Goal: Task Accomplishment & Management: Manage account settings

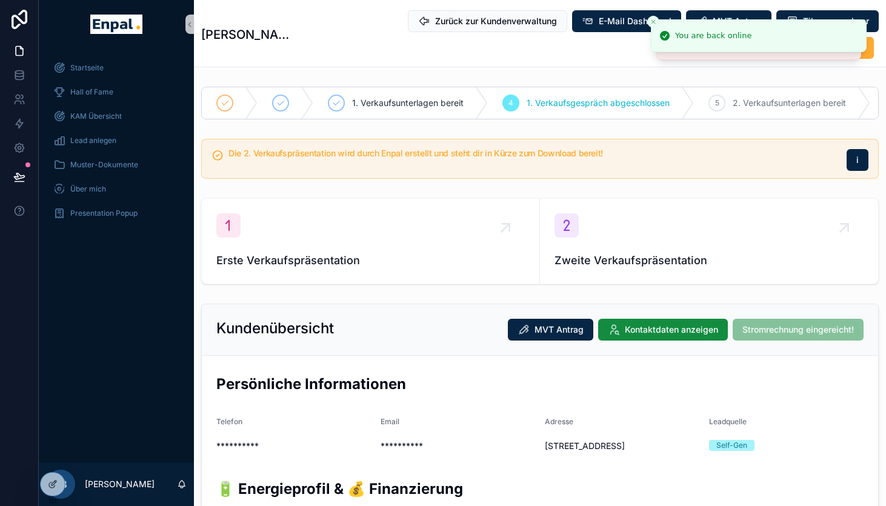
scroll to position [1680, 0]
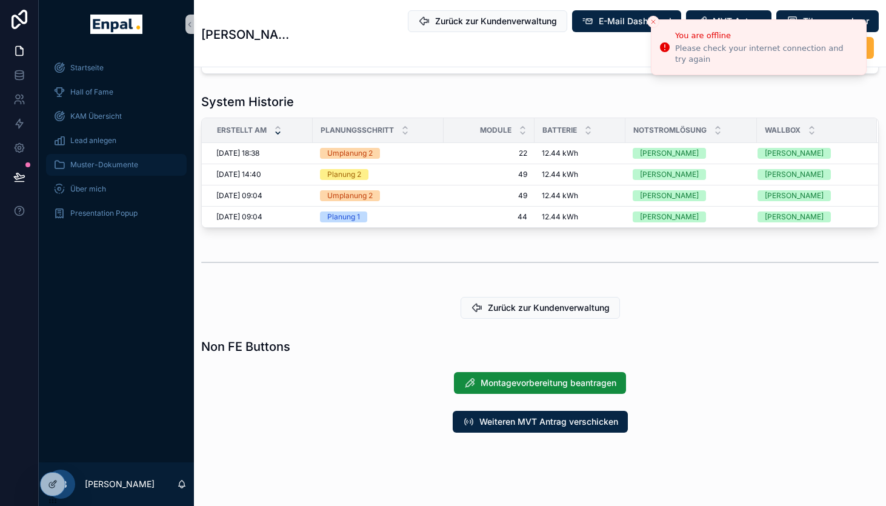
click at [103, 166] on span "Muster-Dokumente" at bounding box center [104, 165] width 68 height 10
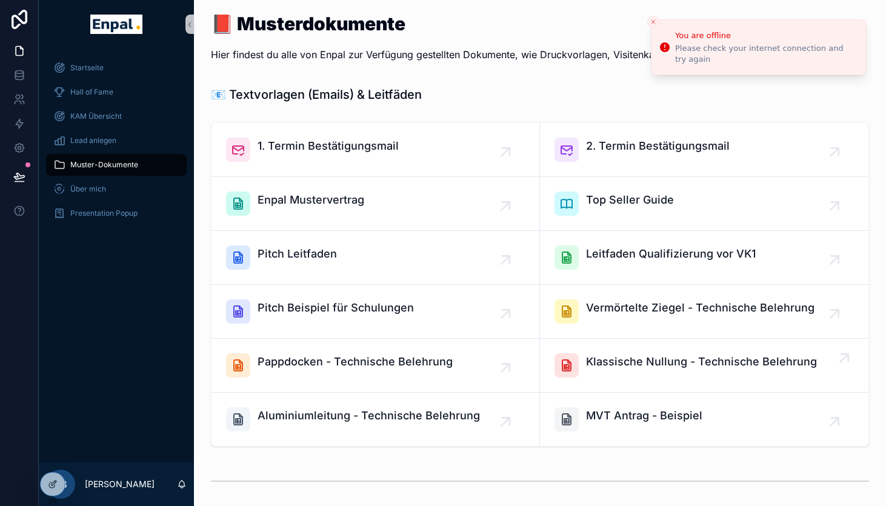
click at [692, 362] on span "Klassische Nullung - Technische Belehrung" at bounding box center [701, 361] width 231 height 17
click at [53, 460] on icon at bounding box center [53, 458] width 10 height 10
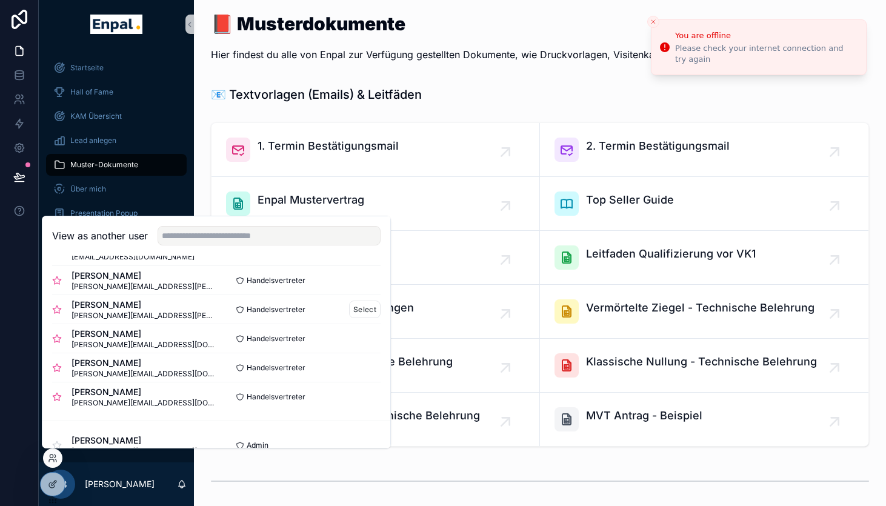
scroll to position [42, 0]
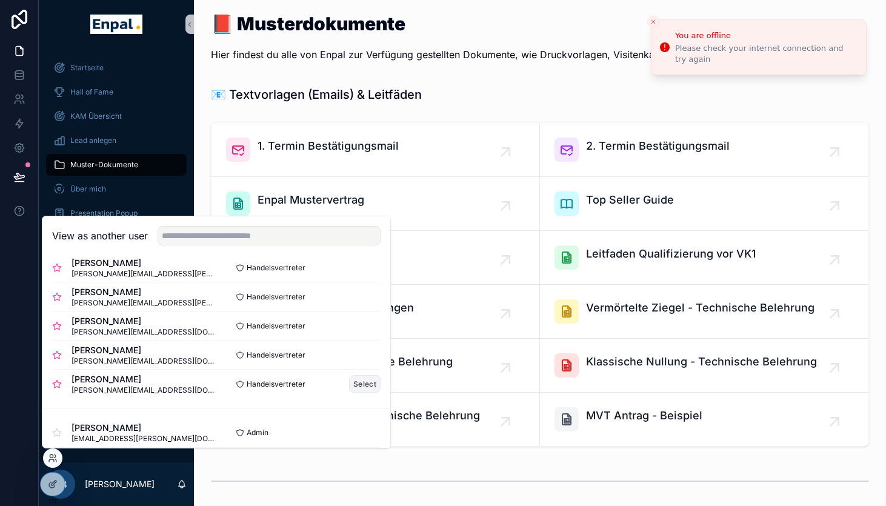
click at [362, 380] on button "Select" at bounding box center [365, 384] width 32 height 18
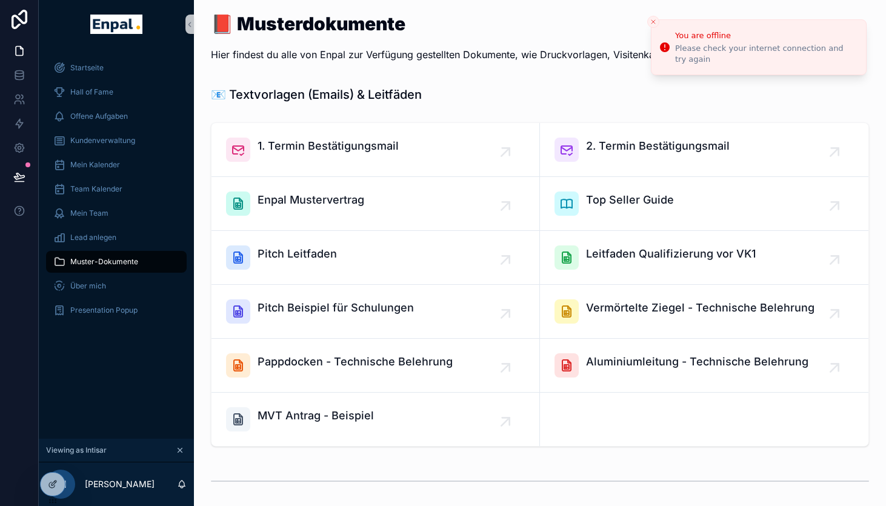
click at [654, 20] on icon "Close toast" at bounding box center [652, 21] width 7 height 7
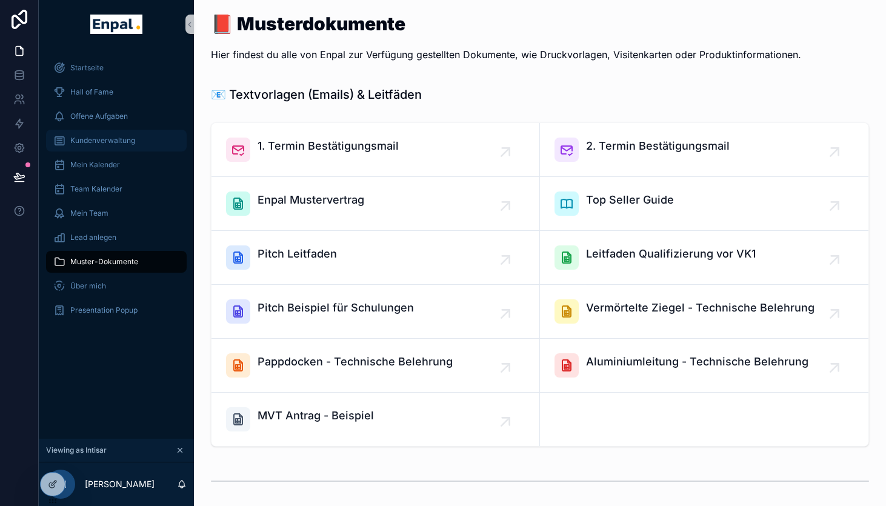
click at [79, 139] on span "Kundenverwaltung" at bounding box center [102, 141] width 65 height 10
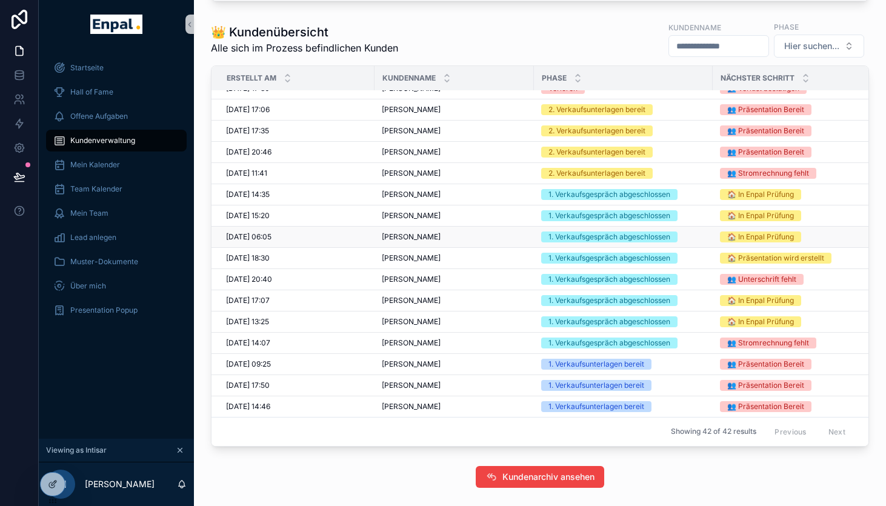
scroll to position [51, 0]
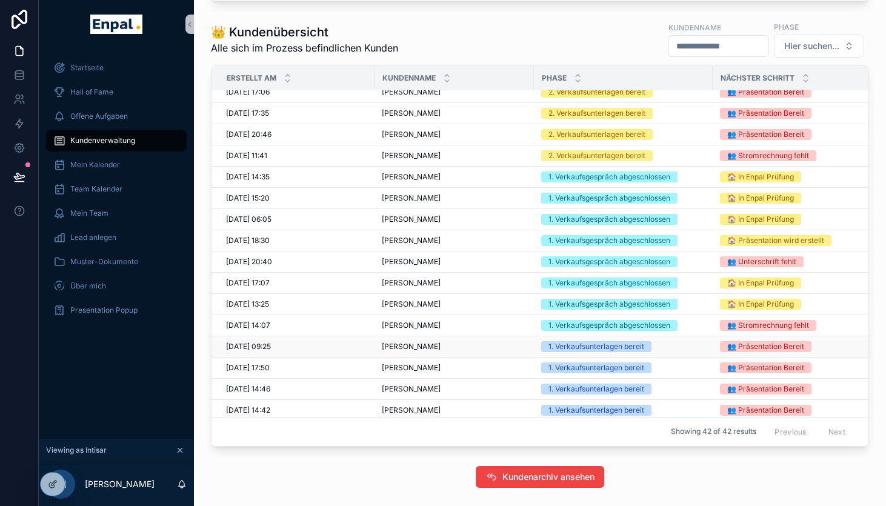
click at [529, 345] on td "Britt Claassen Britt Claassen" at bounding box center [453, 346] width 159 height 21
click at [579, 345] on div "1. Verkaufsunterlagen bereit" at bounding box center [596, 346] width 96 height 11
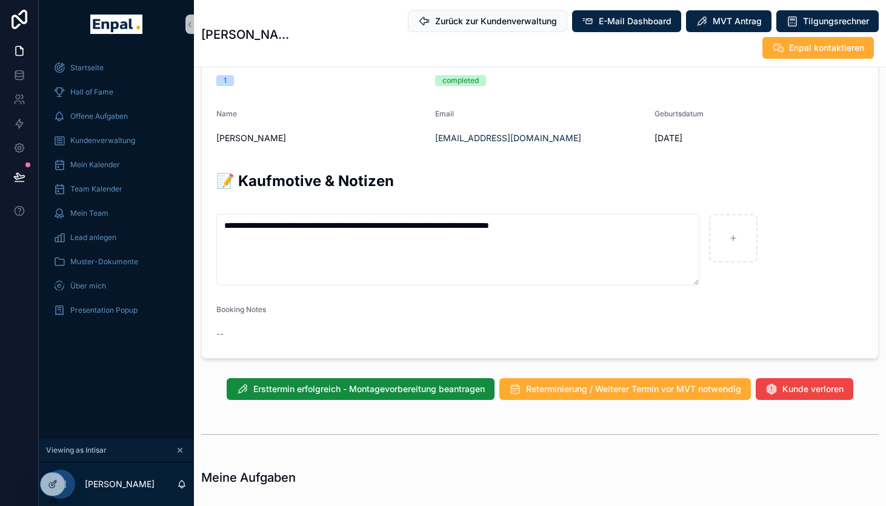
scroll to position [706, 0]
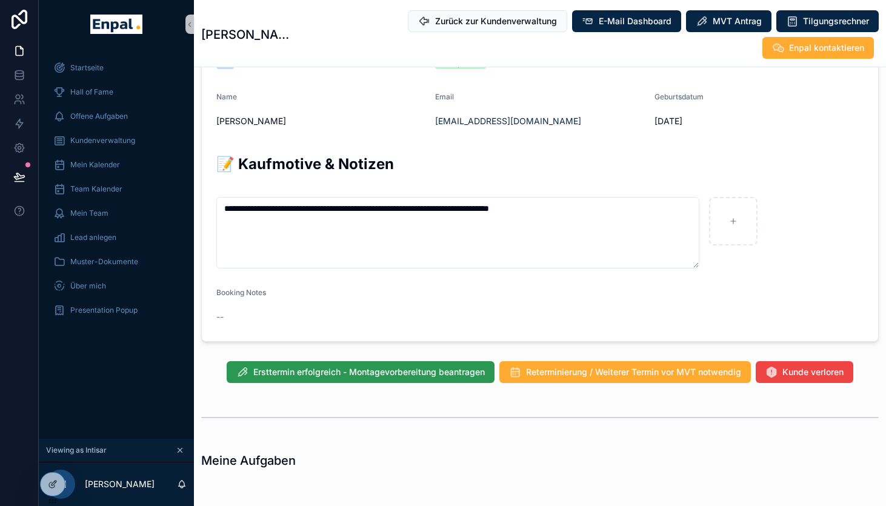
click at [414, 370] on span "Ersttermin erfolgreich - Montagevorbereitung beantragen" at bounding box center [368, 372] width 231 height 12
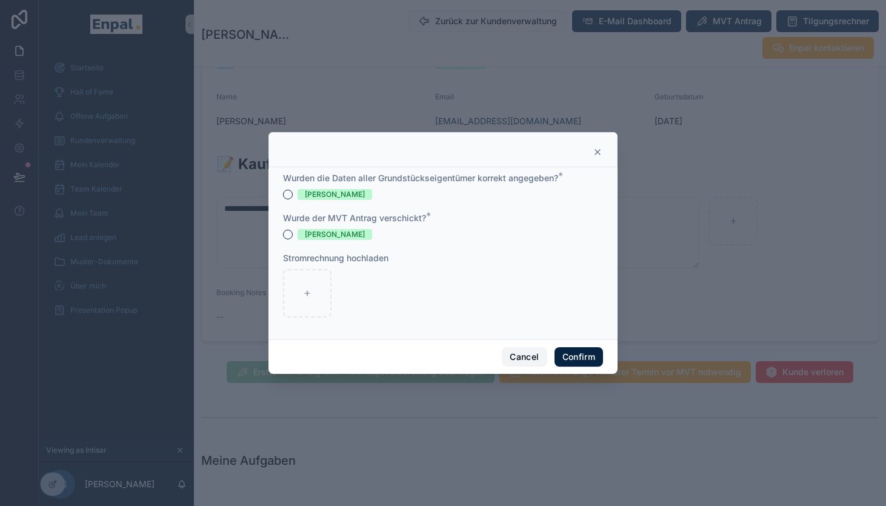
click at [522, 358] on button "Cancel" at bounding box center [524, 356] width 45 height 19
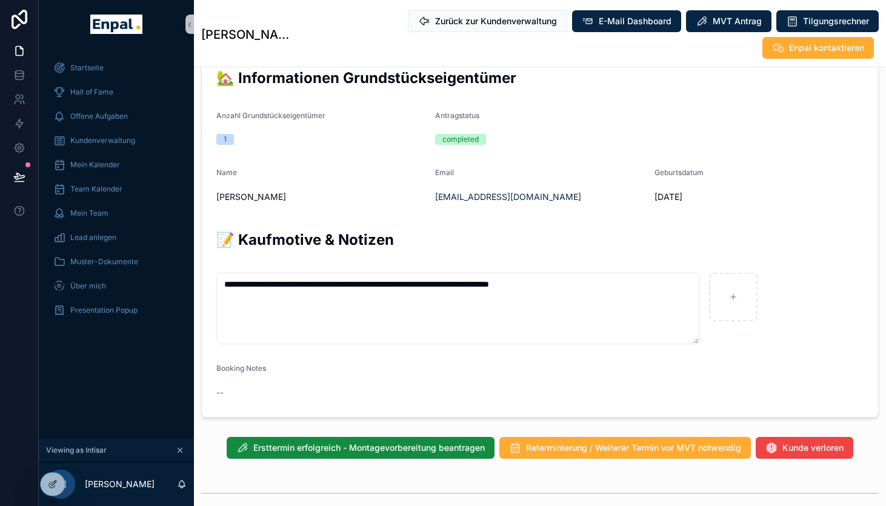
scroll to position [606, 0]
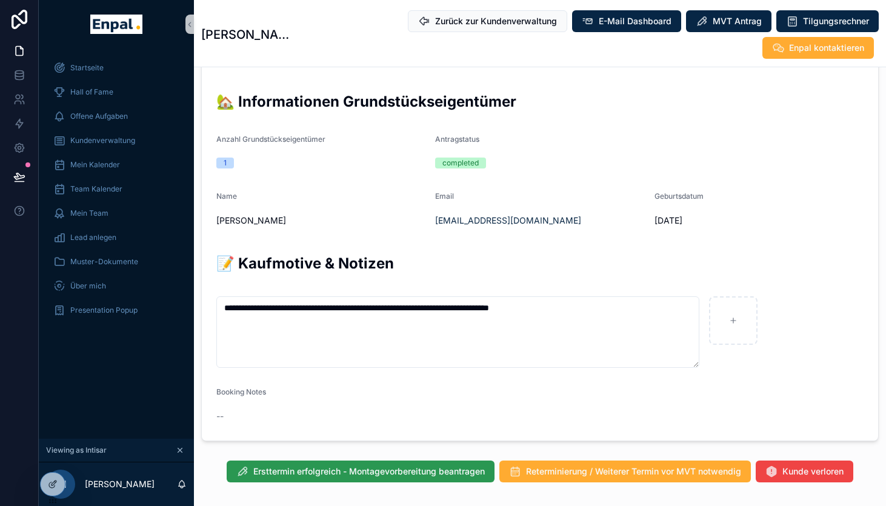
click at [409, 466] on span "Ersttermin erfolgreich - Montagevorbereitung beantragen" at bounding box center [368, 471] width 231 height 12
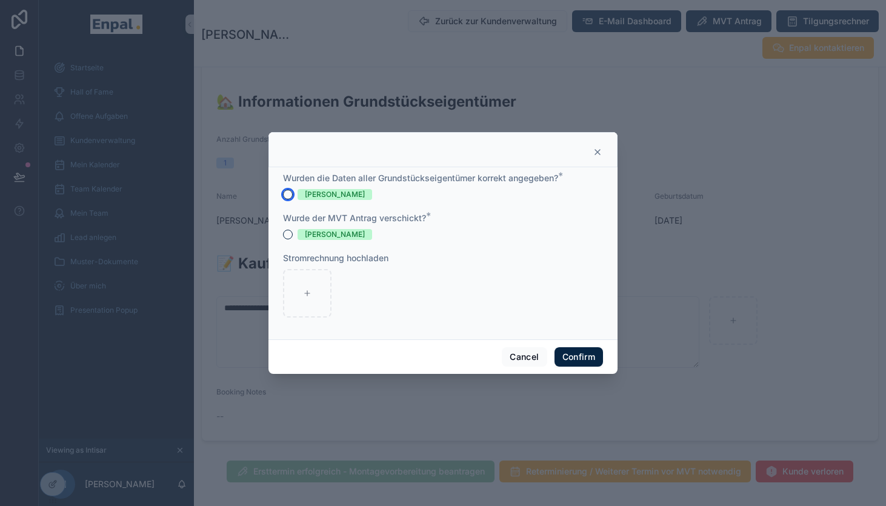
click at [289, 192] on button "[PERSON_NAME]" at bounding box center [288, 195] width 10 height 10
click at [288, 233] on button "[PERSON_NAME]" at bounding box center [288, 235] width 10 height 10
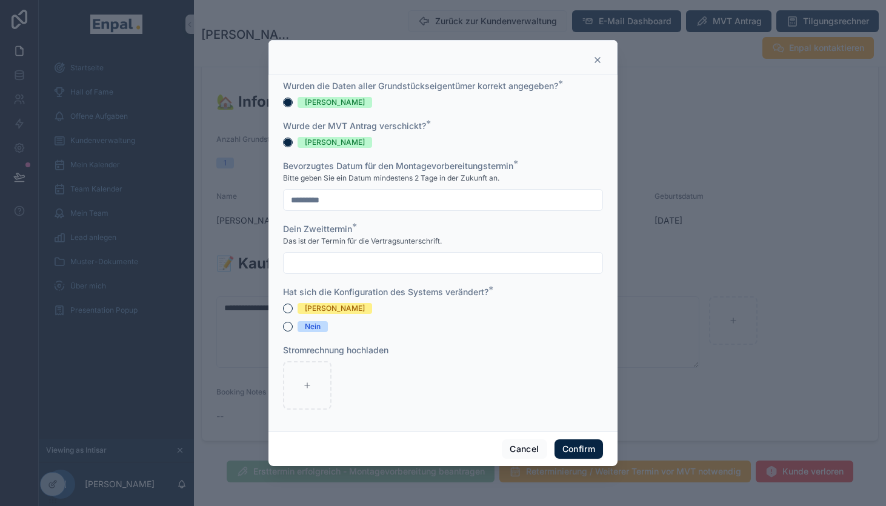
click at [349, 264] on input "text" at bounding box center [443, 262] width 319 height 17
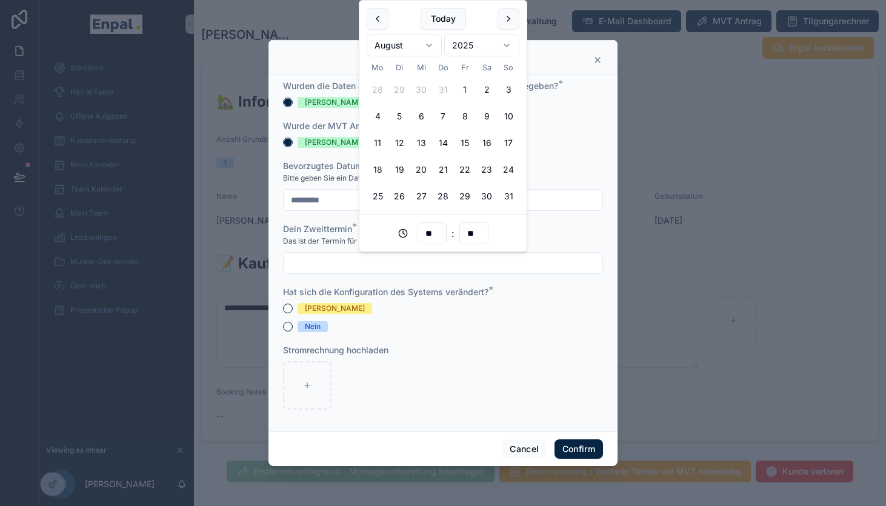
click at [379, 167] on button "18" at bounding box center [377, 170] width 22 height 22
type input "**********"
click at [287, 328] on button "Nein" at bounding box center [288, 327] width 10 height 10
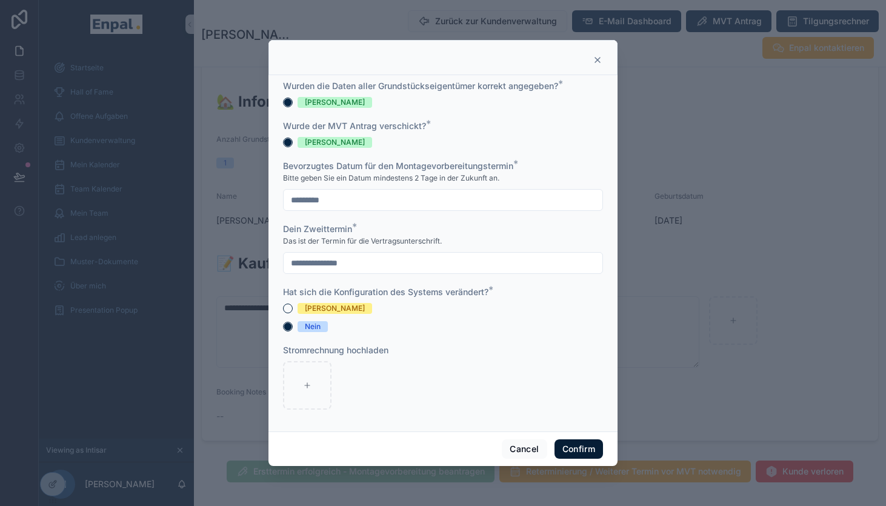
click at [568, 445] on button "Confirm" at bounding box center [578, 448] width 48 height 19
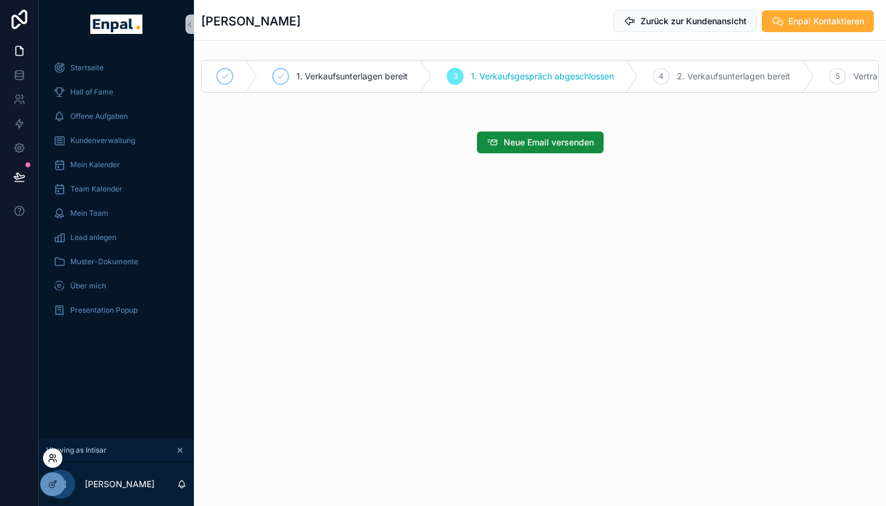
click at [53, 460] on icon at bounding box center [51, 460] width 5 height 2
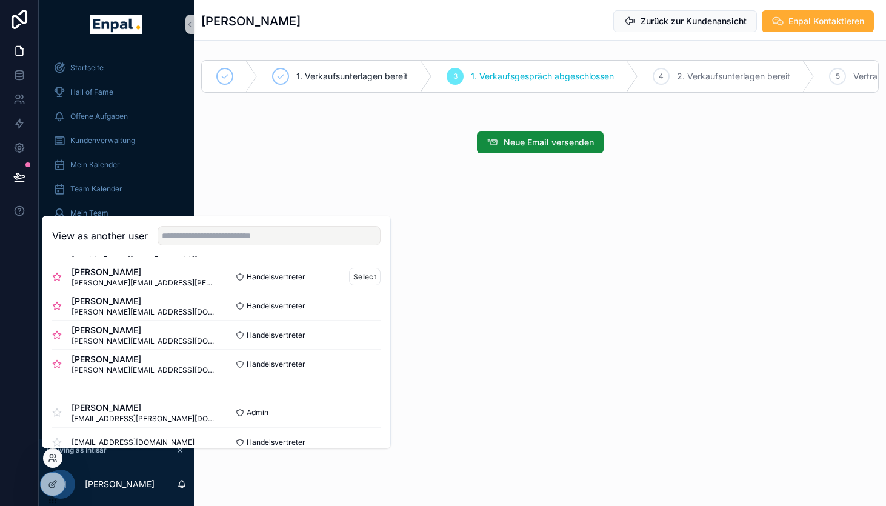
scroll to position [62, 0]
click at [358, 332] on button "Select" at bounding box center [365, 334] width 32 height 18
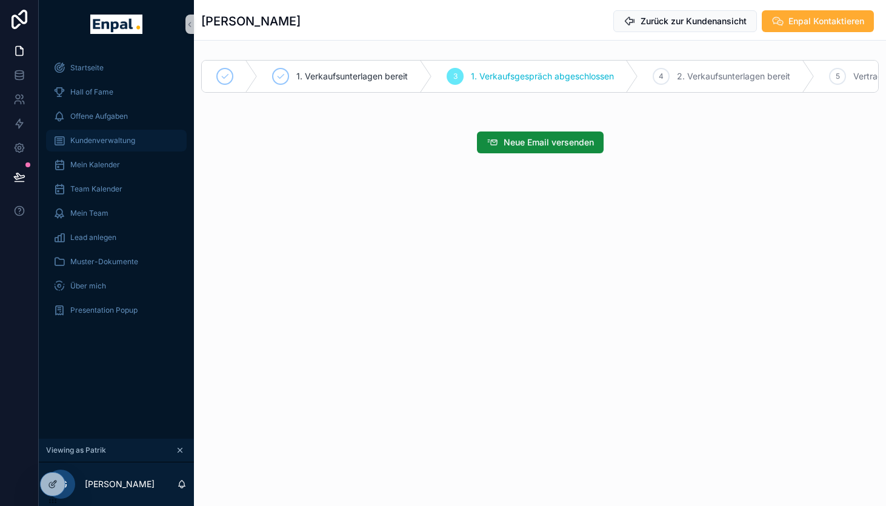
click at [90, 142] on span "Kundenverwaltung" at bounding box center [102, 141] width 65 height 10
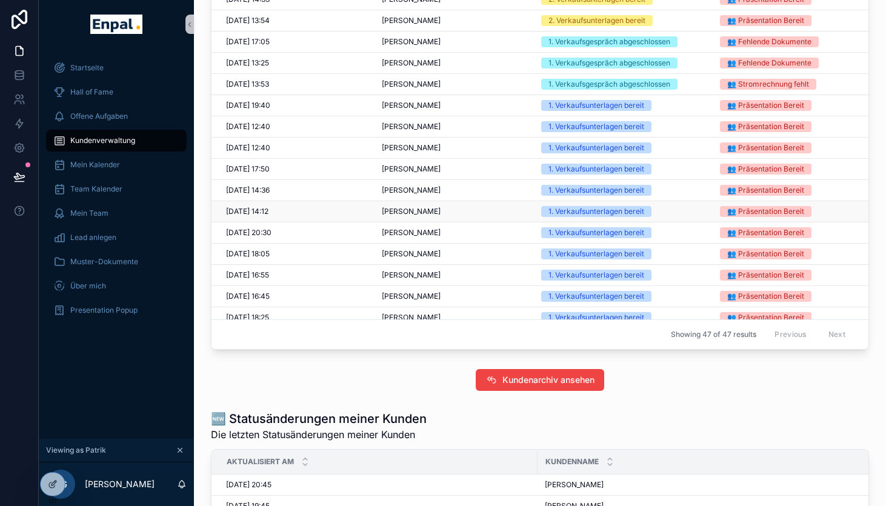
scroll to position [416, 0]
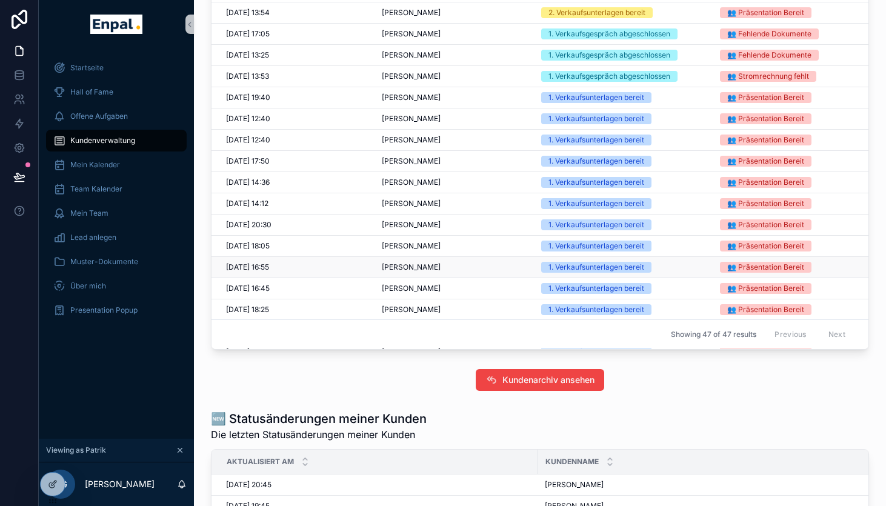
click at [521, 265] on div "Burkhard Seidel Burkhard Seidel" at bounding box center [454, 267] width 145 height 10
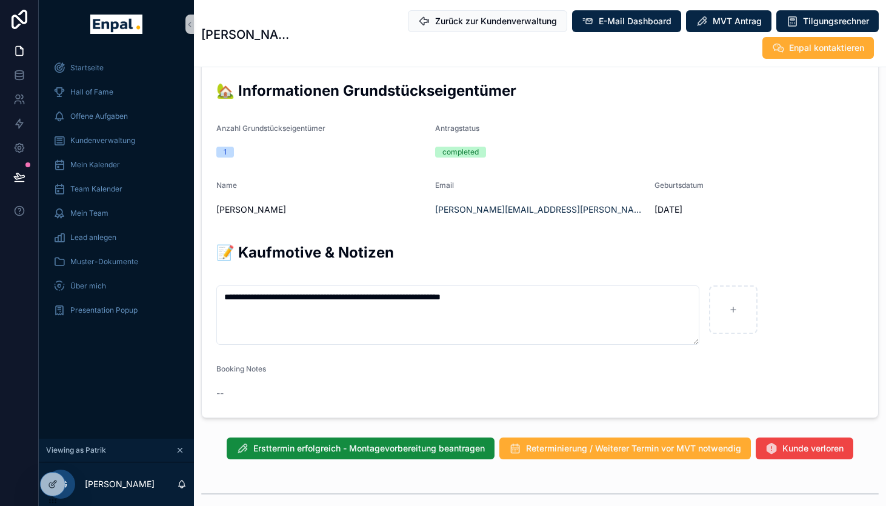
scroll to position [611, 0]
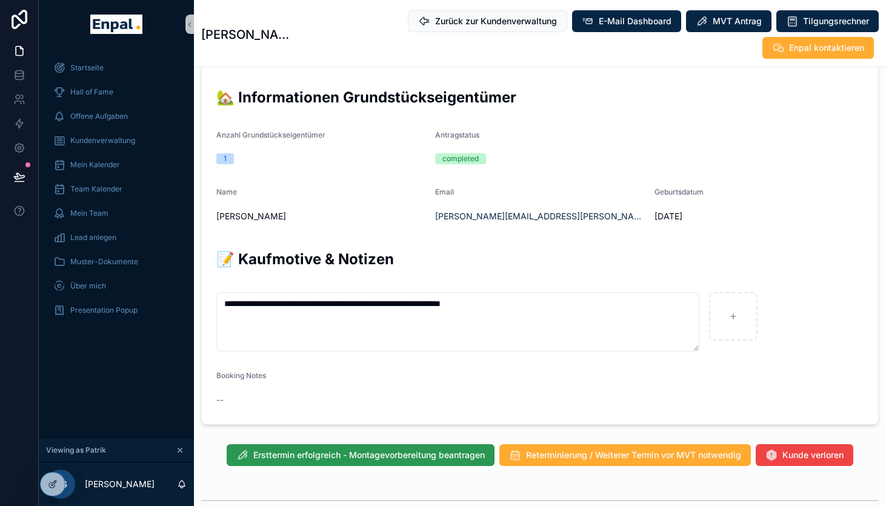
click at [313, 455] on span "Ersttermin erfolgreich - Montagevorbereitung beantragen" at bounding box center [368, 455] width 231 height 12
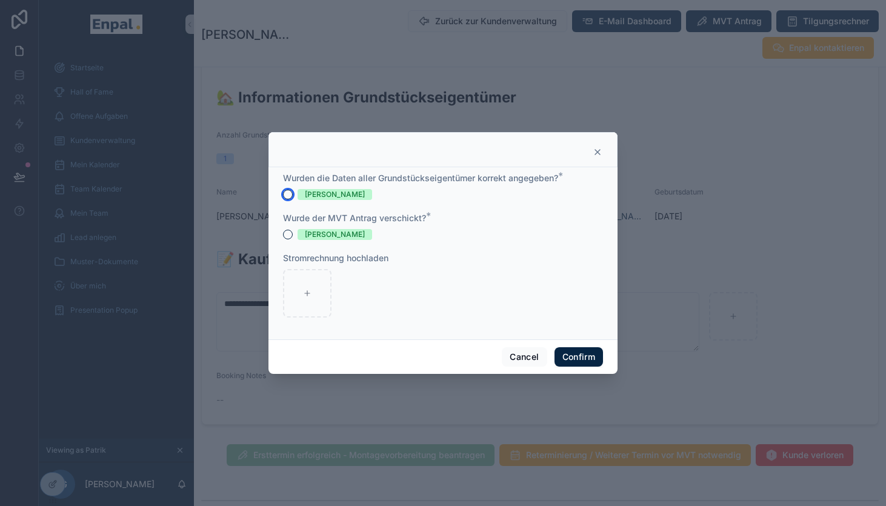
click at [283, 196] on button "[PERSON_NAME]" at bounding box center [288, 195] width 10 height 10
click at [286, 235] on button "[PERSON_NAME]" at bounding box center [288, 235] width 10 height 10
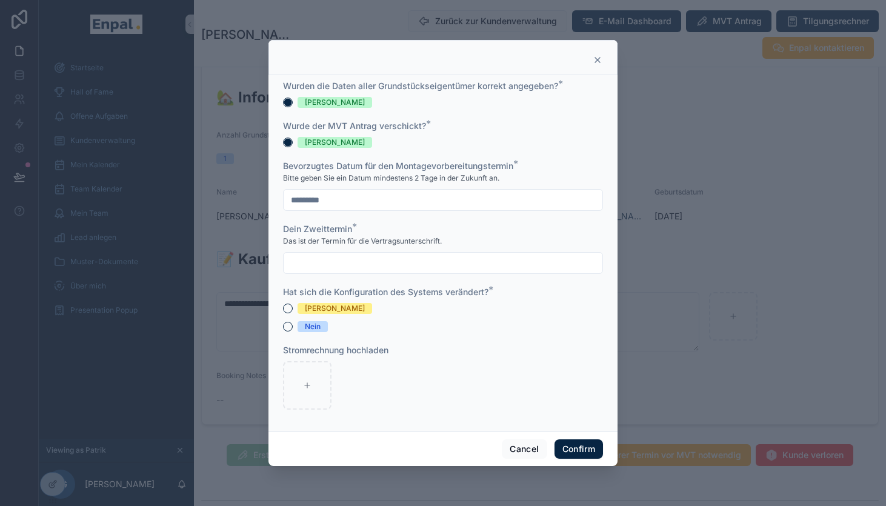
click at [310, 260] on input "text" at bounding box center [443, 262] width 319 height 17
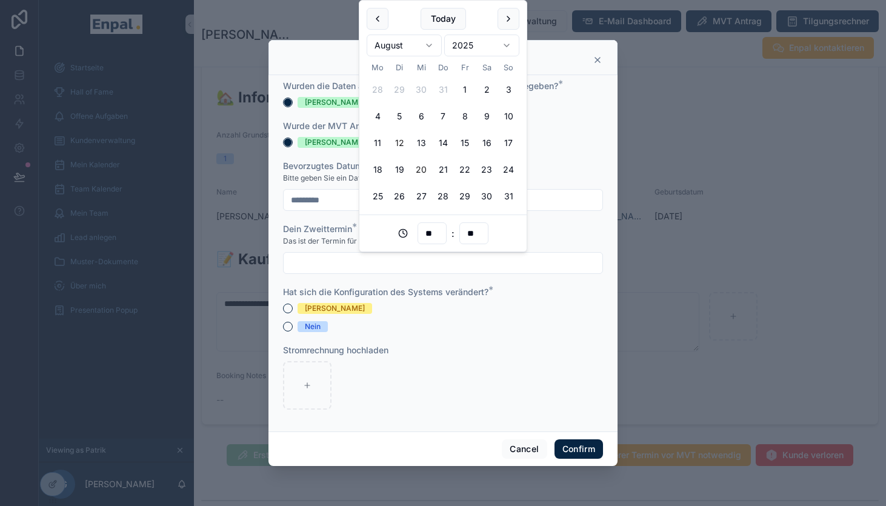
click at [422, 169] on button "20" at bounding box center [421, 170] width 22 height 22
type input "**********"
click at [286, 324] on button "Nein" at bounding box center [288, 327] width 10 height 10
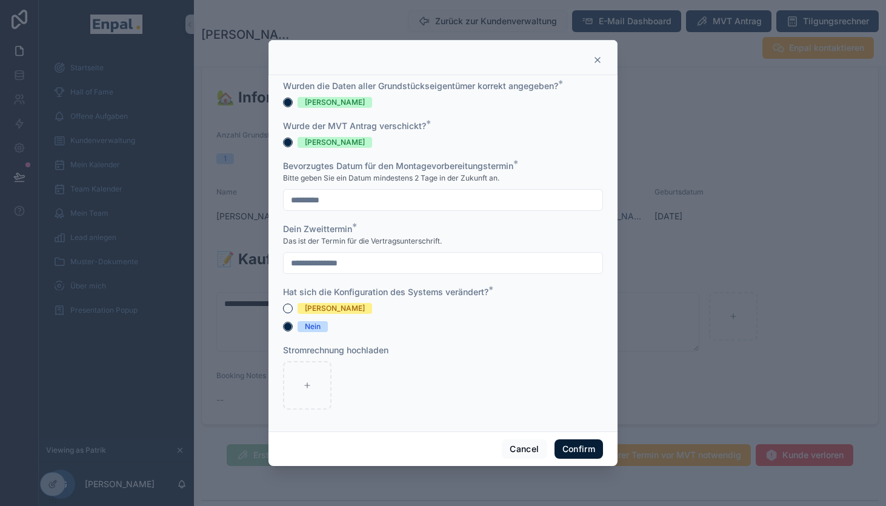
click at [575, 450] on button "Confirm" at bounding box center [578, 448] width 48 height 19
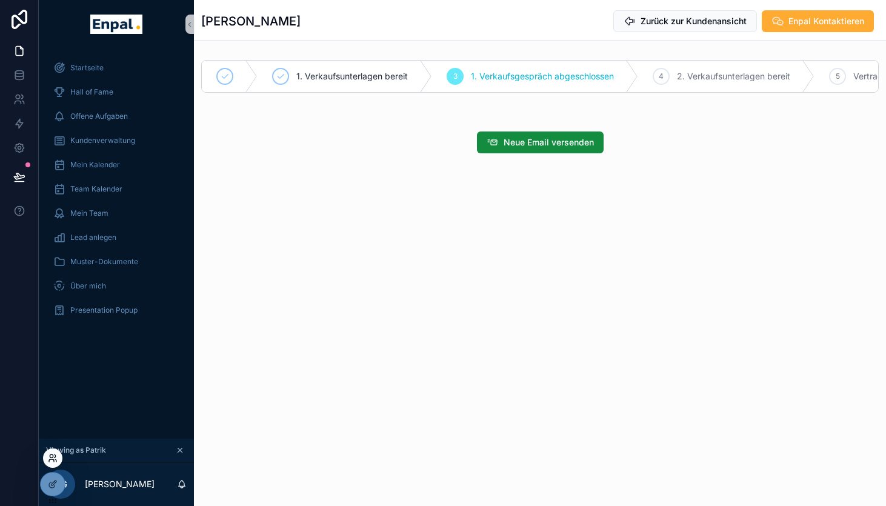
click at [53, 462] on icon at bounding box center [53, 458] width 10 height 10
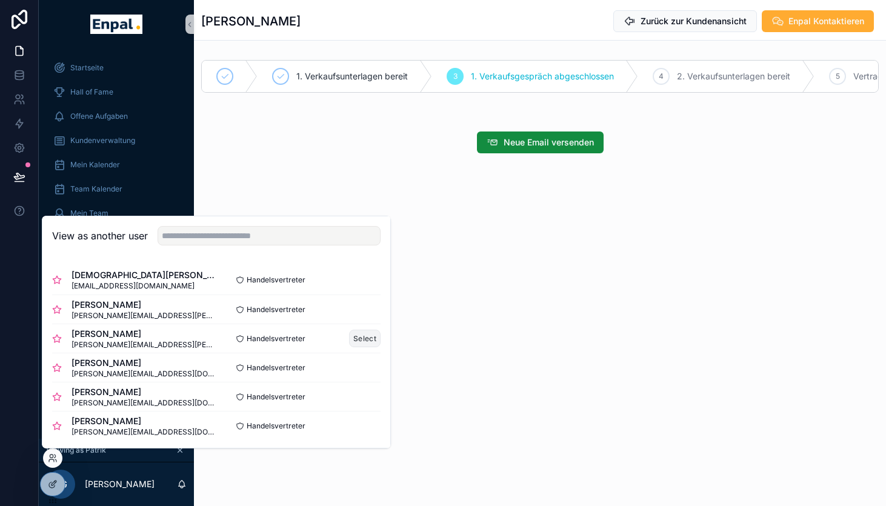
click at [363, 335] on button "Select" at bounding box center [365, 339] width 32 height 18
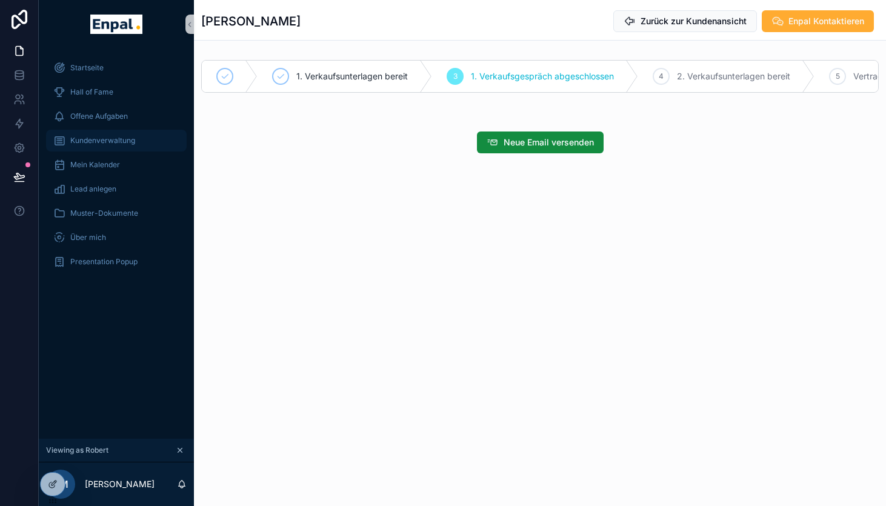
click at [116, 142] on span "Kundenverwaltung" at bounding box center [102, 141] width 65 height 10
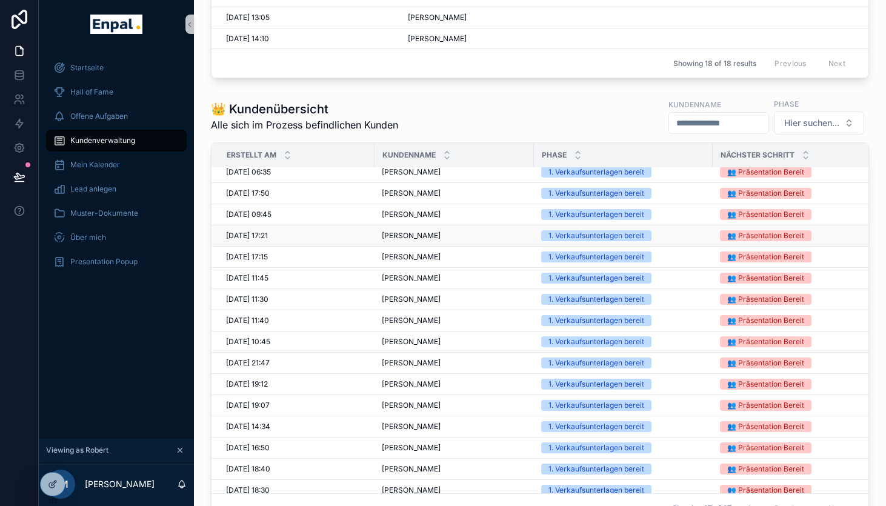
scroll to position [93, 0]
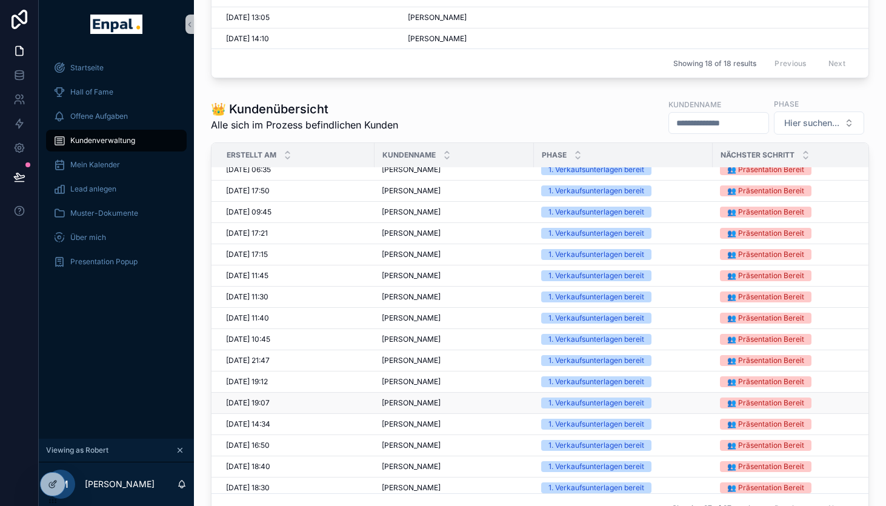
click at [513, 398] on div "Heino Rehder Heino Rehder" at bounding box center [454, 403] width 145 height 10
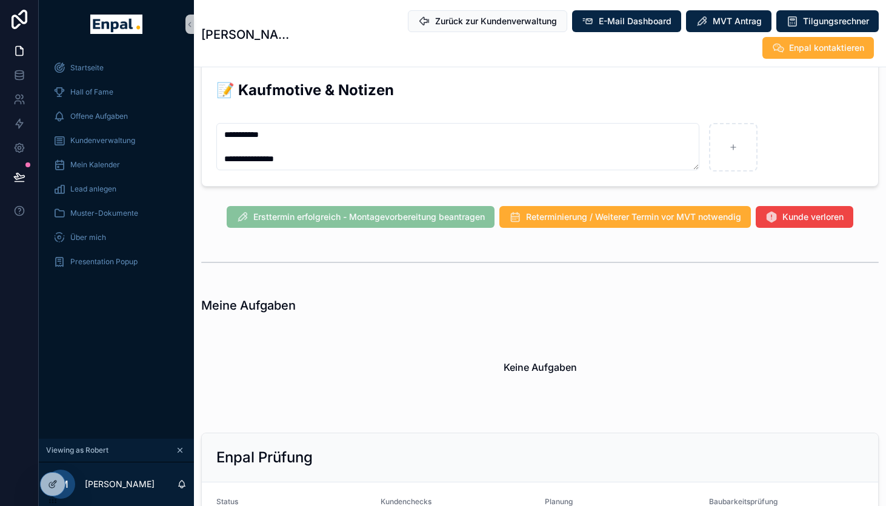
scroll to position [786, 0]
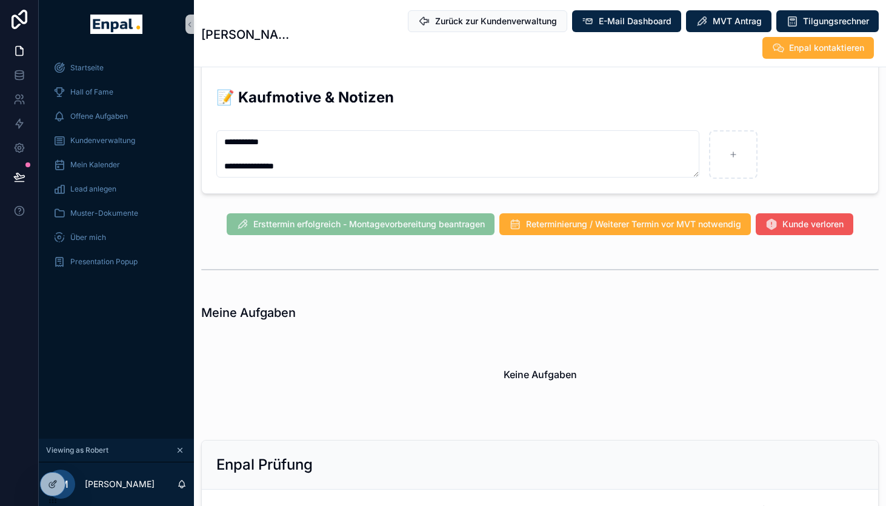
click at [787, 218] on span "Kunde verloren" at bounding box center [812, 224] width 61 height 12
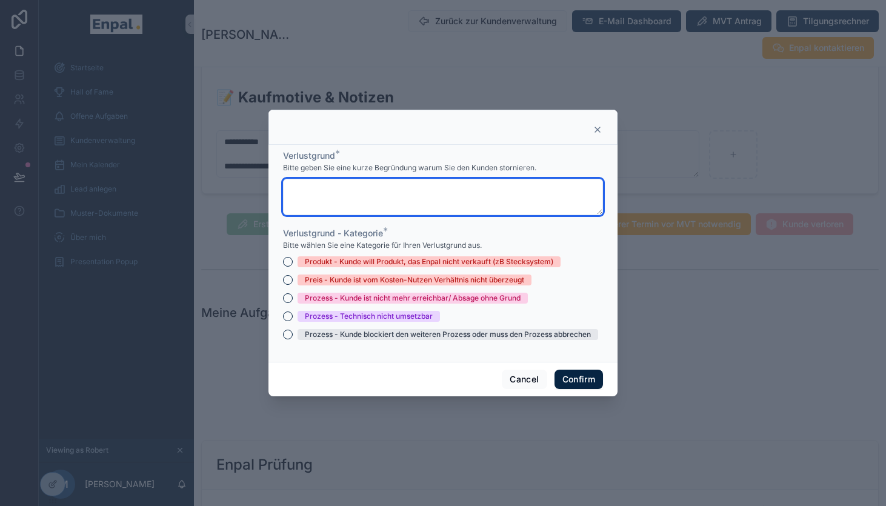
click at [376, 196] on textarea at bounding box center [443, 197] width 320 height 36
paste textarea "**********"
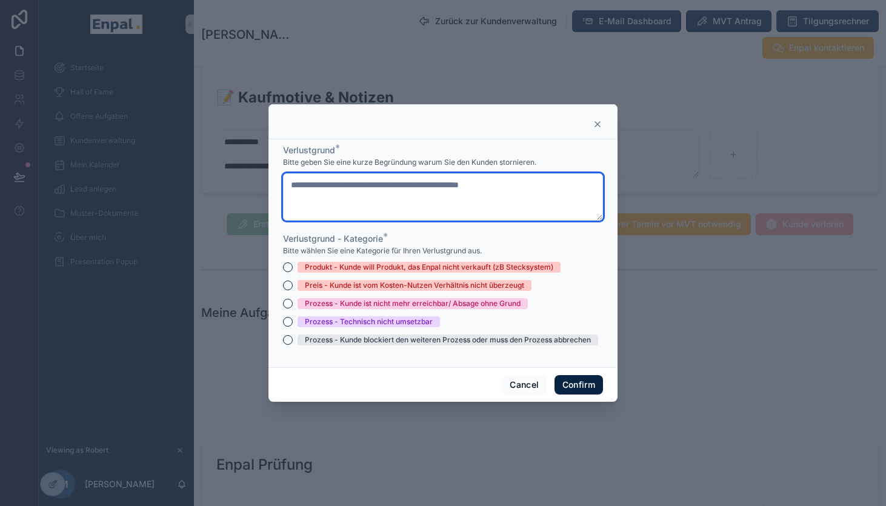
type textarea "**********"
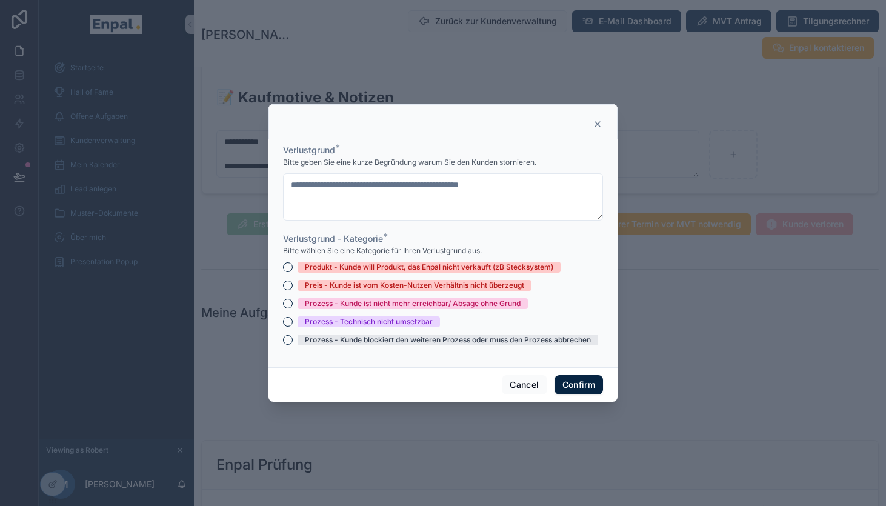
click at [322, 265] on div "Produkt - Kunde will Produkt, das Enpal nicht verkauft (zB Stecksystem)" at bounding box center [429, 267] width 248 height 11
click at [293, 265] on button "Produkt - Kunde will Produkt, das Enpal nicht verkauft (zB Stecksystem)" at bounding box center [288, 267] width 10 height 10
click at [317, 283] on div "Preis - Kunde ist vom Kosten-Nutzen Verhältnis nicht überzeugt" at bounding box center [414, 285] width 219 height 11
click at [293, 283] on button "Preis - Kunde ist vom Kosten-Nutzen Verhältnis nicht überzeugt" at bounding box center [288, 285] width 10 height 10
click at [582, 384] on button "Confirm" at bounding box center [578, 384] width 48 height 19
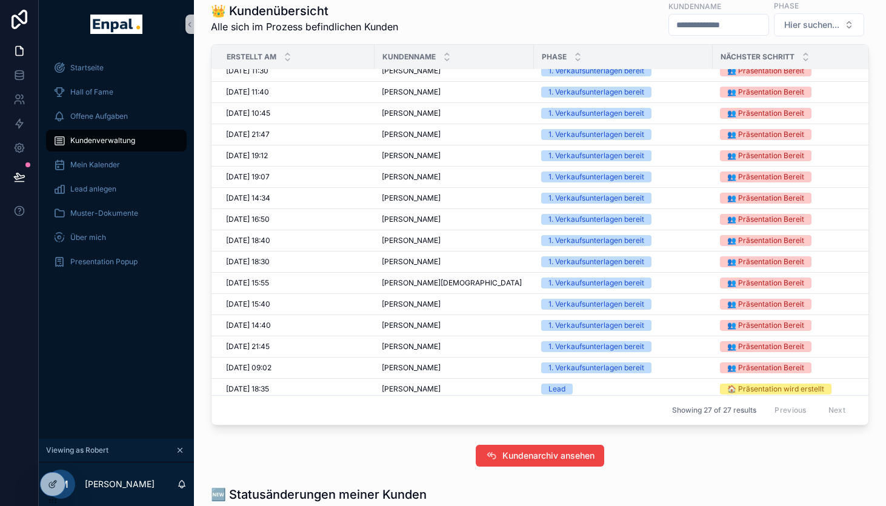
scroll to position [227, 0]
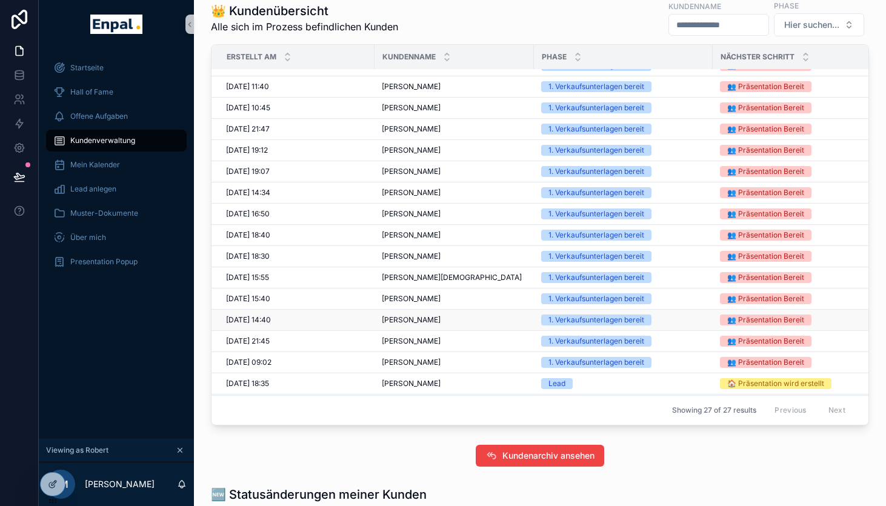
click at [442, 315] on div "Matthias Rudolf Matthias Rudolf" at bounding box center [454, 320] width 145 height 10
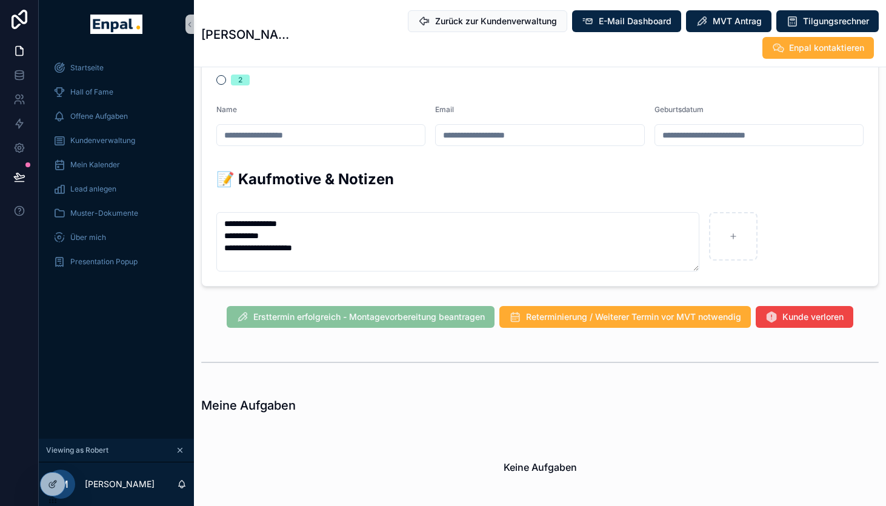
scroll to position [715, 0]
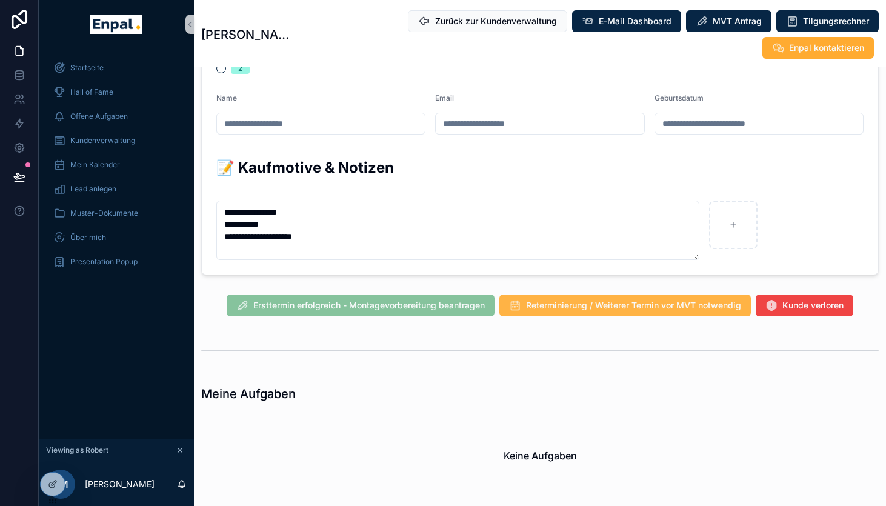
click at [580, 302] on span "Reterminierung / Weiterer Termin vor MVT notwendig" at bounding box center [633, 305] width 215 height 12
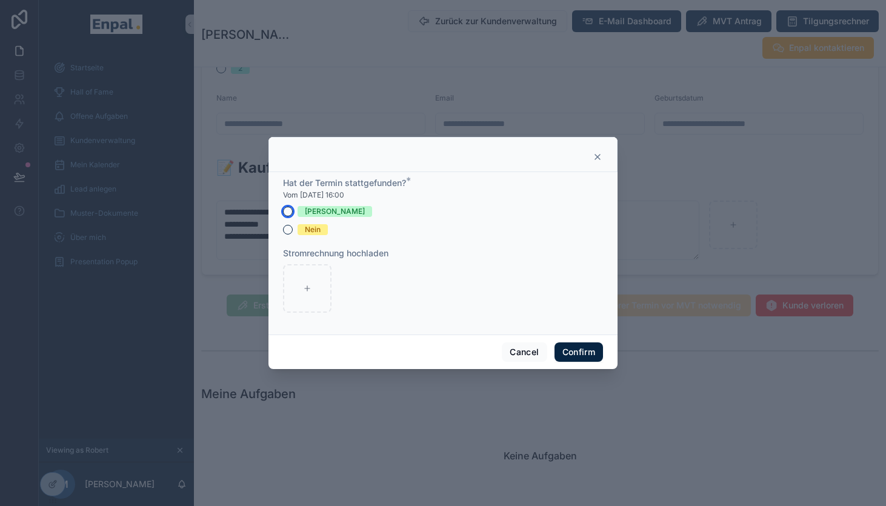
click at [290, 210] on button "[PERSON_NAME]" at bounding box center [288, 212] width 10 height 10
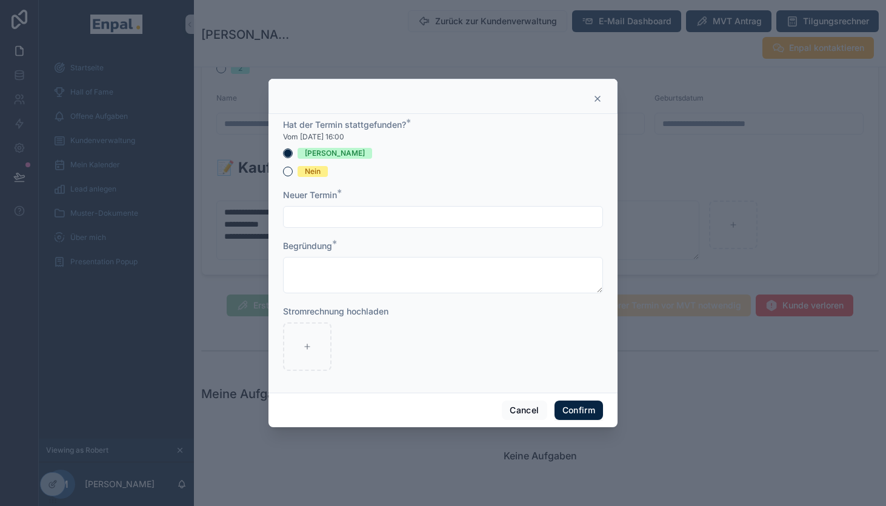
click at [302, 224] on input "text" at bounding box center [443, 216] width 319 height 17
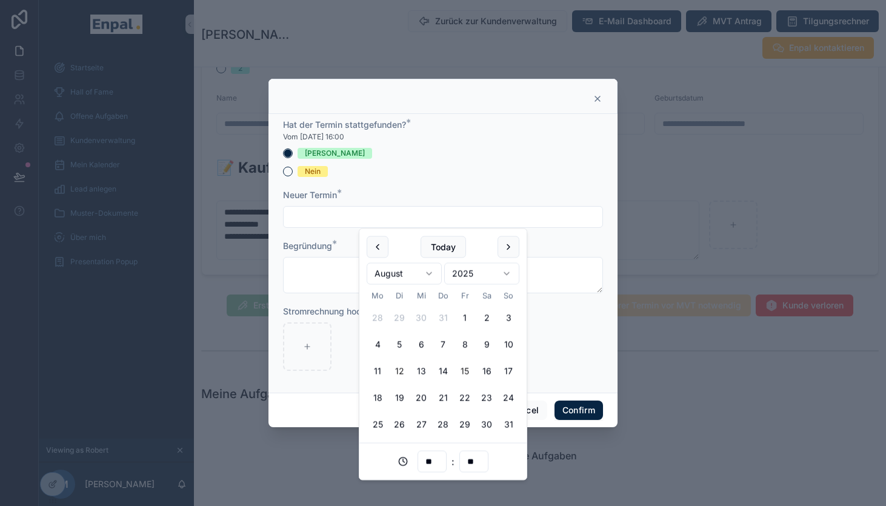
click at [465, 370] on button "15" at bounding box center [465, 371] width 22 height 22
click at [439, 456] on input "**" at bounding box center [432, 461] width 28 height 17
click at [415, 381] on div "12" at bounding box center [432, 376] width 55 height 19
type input "**********"
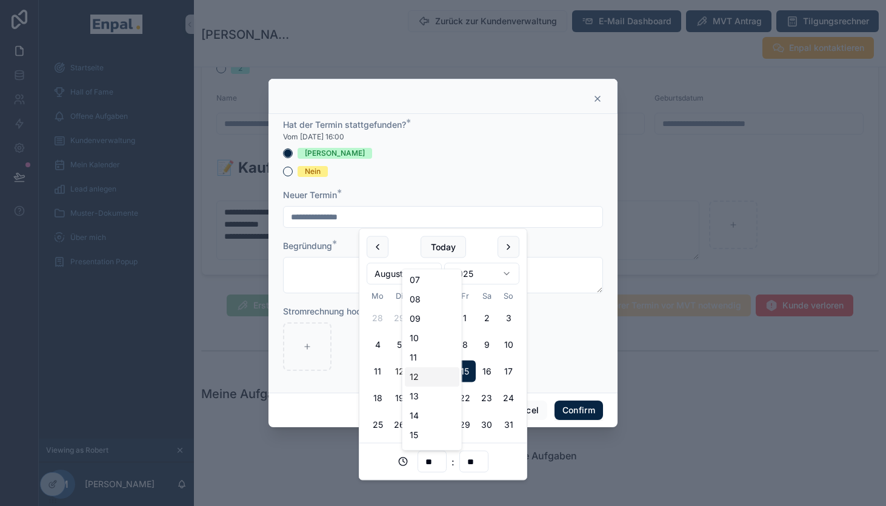
type input "**"
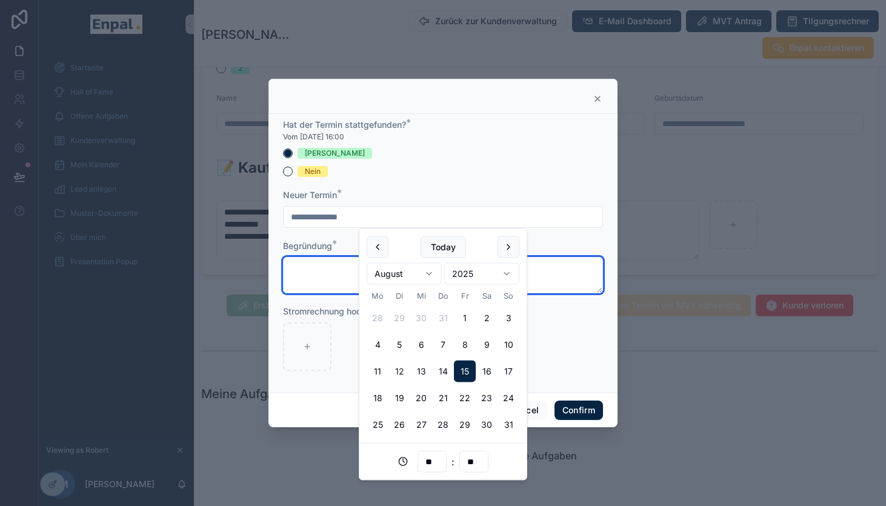
click at [330, 262] on textarea at bounding box center [443, 275] width 320 height 36
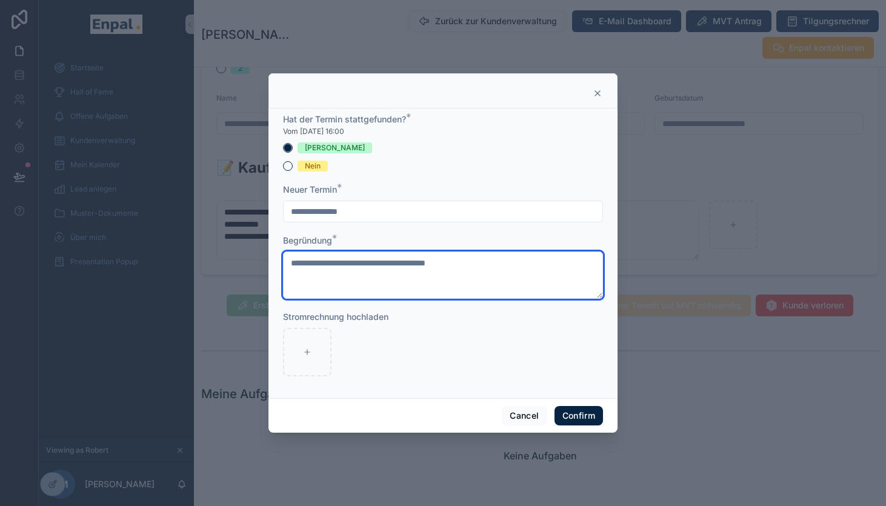
drag, startPoint x: 473, startPoint y: 264, endPoint x: 282, endPoint y: 257, distance: 190.3
click at [282, 257] on div "**********" at bounding box center [442, 253] width 349 height 290
click at [480, 262] on textarea "**********" at bounding box center [443, 274] width 320 height 47
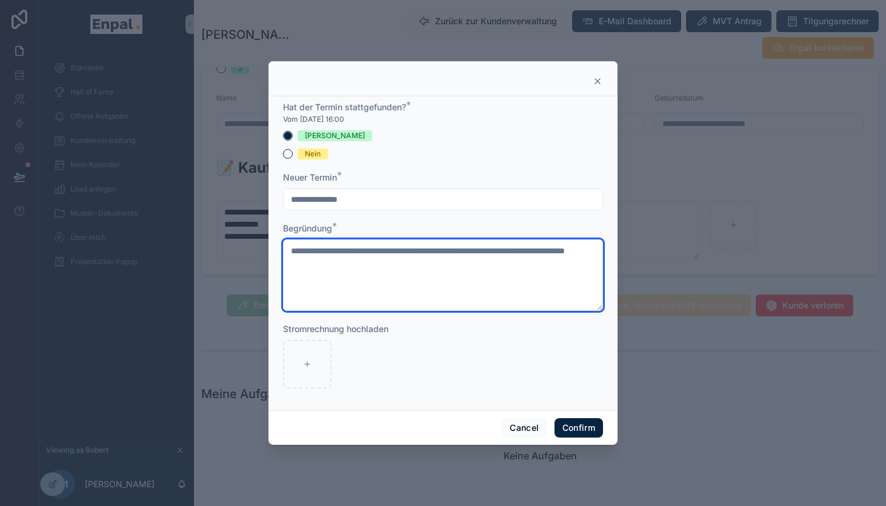
click at [291, 250] on textarea "**********" at bounding box center [443, 274] width 320 height 71
drag, startPoint x: 390, startPoint y: 267, endPoint x: 287, endPoint y: 248, distance: 104.7
click at [287, 248] on textarea "**********" at bounding box center [443, 274] width 320 height 71
type textarea "**********"
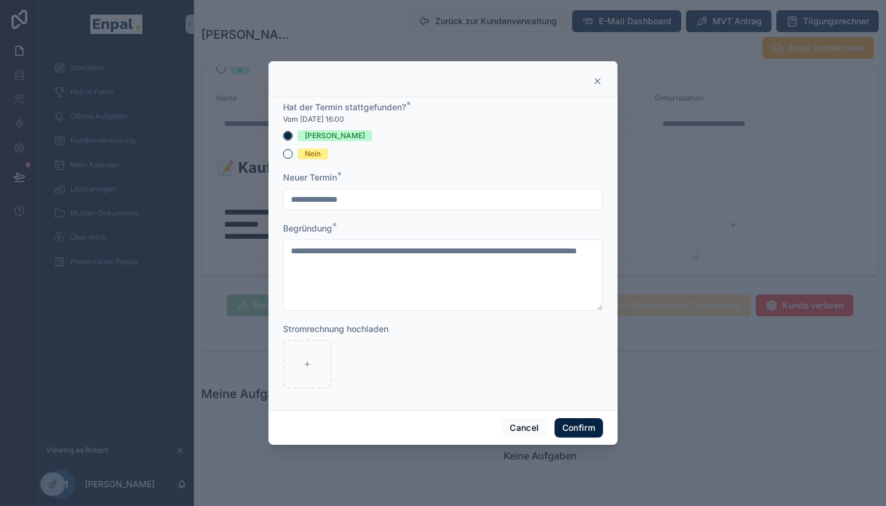
click at [477, 370] on div at bounding box center [443, 364] width 320 height 48
click at [580, 427] on button "Confirm" at bounding box center [578, 427] width 48 height 19
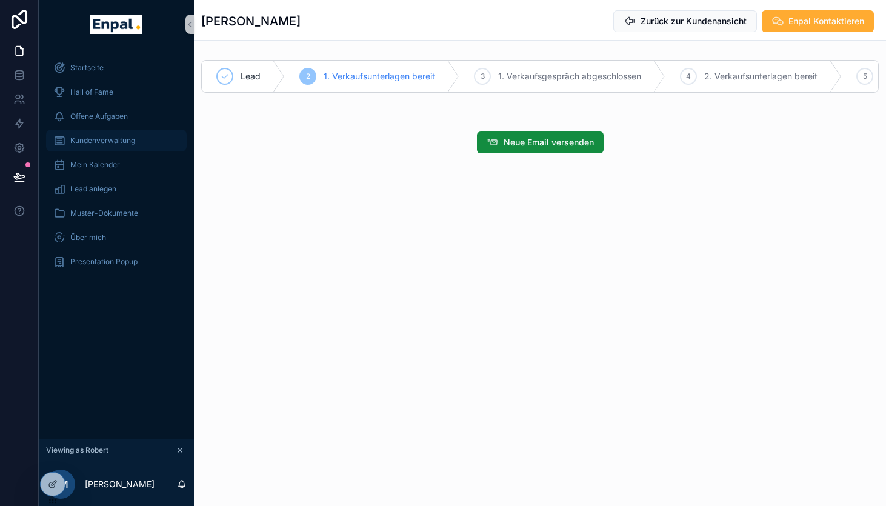
click at [104, 138] on span "Kundenverwaltung" at bounding box center [102, 141] width 65 height 10
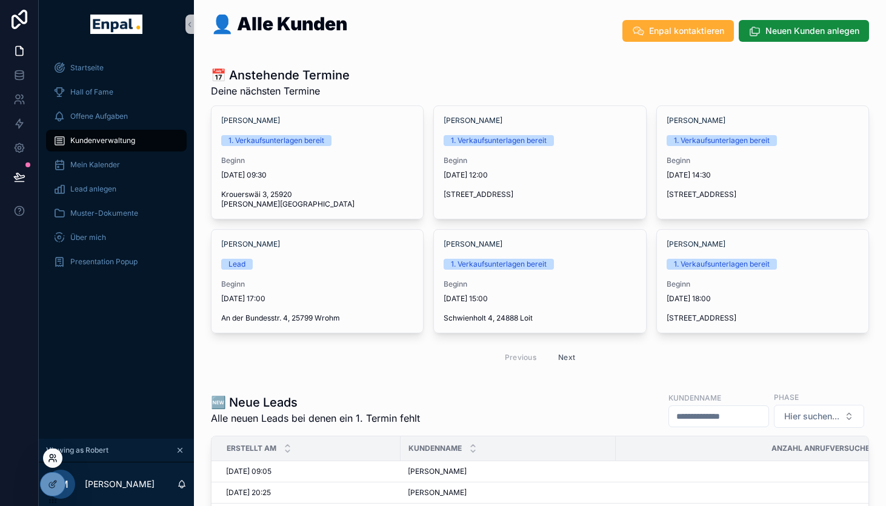
click at [51, 458] on icon at bounding box center [53, 458] width 10 height 10
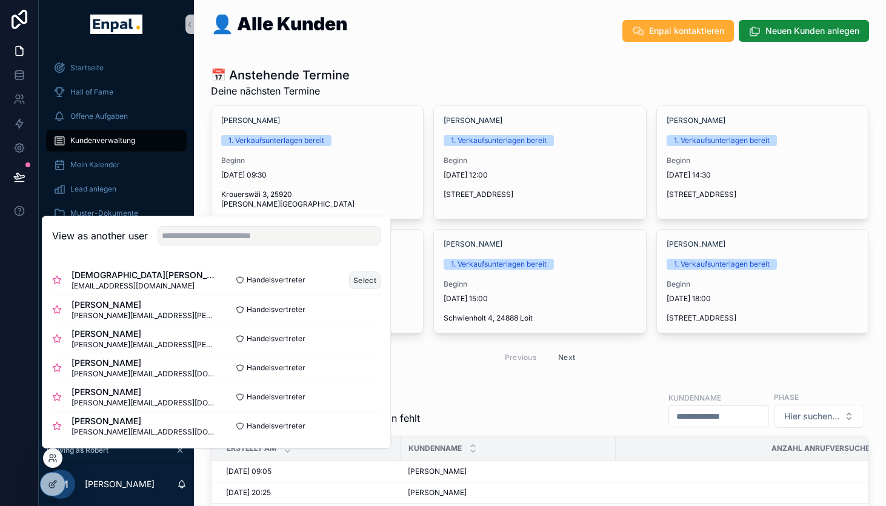
click at [368, 280] on button "Select" at bounding box center [365, 280] width 32 height 18
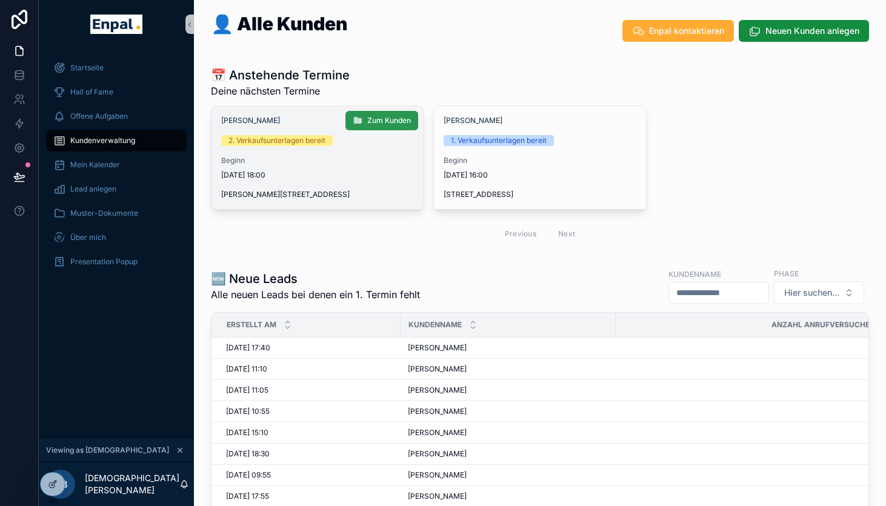
click at [377, 124] on span "Zum Kunden" at bounding box center [389, 121] width 44 height 10
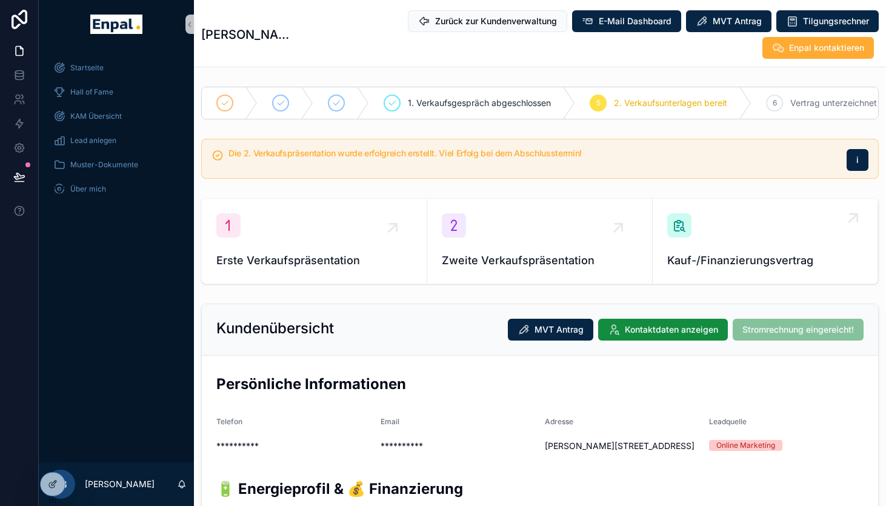
click at [729, 247] on div "Kauf-/Finanzierungsvertrag" at bounding box center [765, 241] width 196 height 56
click at [51, 456] on icon at bounding box center [53, 458] width 10 height 10
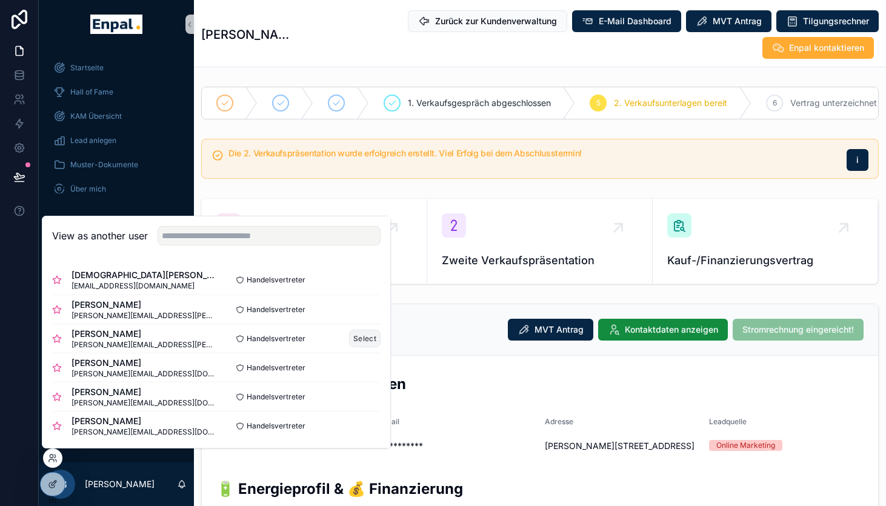
click at [367, 334] on button "Select" at bounding box center [365, 339] width 32 height 18
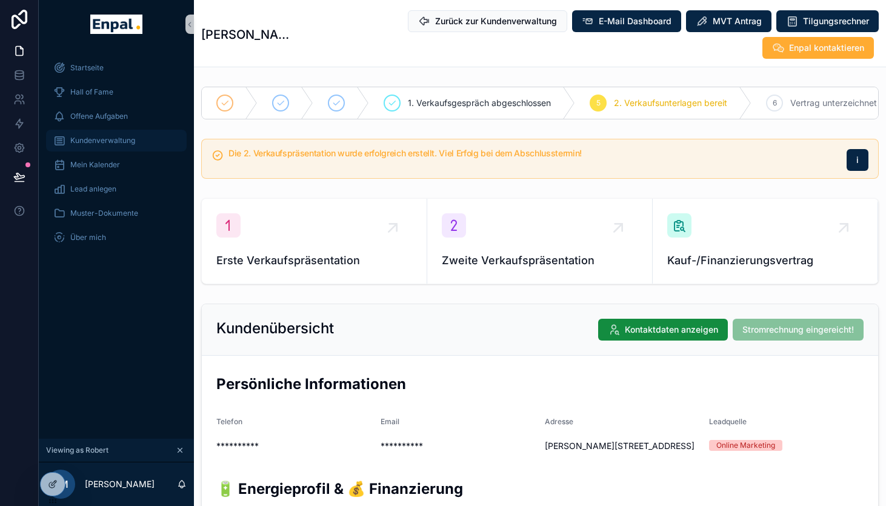
click at [100, 139] on span "Kundenverwaltung" at bounding box center [102, 141] width 65 height 10
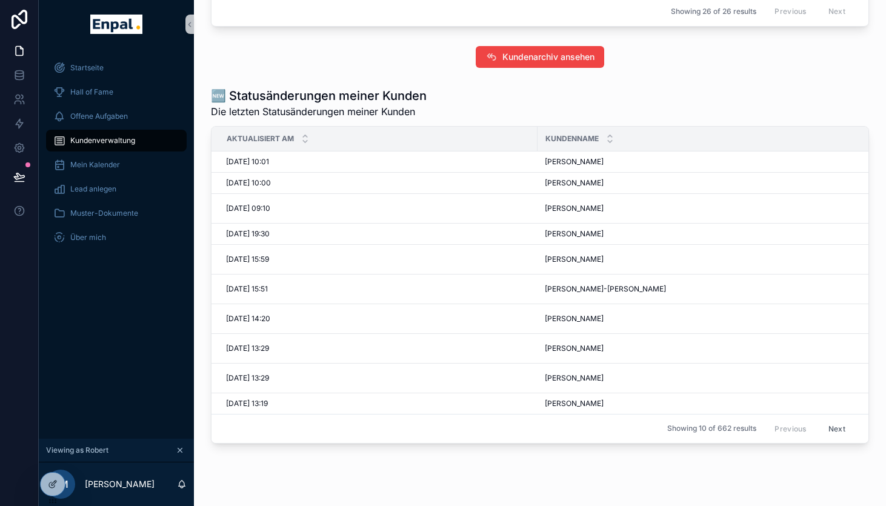
scroll to position [1234, 0]
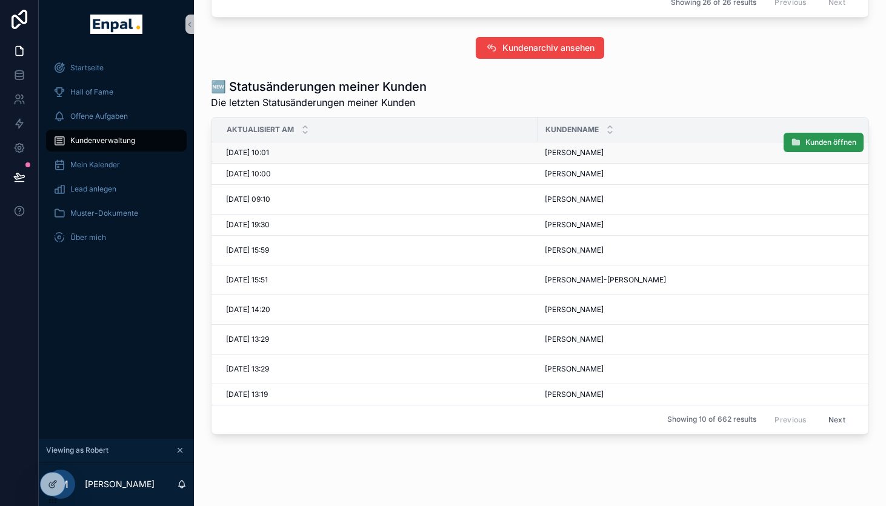
click at [806, 148] on button "Kunden öffnen" at bounding box center [823, 142] width 80 height 19
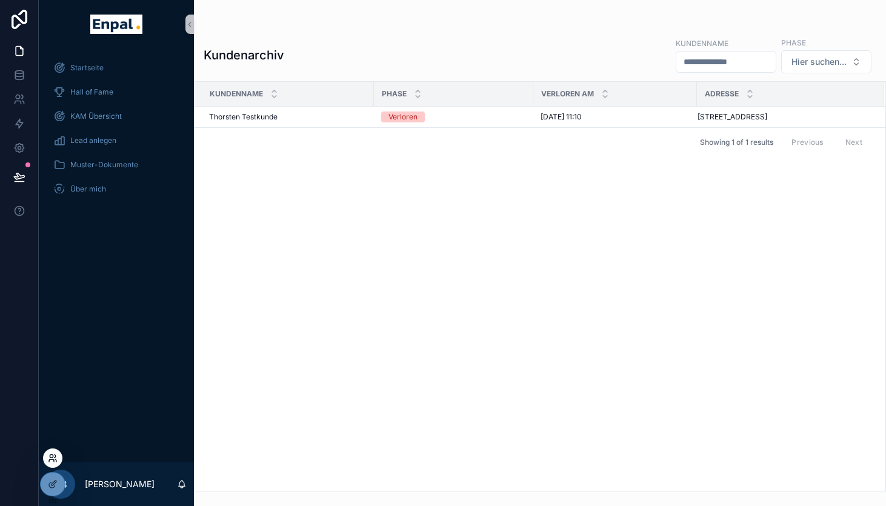
click at [53, 458] on icon at bounding box center [53, 458] width 10 height 10
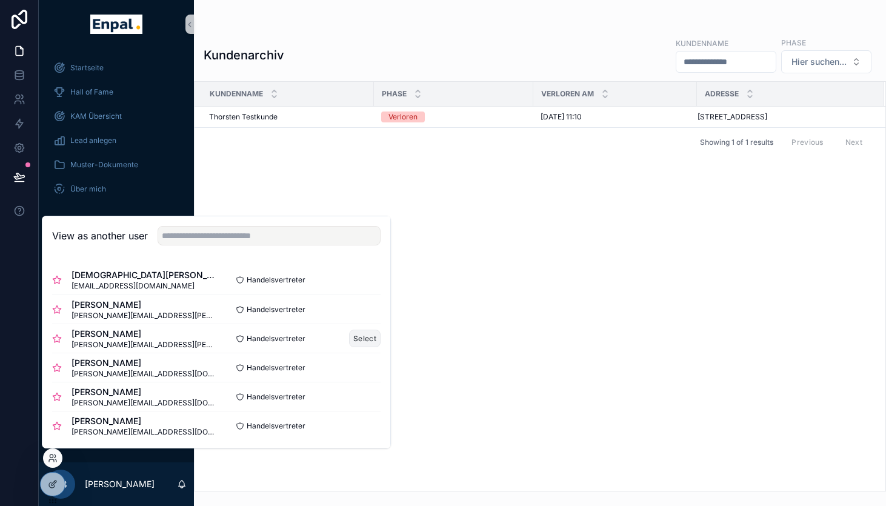
click at [357, 337] on button "Select" at bounding box center [365, 339] width 32 height 18
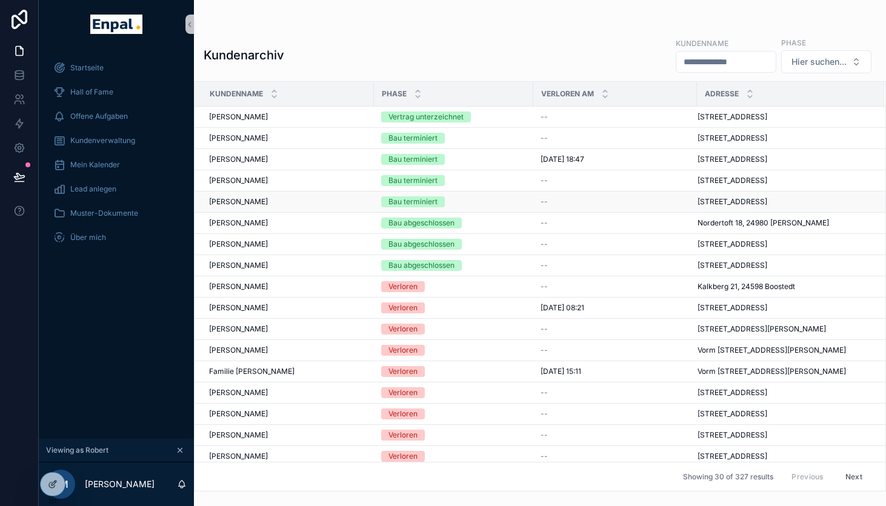
click at [416, 203] on div "Bau terminiert" at bounding box center [412, 201] width 49 height 11
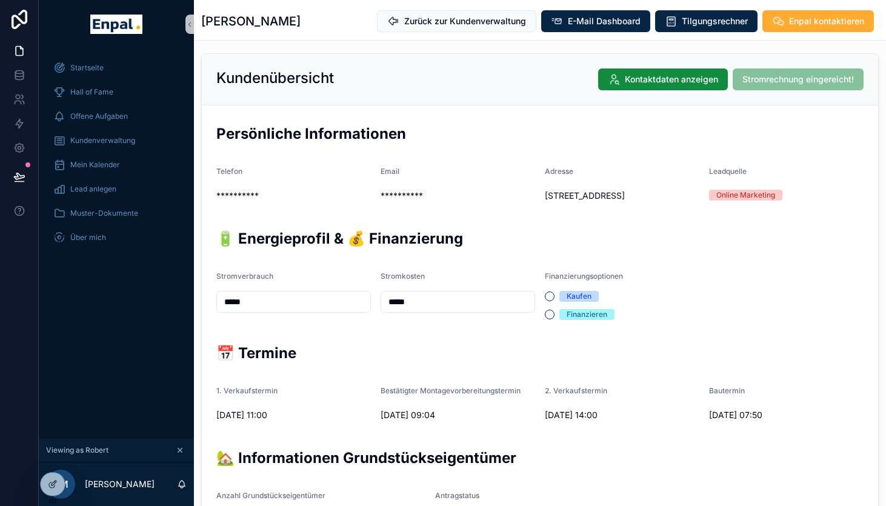
scroll to position [170, 0]
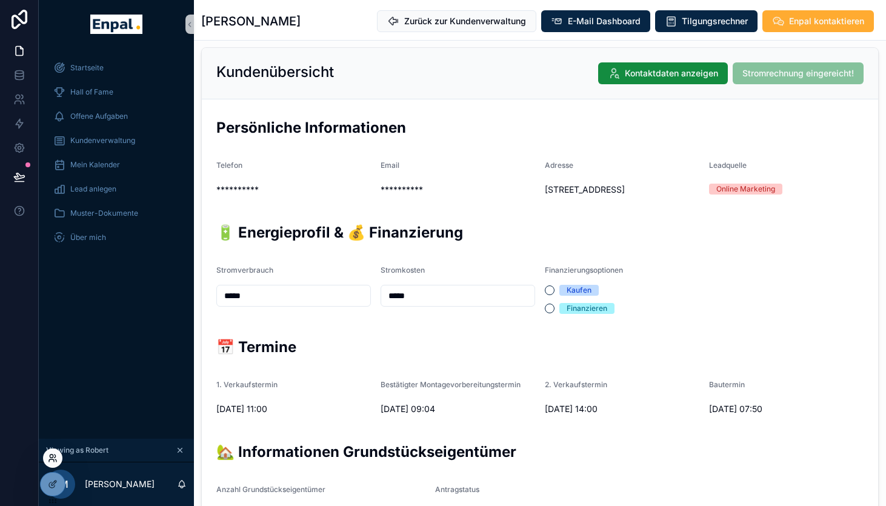
click at [54, 459] on icon at bounding box center [53, 458] width 10 height 10
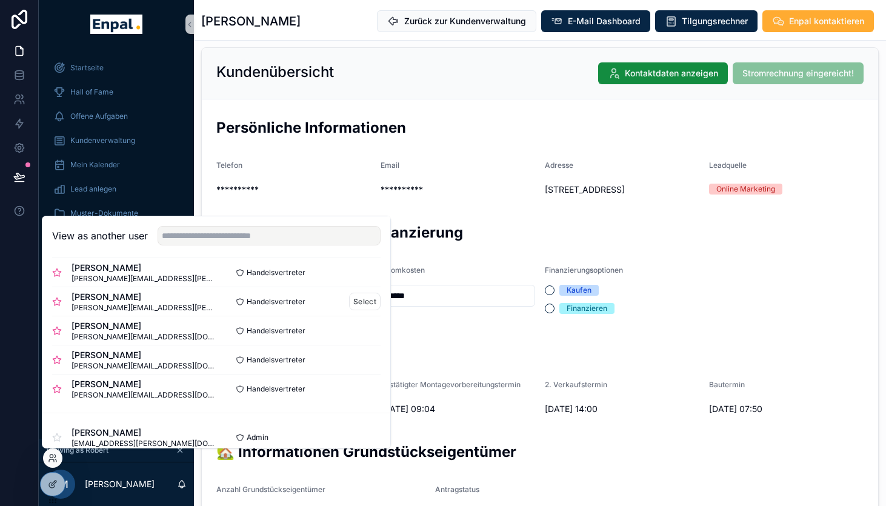
scroll to position [0, 0]
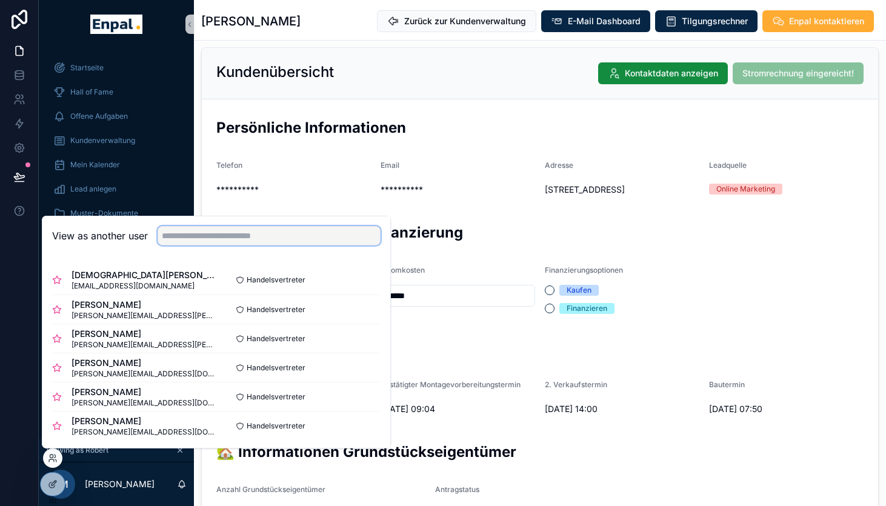
click at [200, 234] on input "text" at bounding box center [269, 235] width 223 height 19
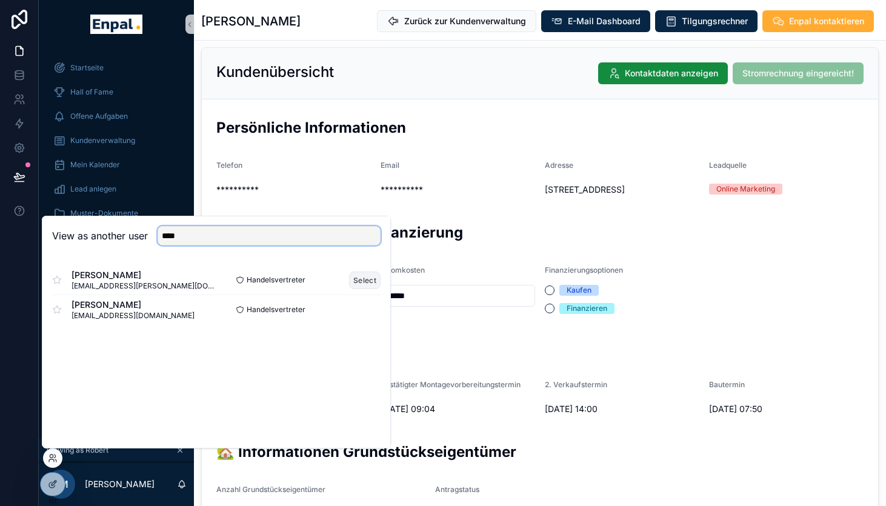
type input "****"
click at [365, 280] on button "Select" at bounding box center [365, 280] width 32 height 18
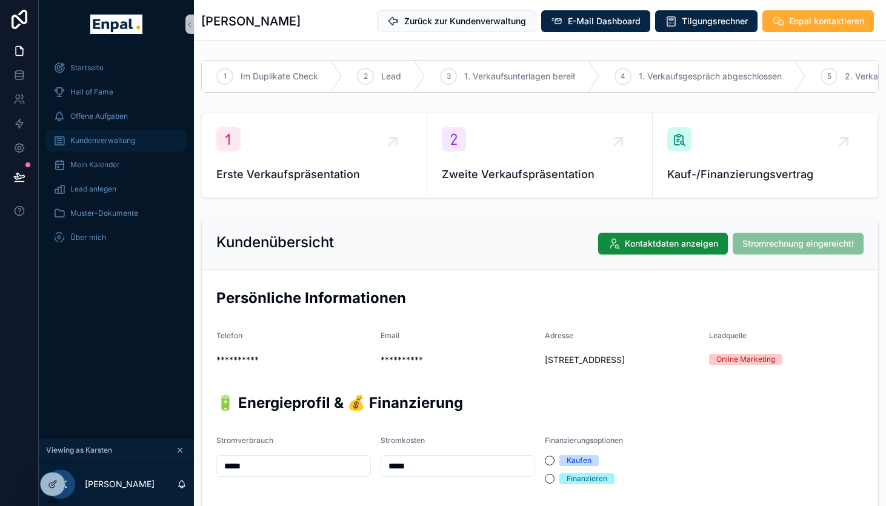
click at [122, 143] on span "Kundenverwaltung" at bounding box center [102, 141] width 65 height 10
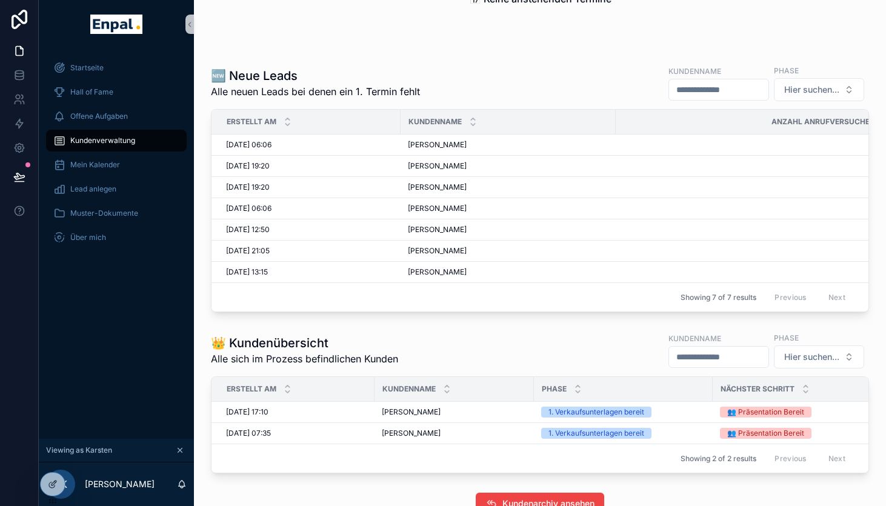
scroll to position [151, 0]
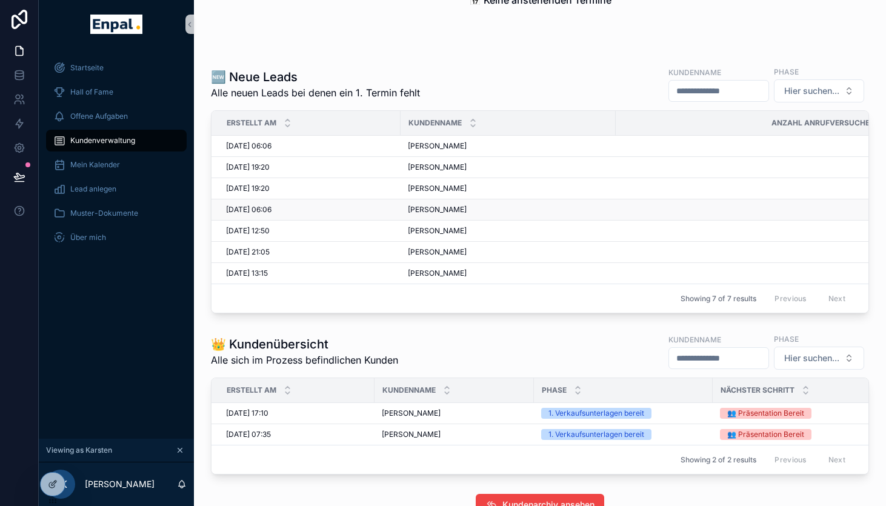
click at [436, 210] on span "Merten Kuna" at bounding box center [437, 210] width 59 height 10
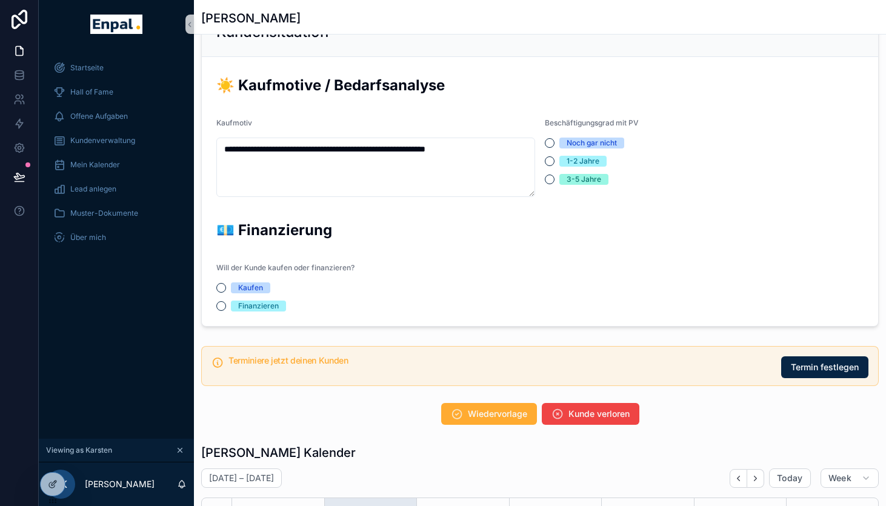
scroll to position [973, 0]
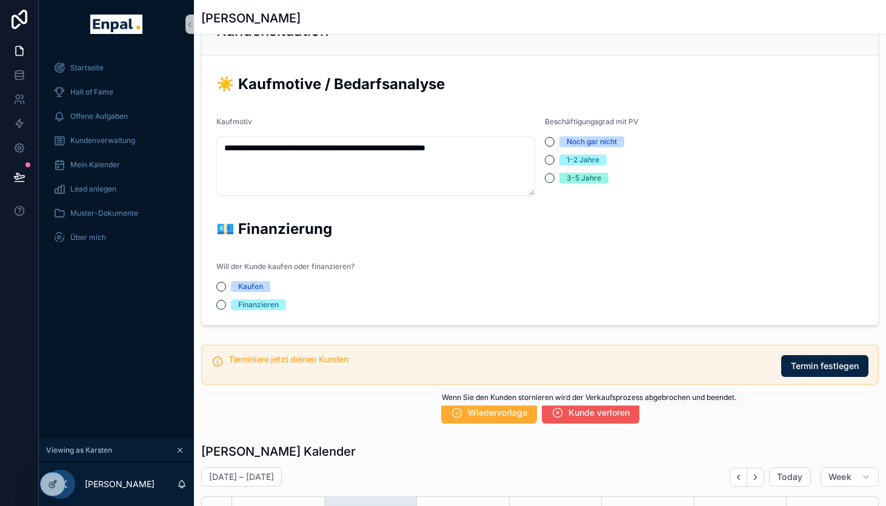
click at [572, 412] on span "Kunde verloren" at bounding box center [598, 412] width 61 height 12
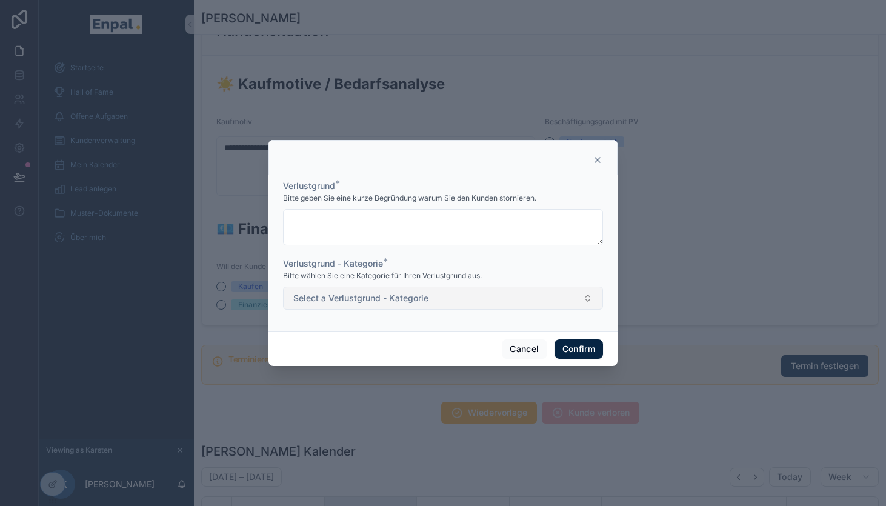
click at [507, 299] on button "Select a Verlustgrund - Kategorie" at bounding box center [443, 298] width 320 height 23
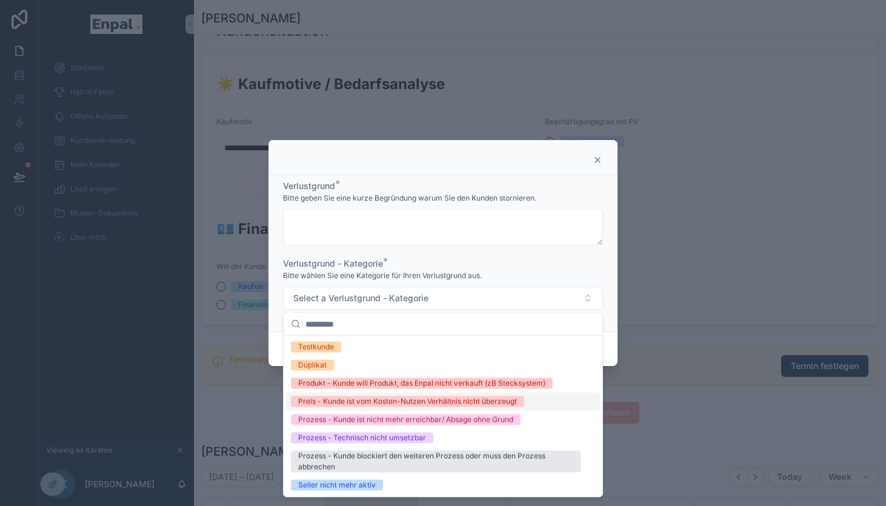
scroll to position [15, 0]
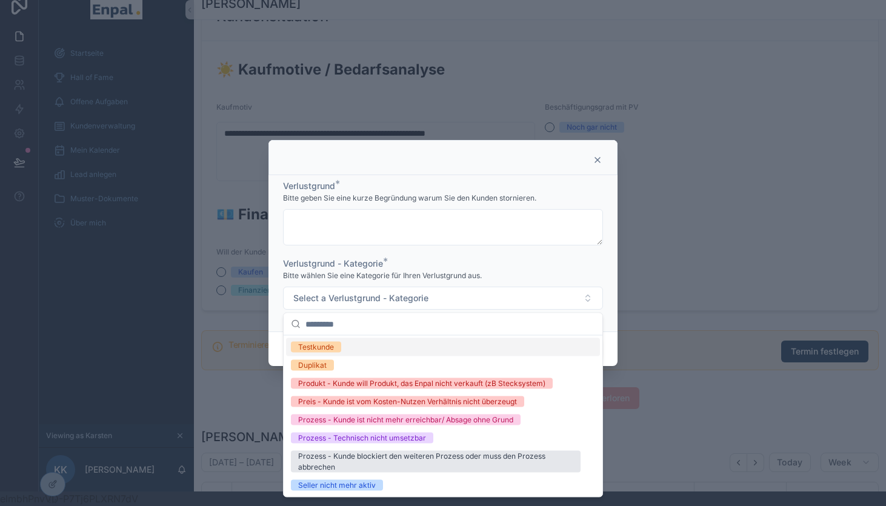
click at [604, 161] on div at bounding box center [442, 157] width 349 height 35
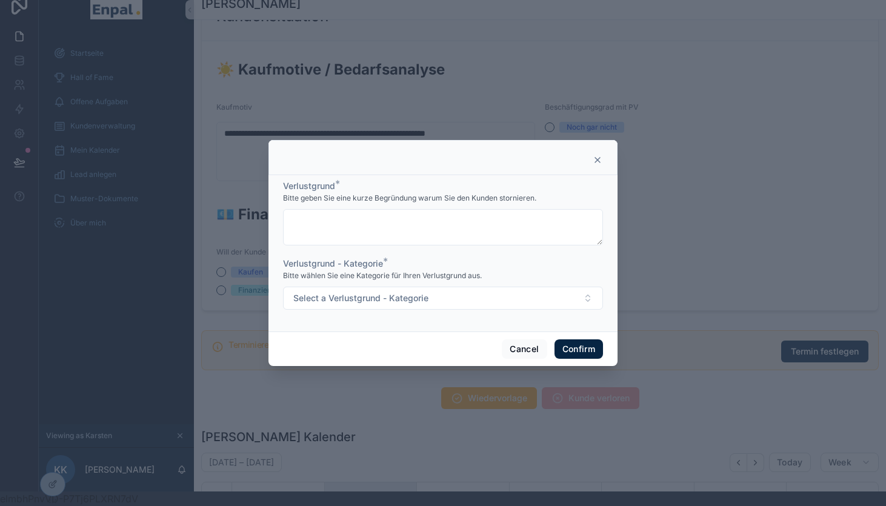
click at [596, 161] on icon at bounding box center [597, 160] width 5 height 5
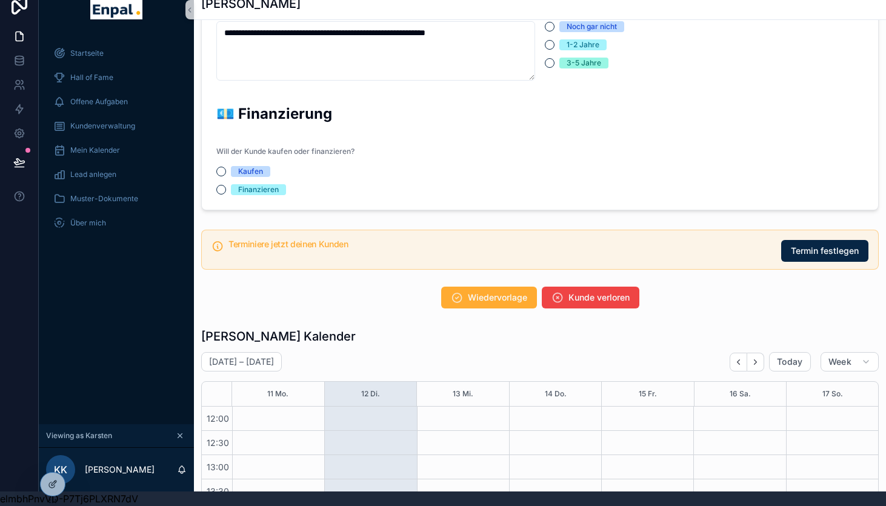
scroll to position [1083, 0]
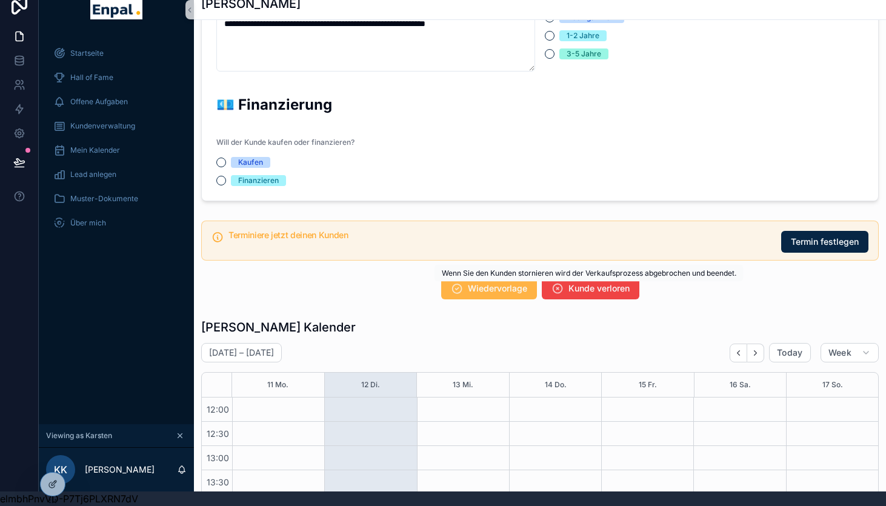
click at [508, 292] on span "Wiedervorlage" at bounding box center [497, 288] width 59 height 12
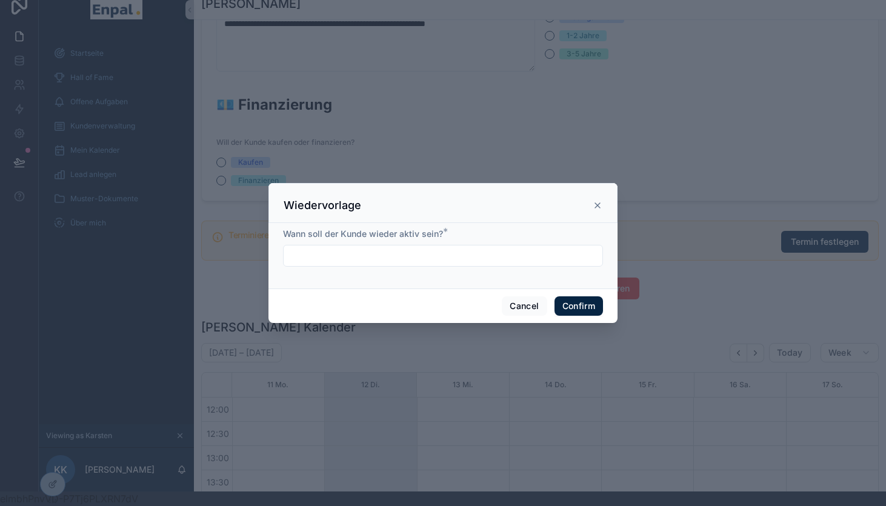
click at [386, 256] on input "text" at bounding box center [443, 255] width 319 height 17
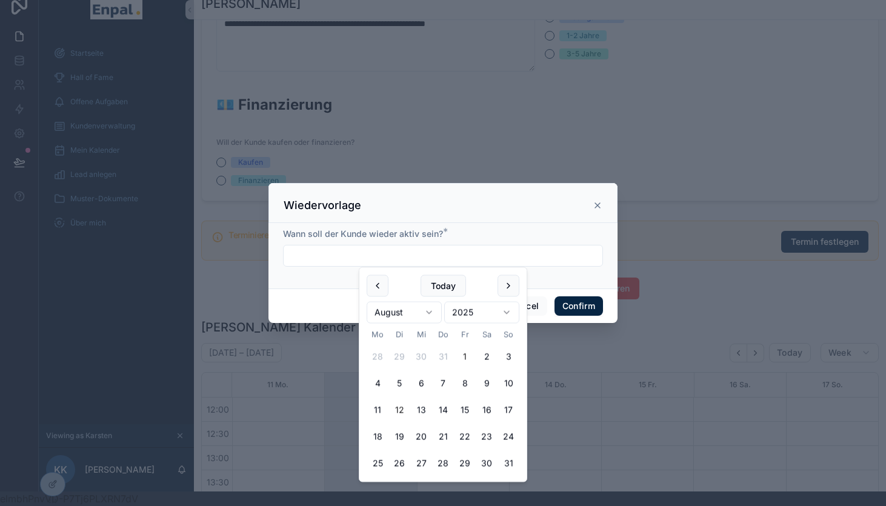
click at [466, 354] on button "1" at bounding box center [465, 357] width 22 height 22
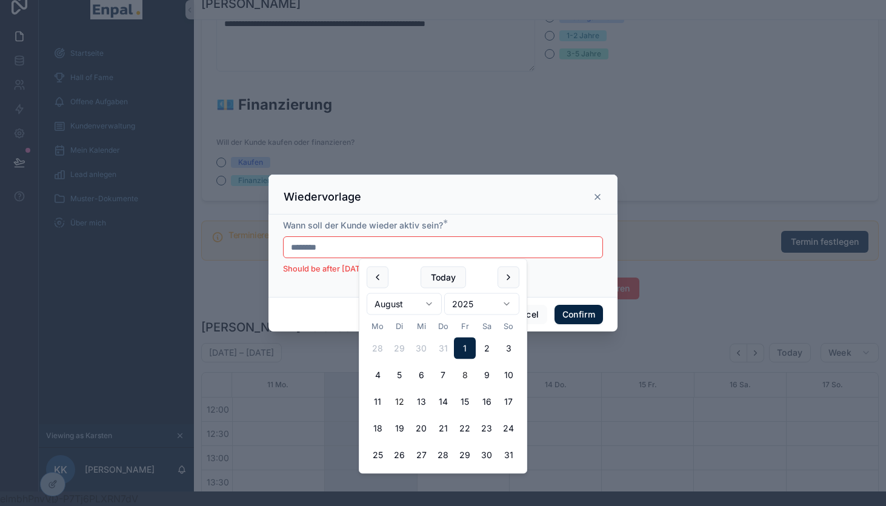
click at [463, 373] on button "8" at bounding box center [465, 375] width 22 height 22
click at [446, 399] on button "14" at bounding box center [443, 402] width 22 height 22
type input "*********"
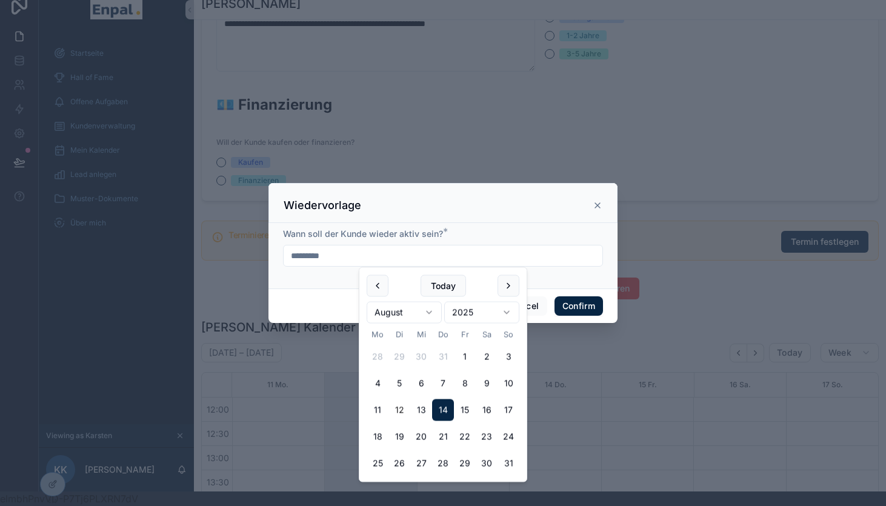
click at [320, 285] on div "Wann soll der Kunde wieder aktiv sein? * *********" at bounding box center [442, 255] width 349 height 65
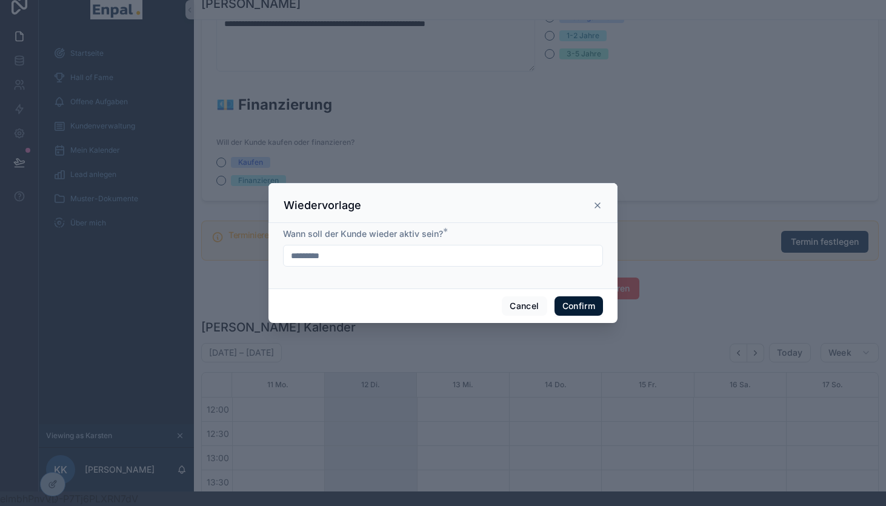
click at [584, 305] on button "Confirm" at bounding box center [578, 305] width 48 height 19
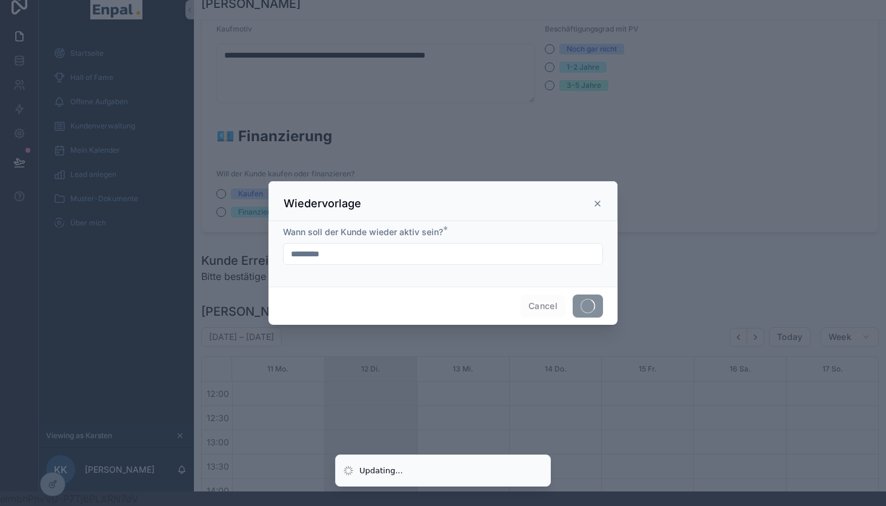
scroll to position [1114, 0]
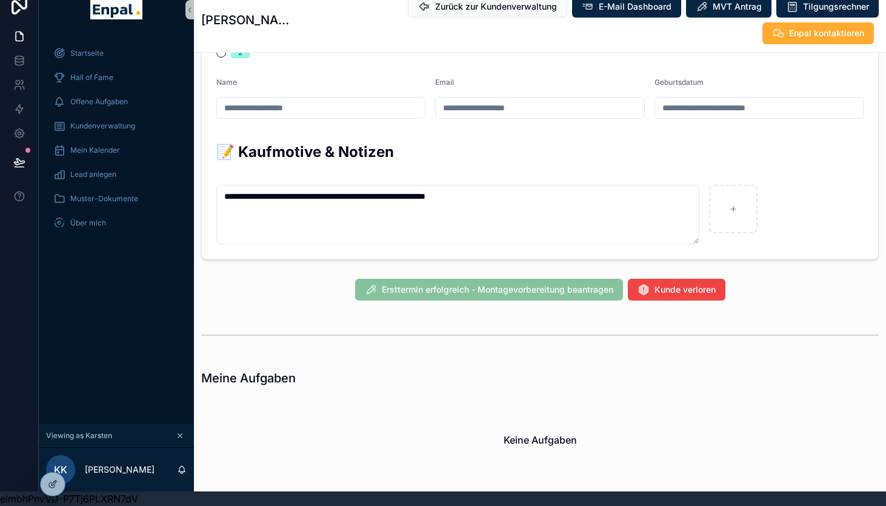
scroll to position [631, 0]
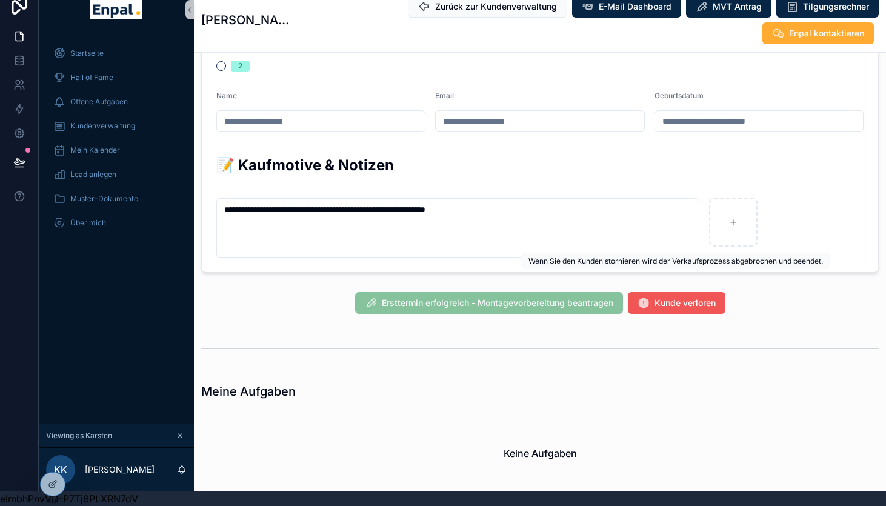
click at [659, 297] on span "Kunde verloren" at bounding box center [684, 303] width 61 height 12
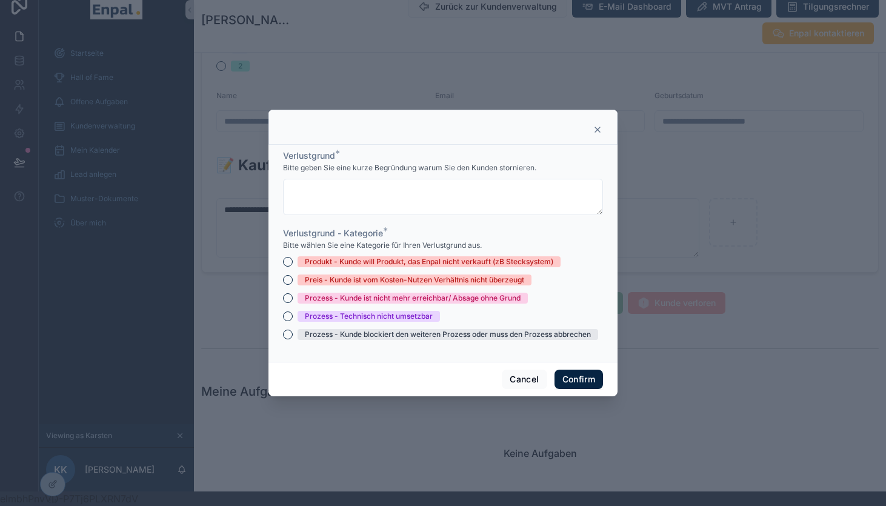
click at [594, 130] on icon at bounding box center [597, 130] width 10 height 10
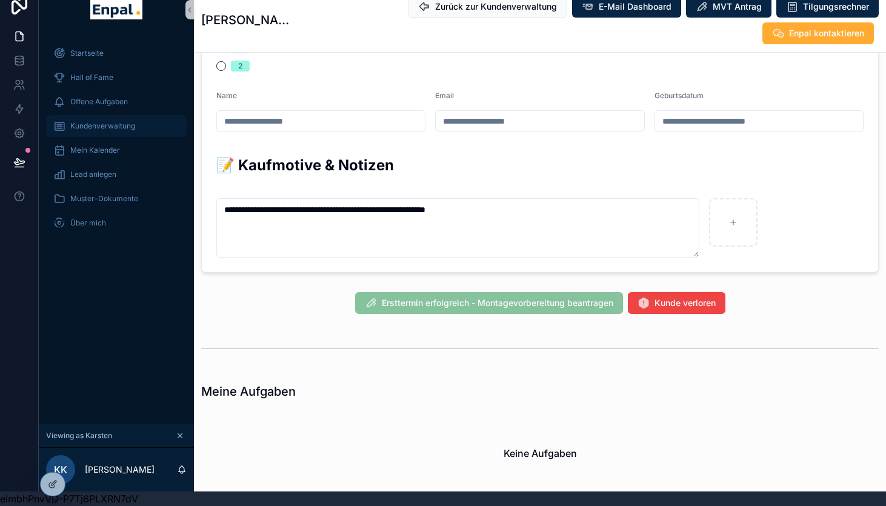
click at [119, 131] on div "Kundenverwaltung" at bounding box center [116, 125] width 126 height 19
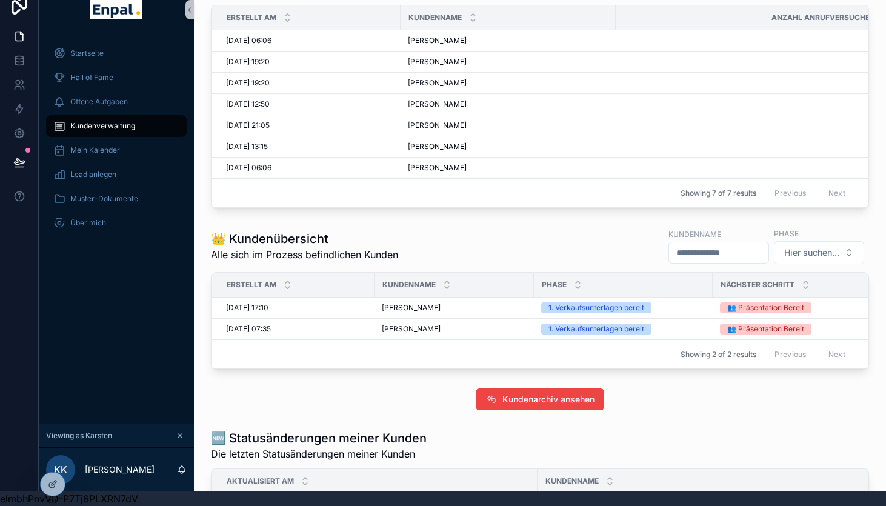
scroll to position [234, 0]
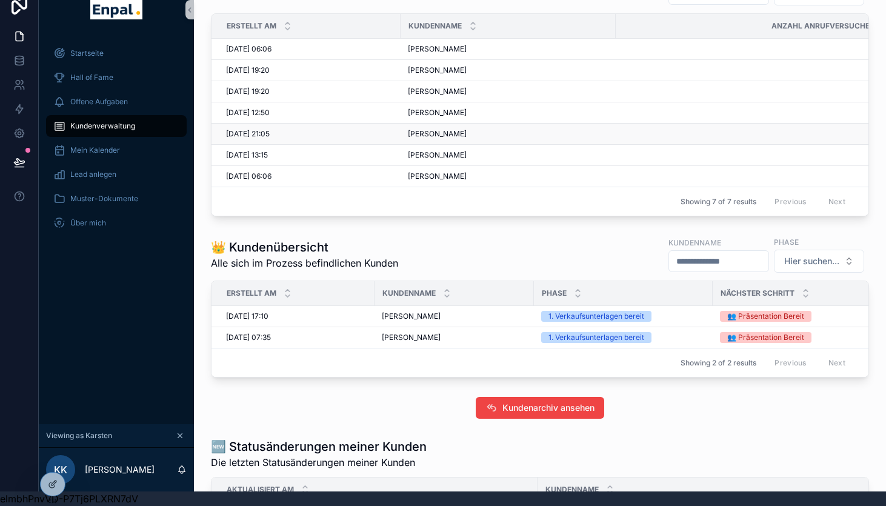
click at [446, 136] on div "Marco Elle Marco Elle" at bounding box center [508, 134] width 201 height 10
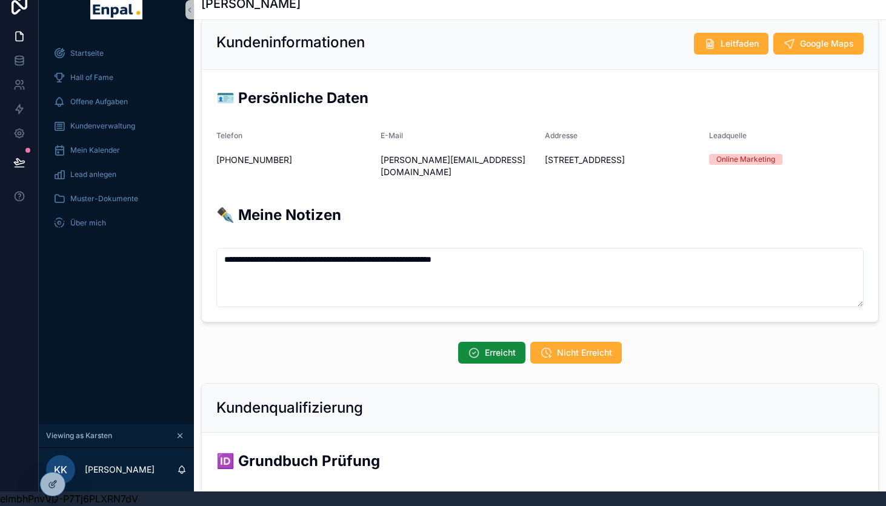
scroll to position [51, 0]
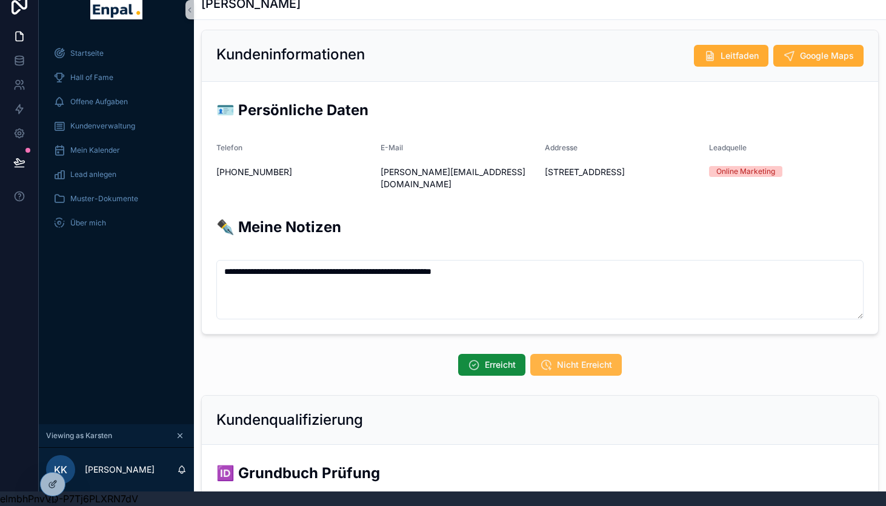
click at [583, 359] on button "Nicht Erreicht" at bounding box center [575, 365] width 91 height 22
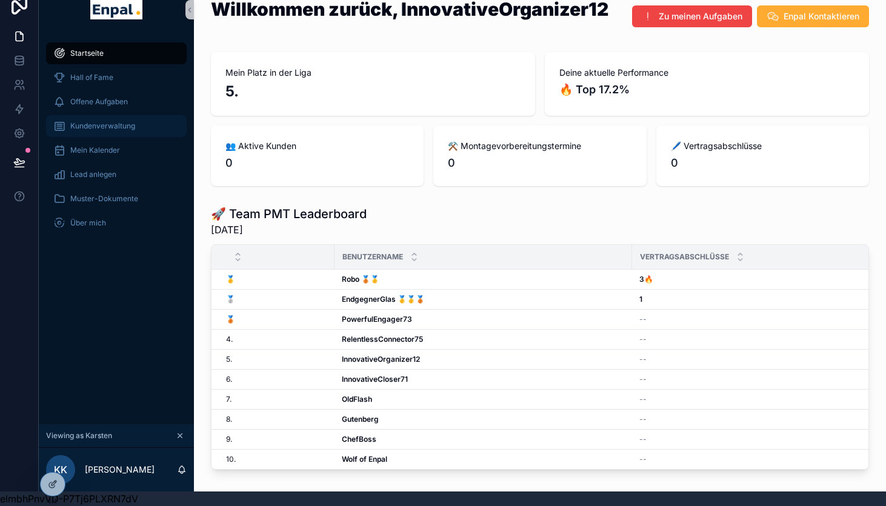
click at [103, 125] on span "Kundenverwaltung" at bounding box center [102, 126] width 65 height 10
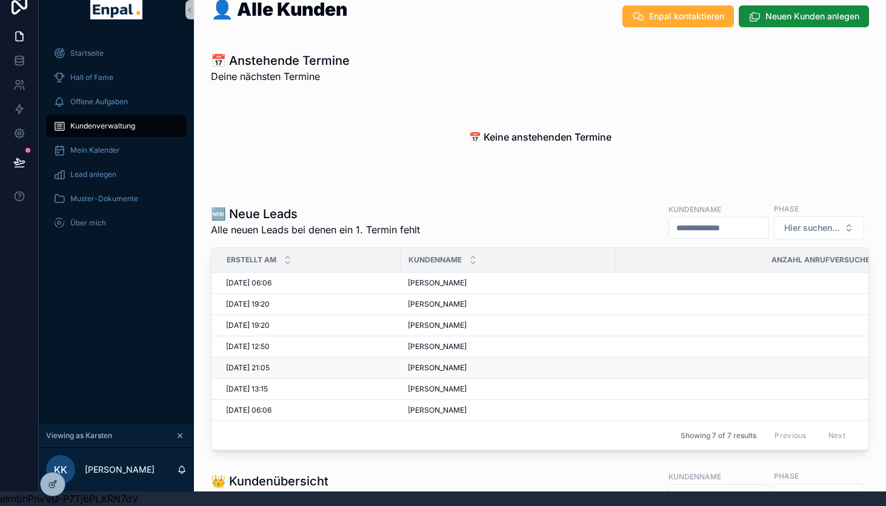
click at [453, 369] on div "Marco Elle Marco Elle" at bounding box center [508, 368] width 201 height 10
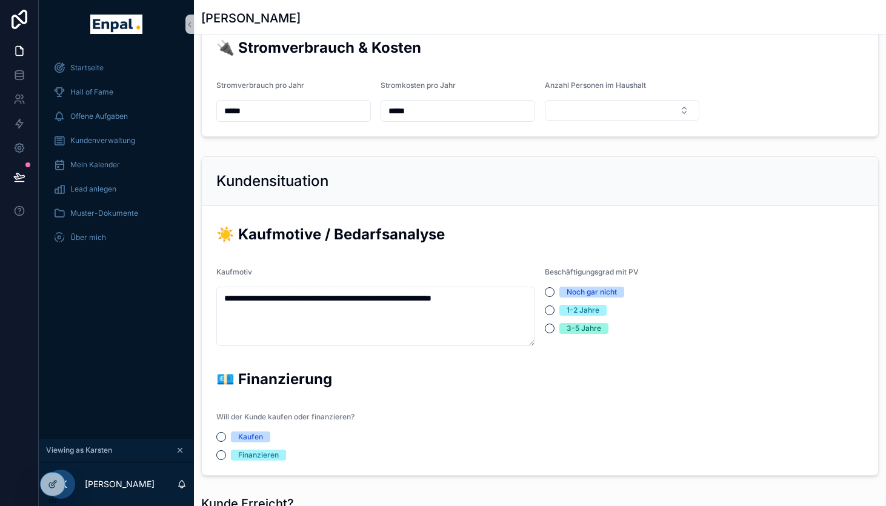
scroll to position [1041, 0]
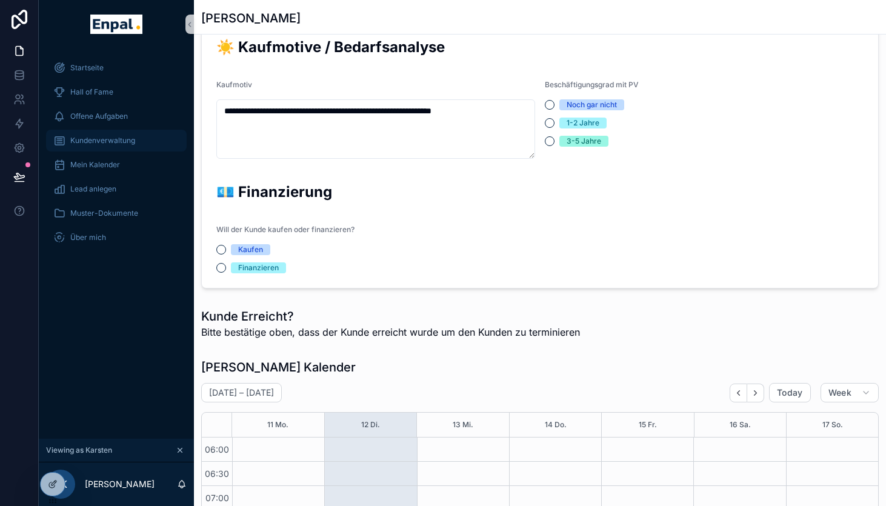
click at [91, 139] on span "Kundenverwaltung" at bounding box center [102, 141] width 65 height 10
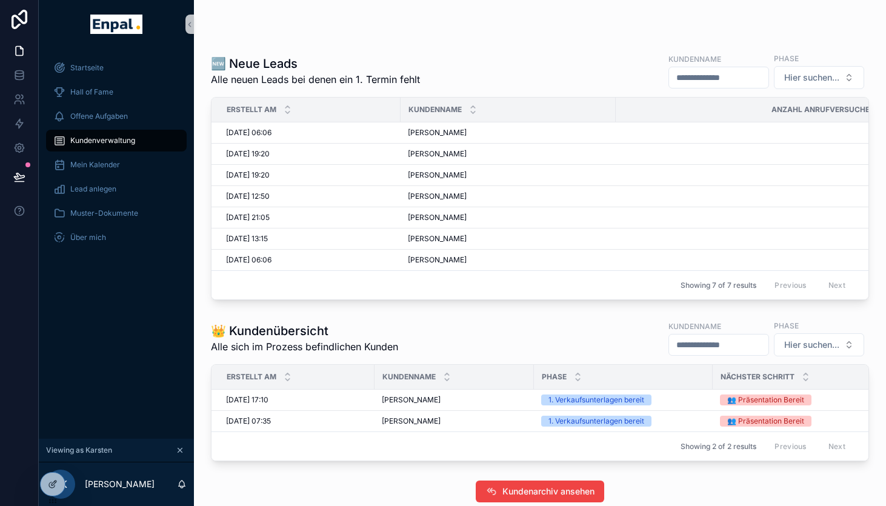
scroll to position [148, 0]
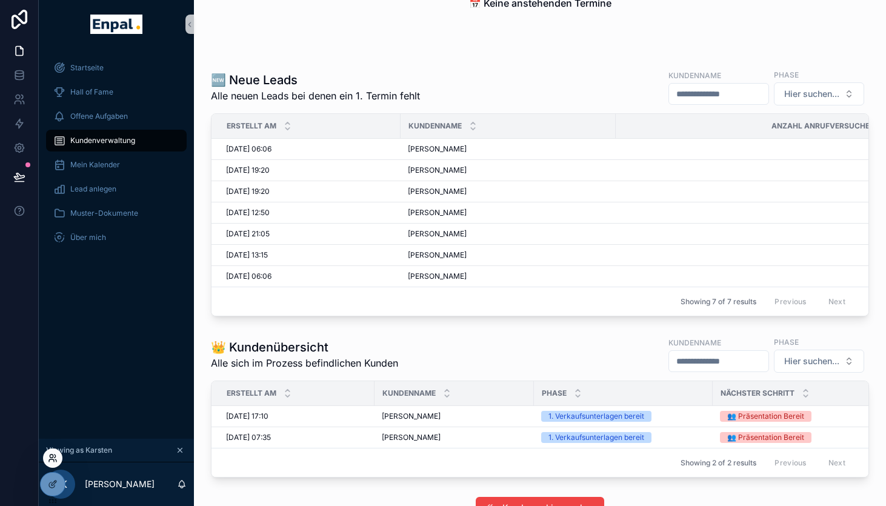
click at [55, 457] on icon at bounding box center [55, 455] width 1 height 3
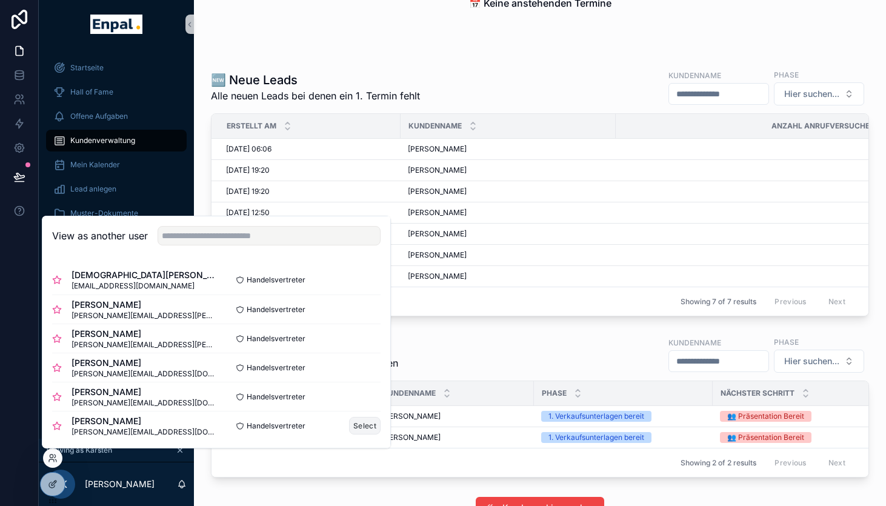
click at [367, 428] on button "Select" at bounding box center [365, 426] width 32 height 18
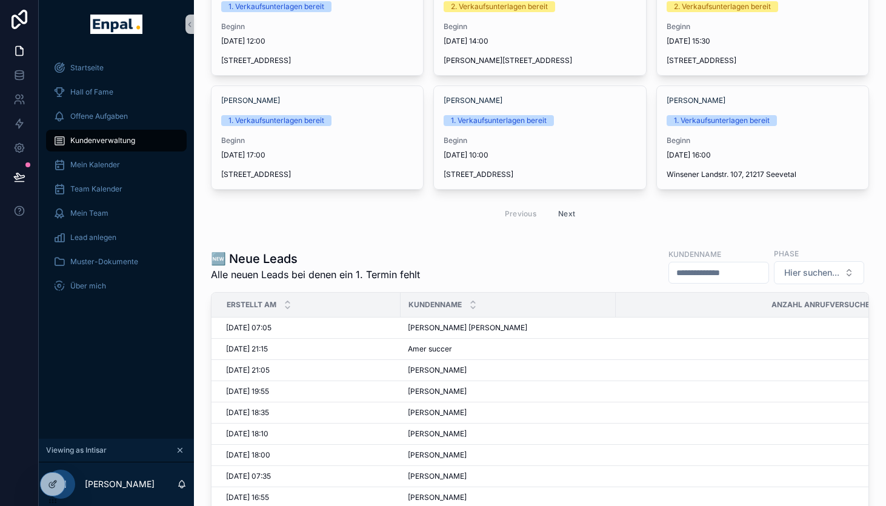
scroll to position [134, 0]
click at [444, 323] on span "[PERSON_NAME] [PERSON_NAME]" at bounding box center [467, 327] width 119 height 10
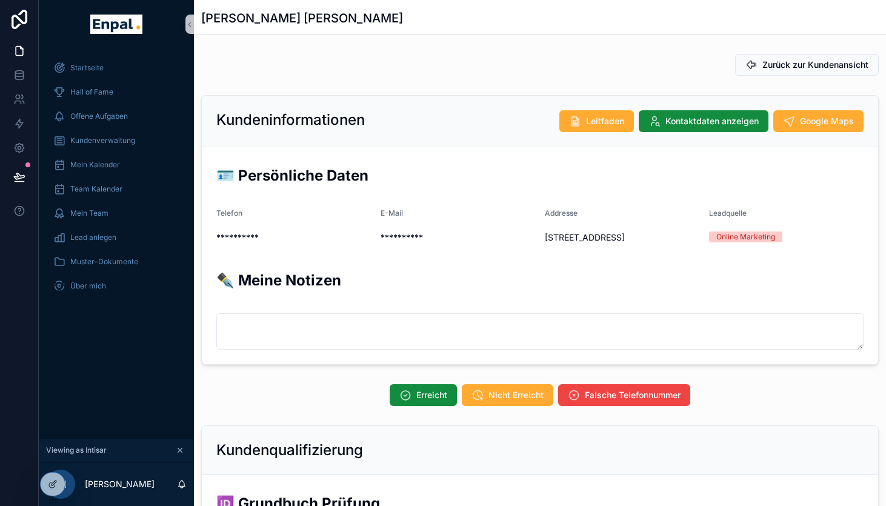
scroll to position [291, 0]
click at [52, 458] on icon at bounding box center [53, 458] width 10 height 10
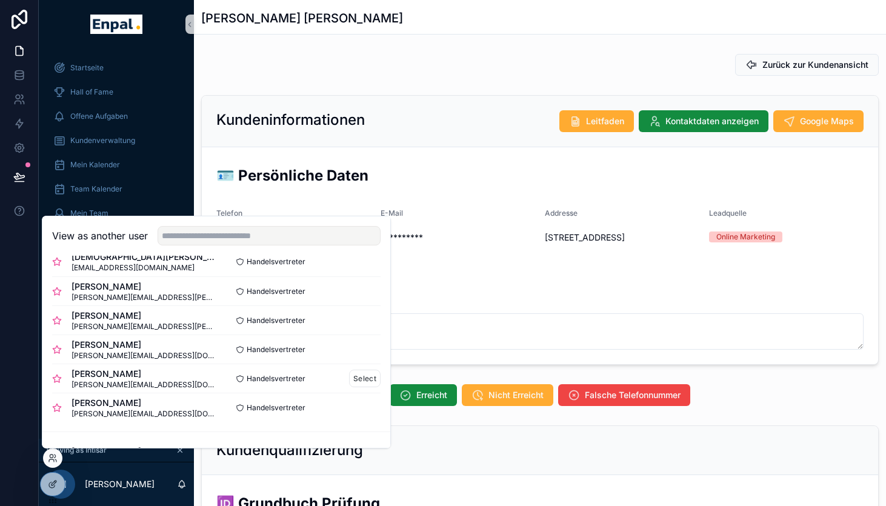
scroll to position [0, 0]
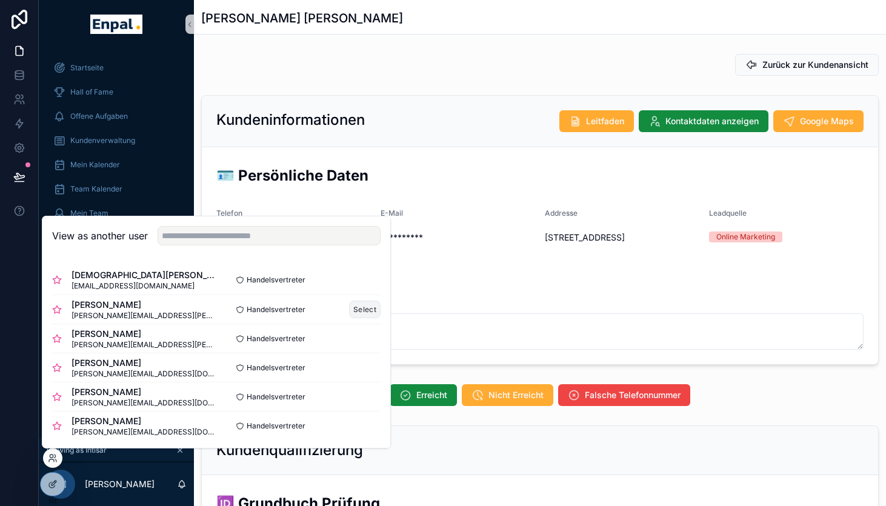
click at [356, 307] on button "Select" at bounding box center [365, 309] width 32 height 18
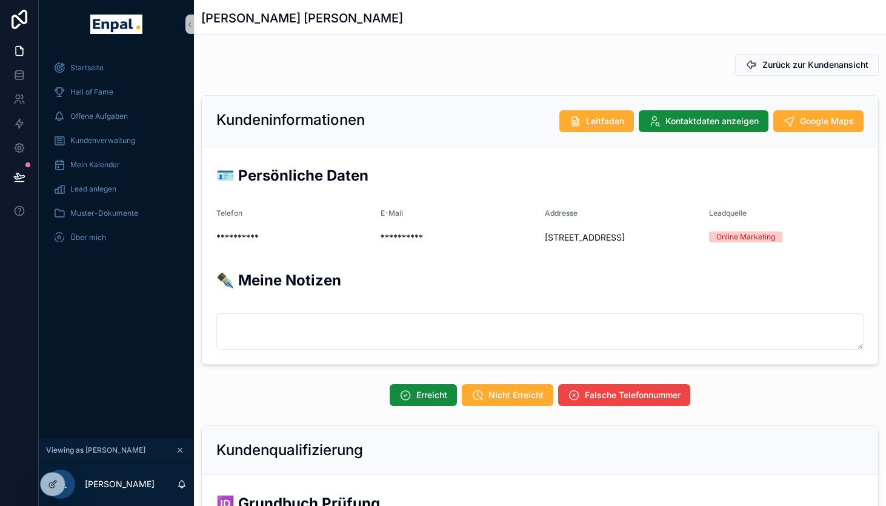
scroll to position [291, 0]
click at [99, 138] on span "Kundenverwaltung" at bounding box center [102, 141] width 65 height 10
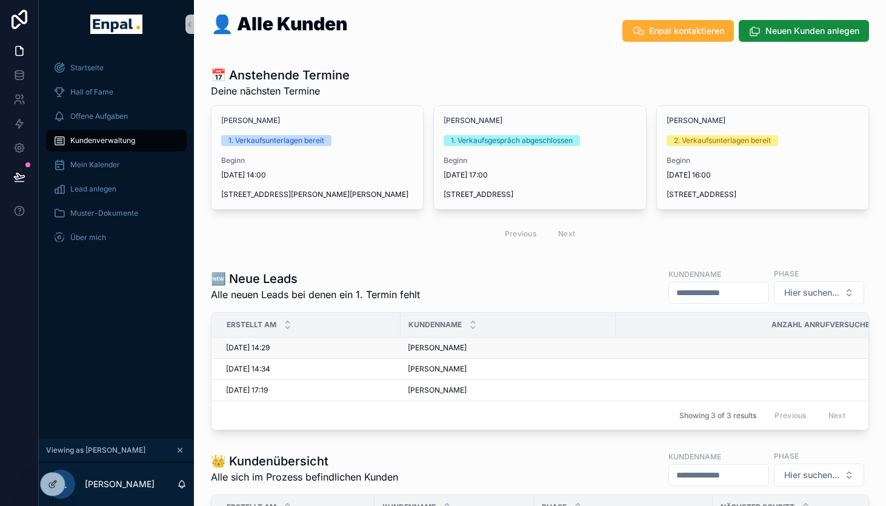
click at [462, 350] on span "Mihaela Farcane" at bounding box center [437, 348] width 59 height 10
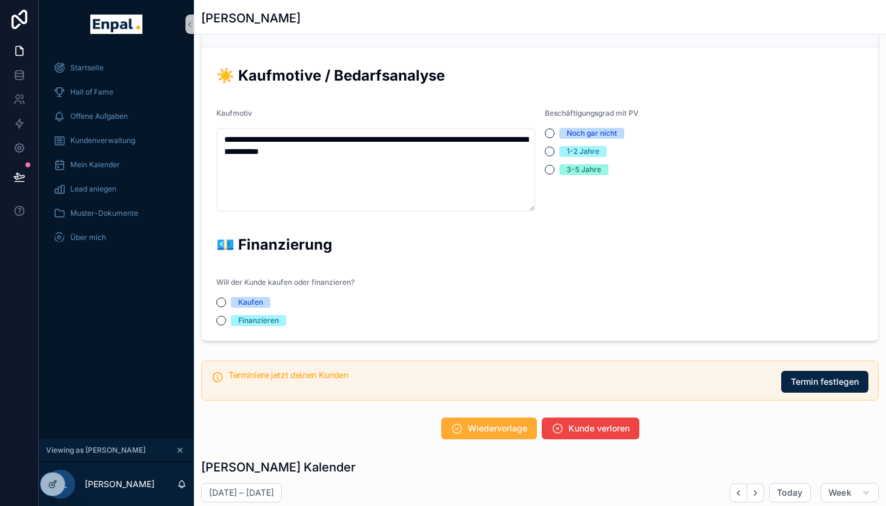
scroll to position [1003, 0]
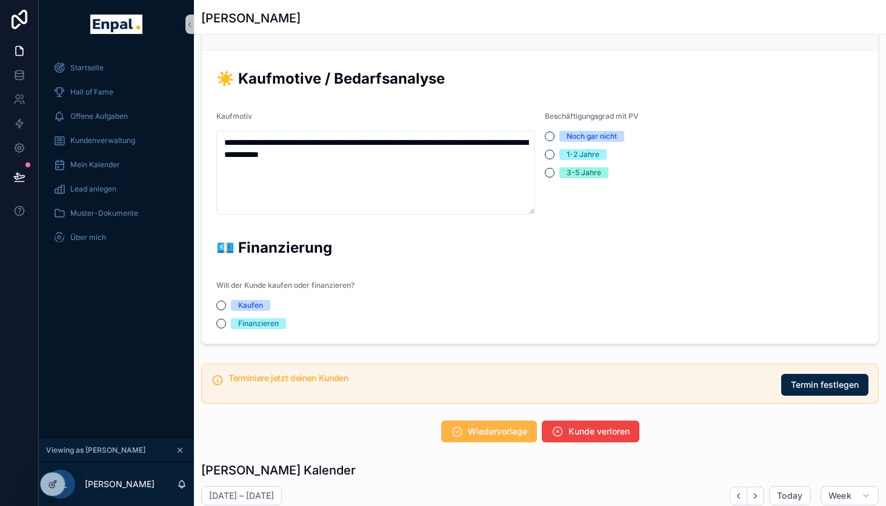
click at [484, 436] on span "Wiedervorlage" at bounding box center [497, 431] width 59 height 12
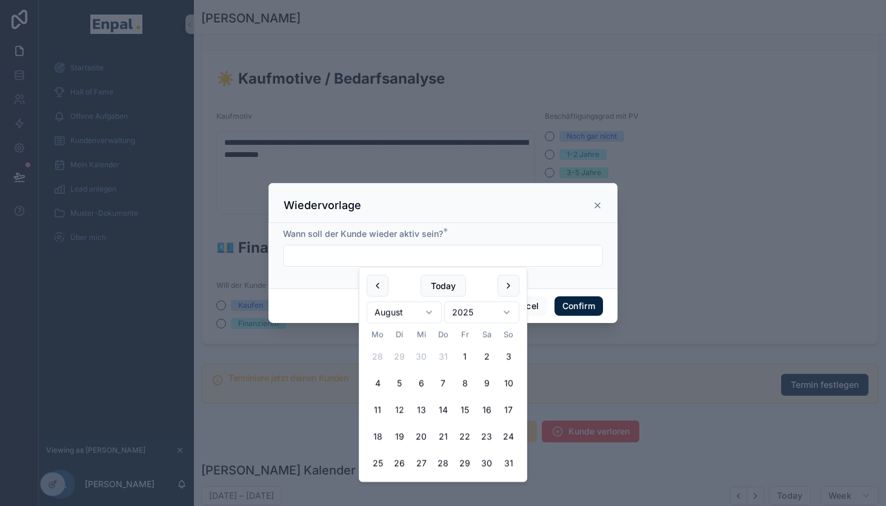
click at [388, 260] on input "text" at bounding box center [443, 255] width 319 height 17
click at [405, 408] on button "12" at bounding box center [399, 410] width 22 height 22
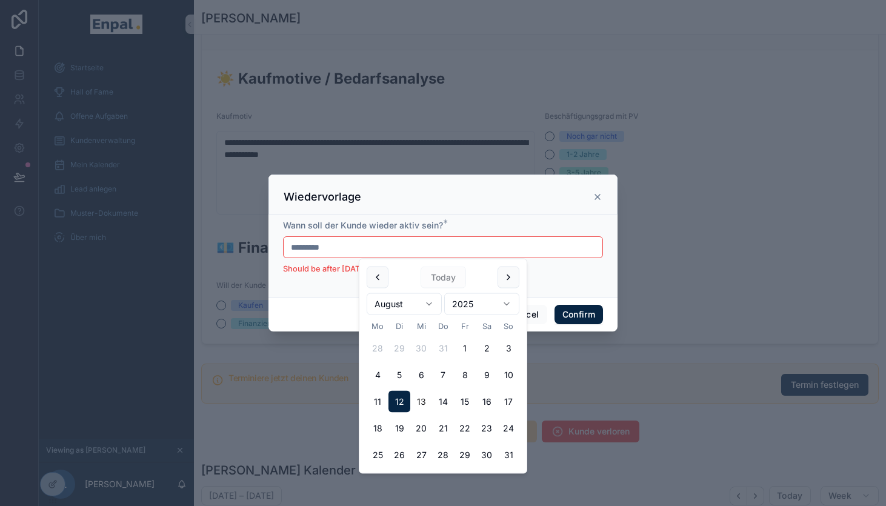
click at [418, 400] on button "13" at bounding box center [421, 402] width 22 height 22
type input "*********"
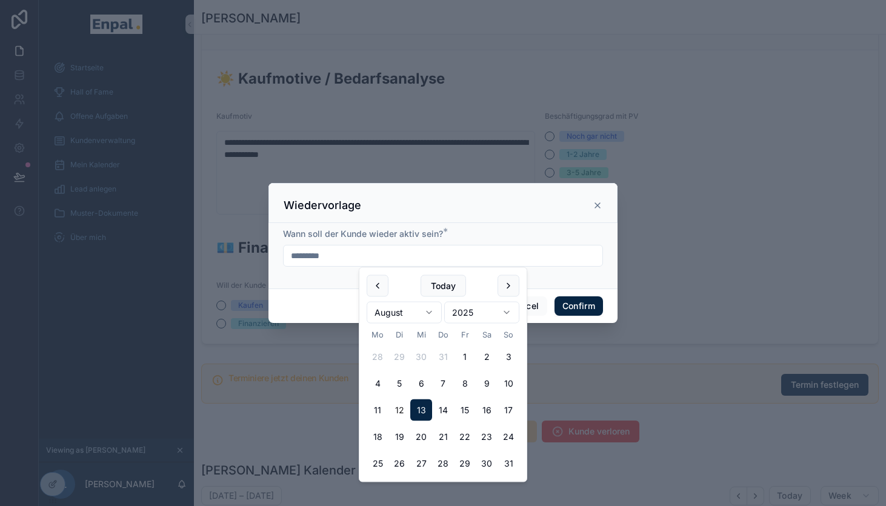
scroll to position [15, 0]
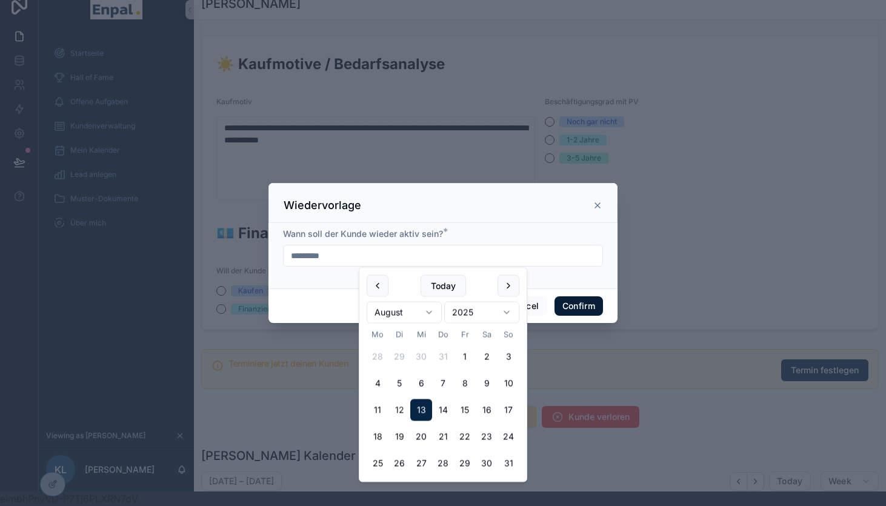
click at [574, 306] on button "Confirm" at bounding box center [578, 305] width 48 height 19
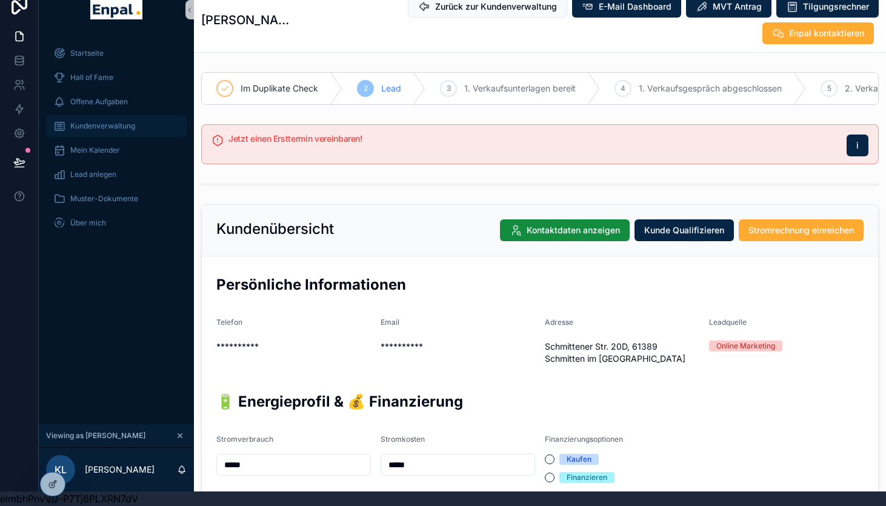
click at [111, 125] on span "Kundenverwaltung" at bounding box center [102, 126] width 65 height 10
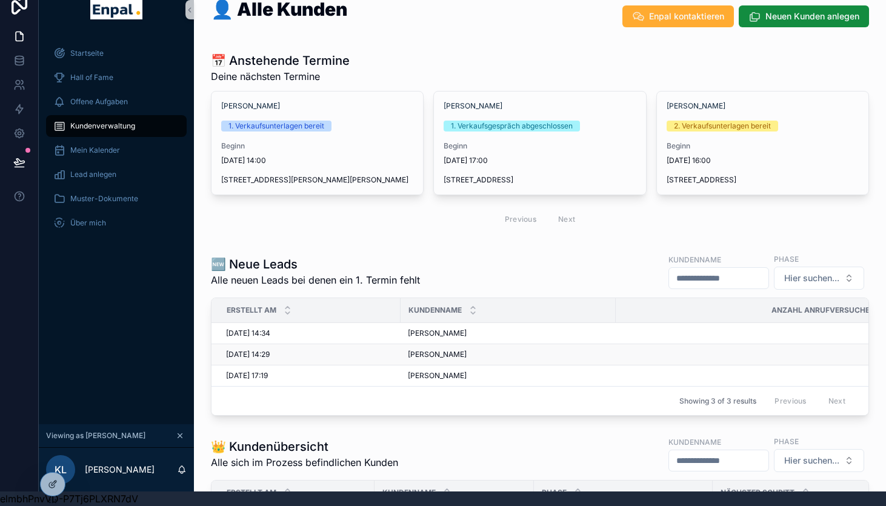
click at [461, 355] on span "Mihaela Farcane" at bounding box center [437, 355] width 59 height 10
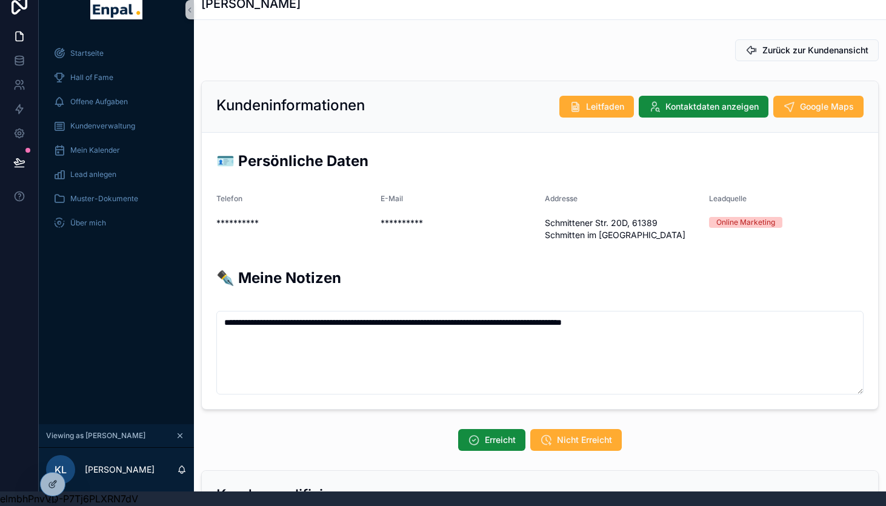
scroll to position [1, 0]
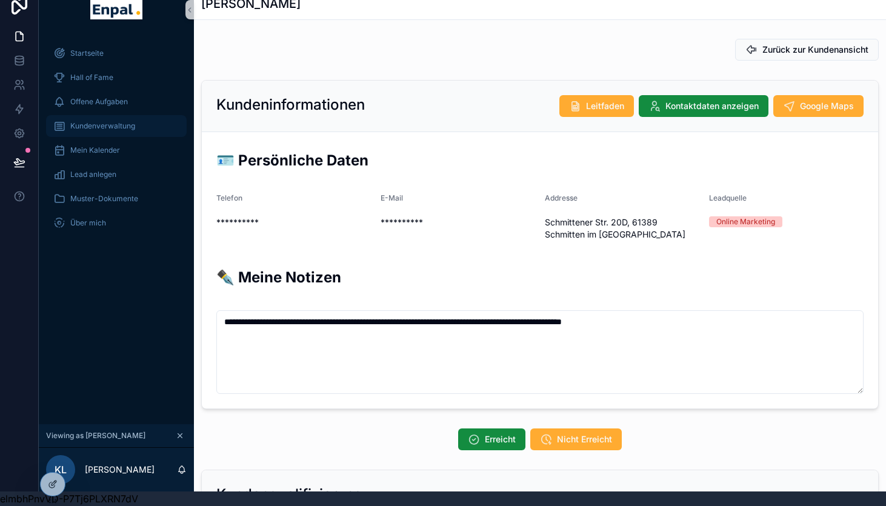
click at [101, 124] on span "Kundenverwaltung" at bounding box center [102, 126] width 65 height 10
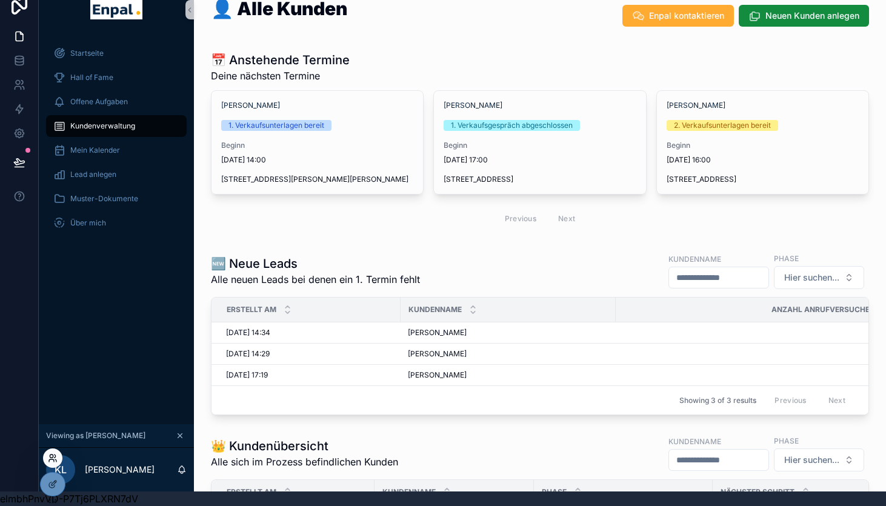
click at [55, 457] on icon at bounding box center [53, 458] width 10 height 10
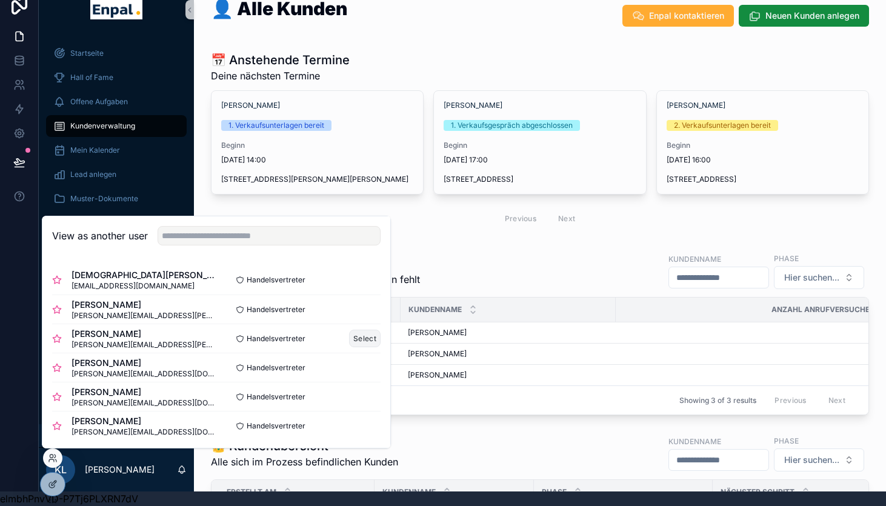
click at [358, 338] on button "Select" at bounding box center [365, 339] width 32 height 18
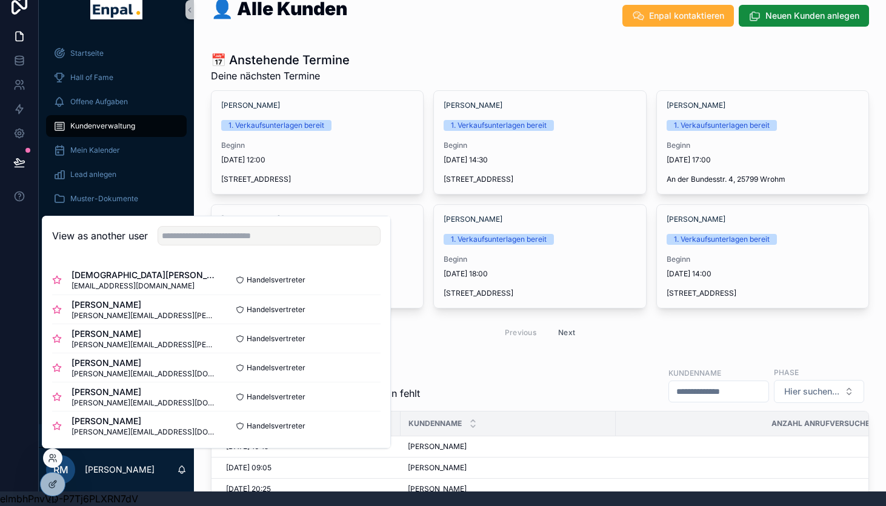
click at [20, 307] on div at bounding box center [19, 238] width 39 height 506
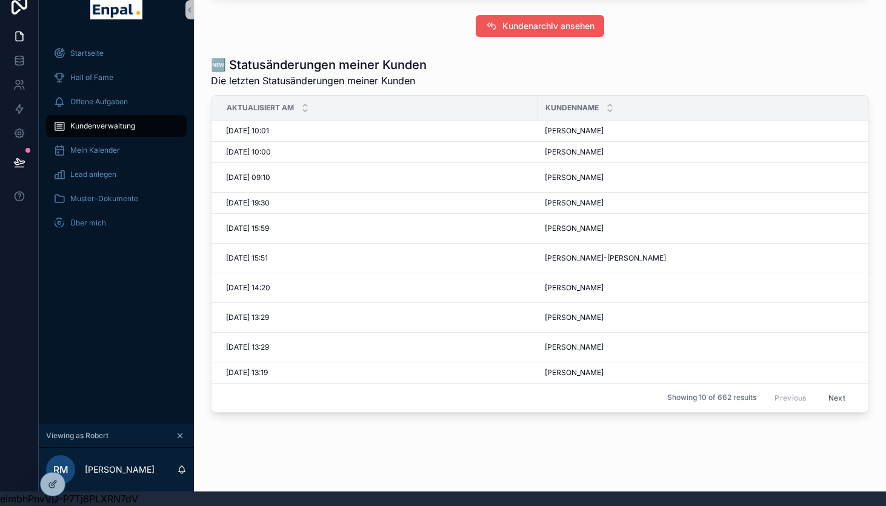
scroll to position [1242, 0]
click at [838, 392] on button "Next" at bounding box center [837, 396] width 34 height 19
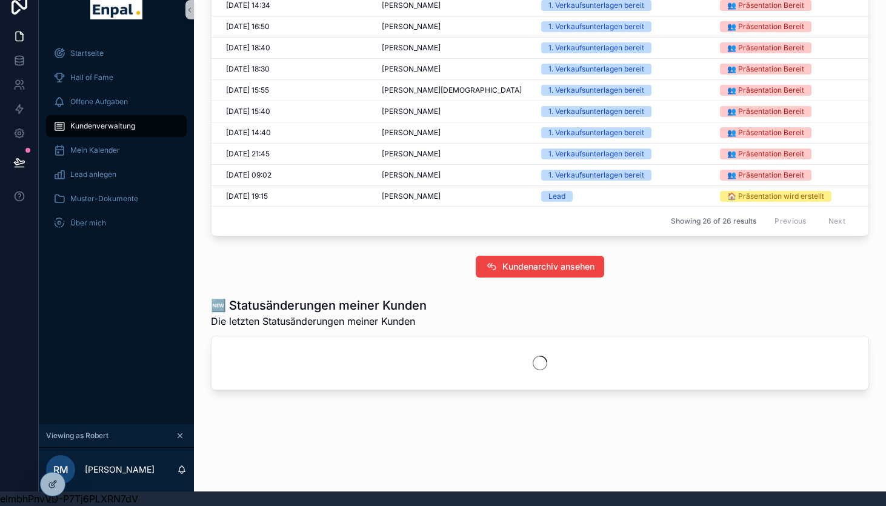
scroll to position [1221, 0]
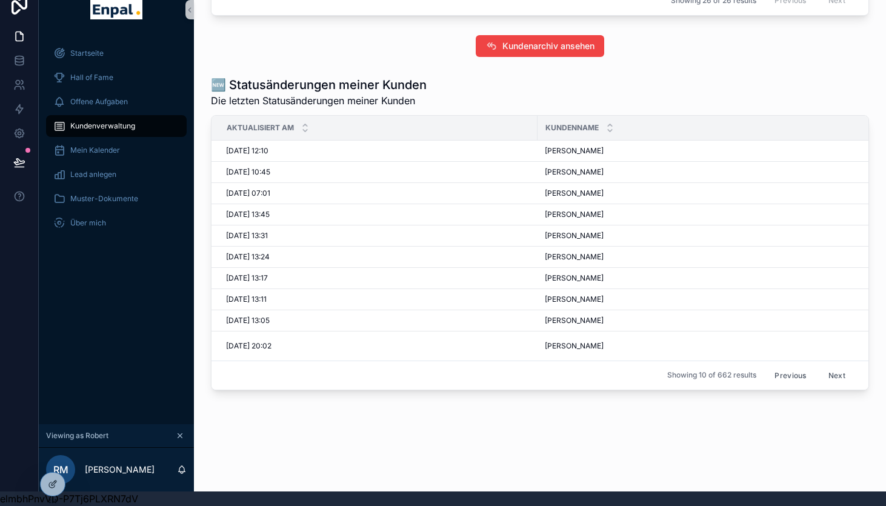
click at [838, 376] on button "Next" at bounding box center [837, 375] width 34 height 19
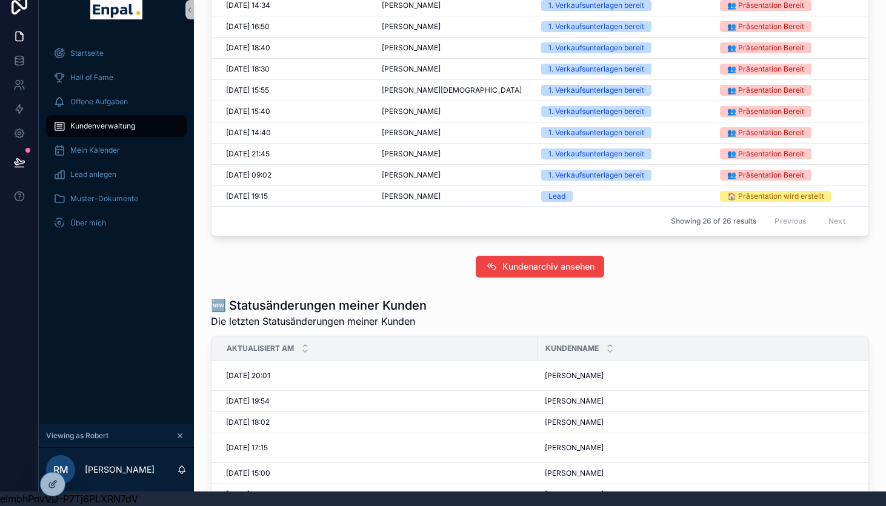
scroll to position [1221, 0]
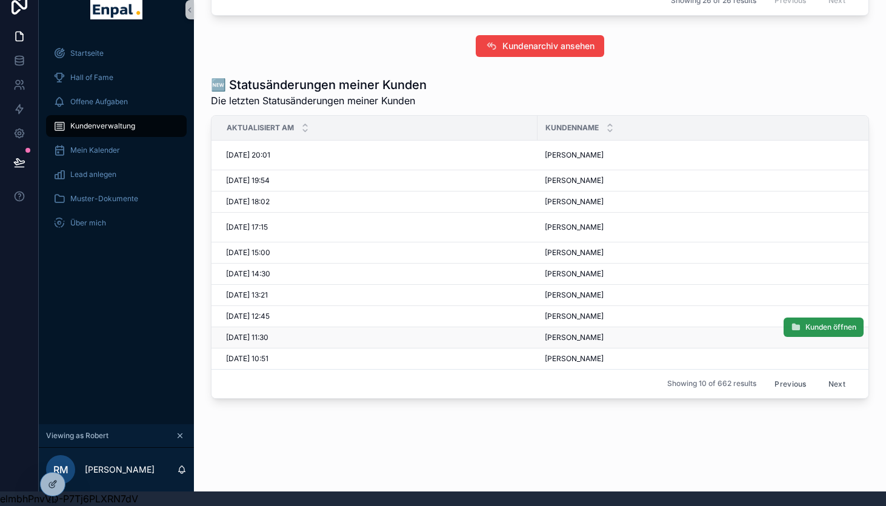
click at [806, 331] on button "Kunden öffnen" at bounding box center [823, 326] width 80 height 19
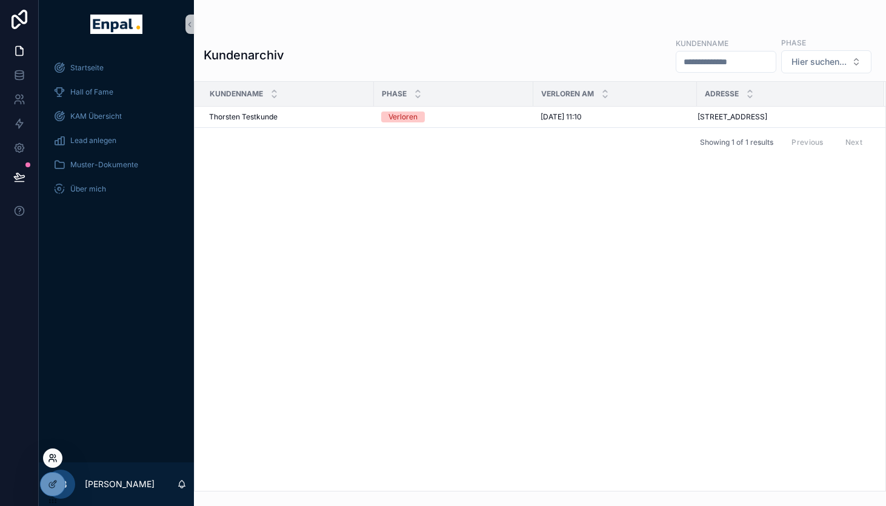
click at [53, 457] on icon at bounding box center [51, 455] width 3 height 3
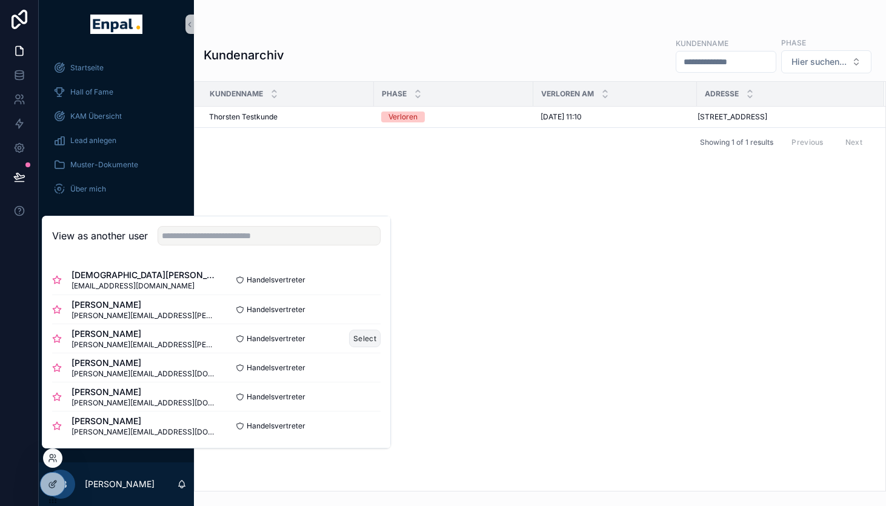
click at [368, 337] on button "Select" at bounding box center [365, 339] width 32 height 18
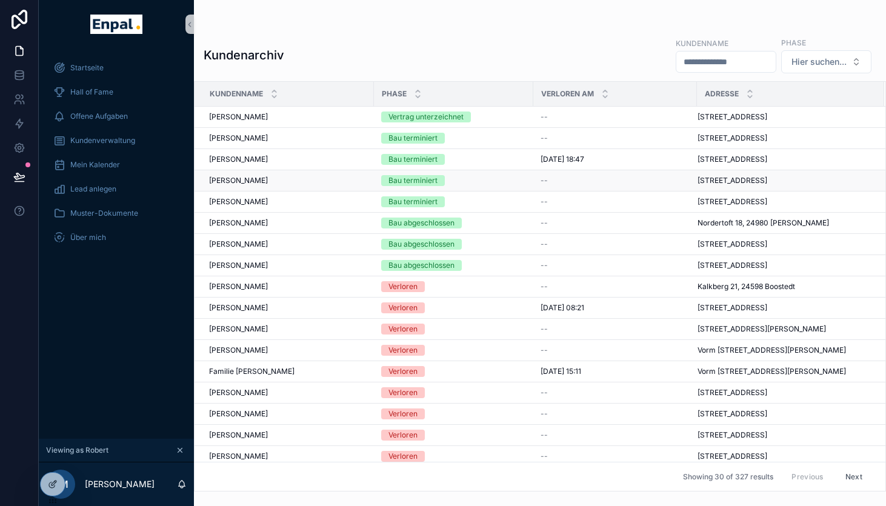
click at [420, 180] on div "Bau terminiert" at bounding box center [412, 180] width 49 height 11
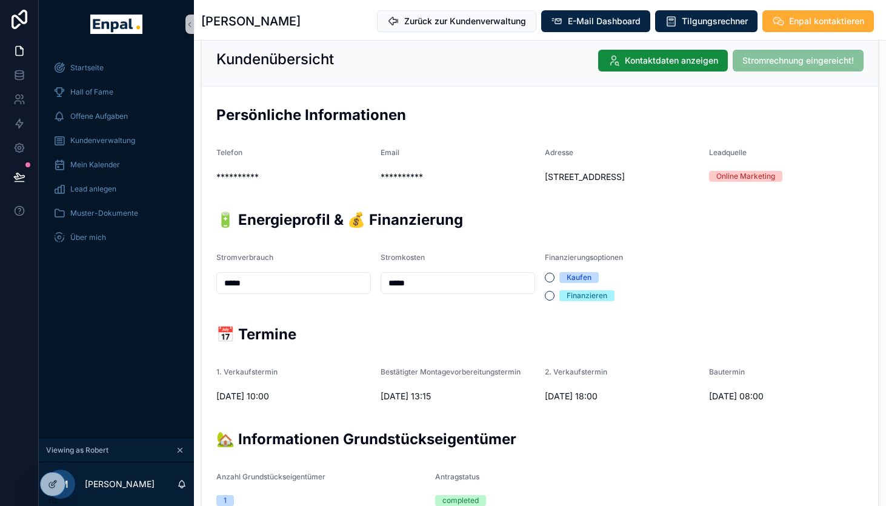
scroll to position [200, 0]
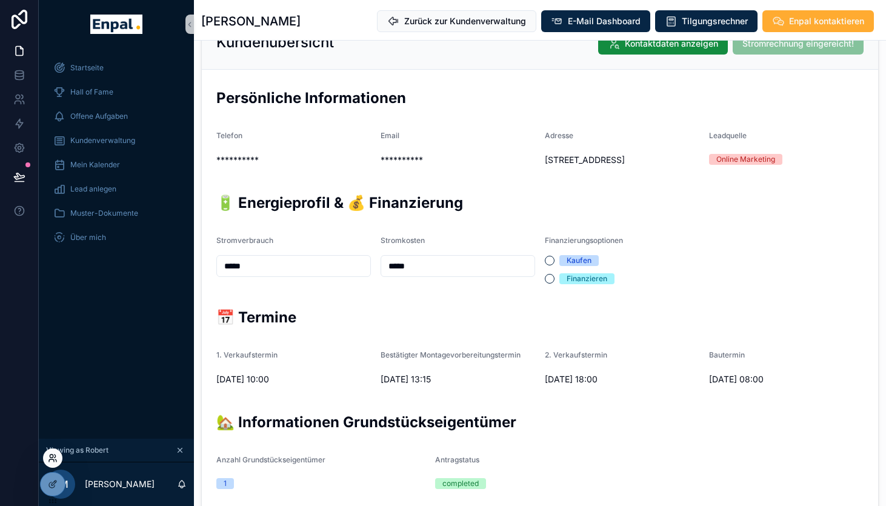
click at [53, 458] on icon at bounding box center [53, 458] width 10 height 10
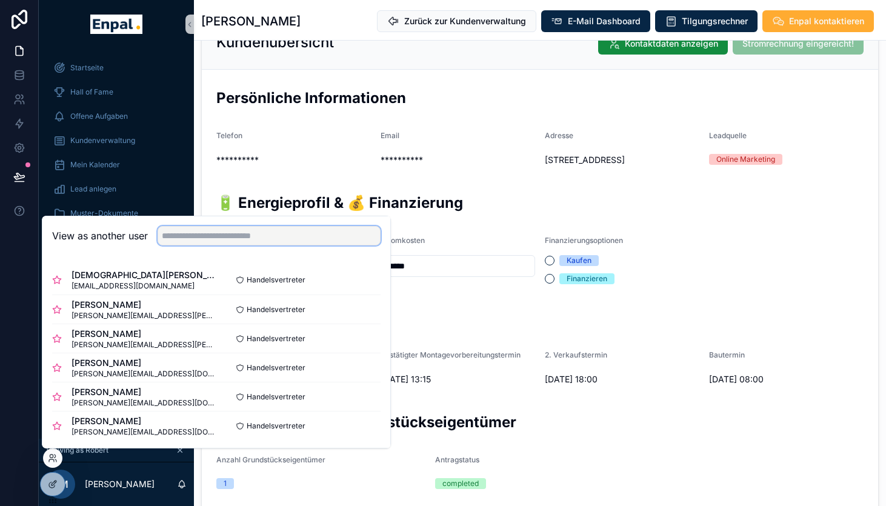
click at [302, 234] on input "text" at bounding box center [269, 235] width 223 height 19
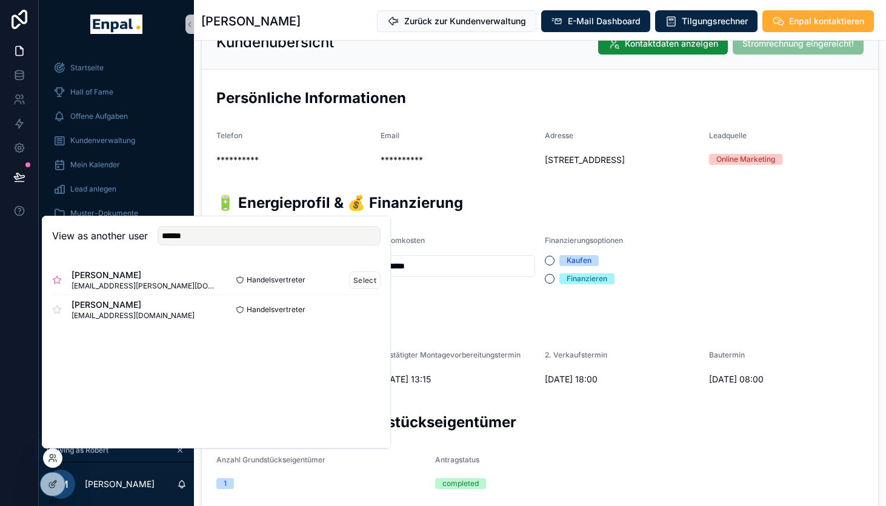
click at [56, 280] on icon at bounding box center [57, 280] width 10 height 10
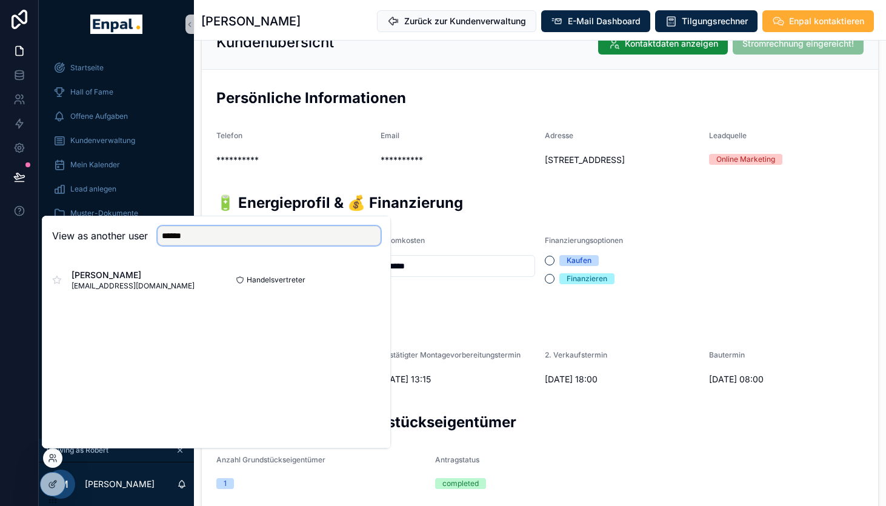
click at [192, 237] on input "******" at bounding box center [269, 235] width 223 height 19
click at [57, 277] on icon at bounding box center [57, 280] width 10 height 10
click at [204, 239] on input "*****" at bounding box center [269, 235] width 223 height 19
type input "*"
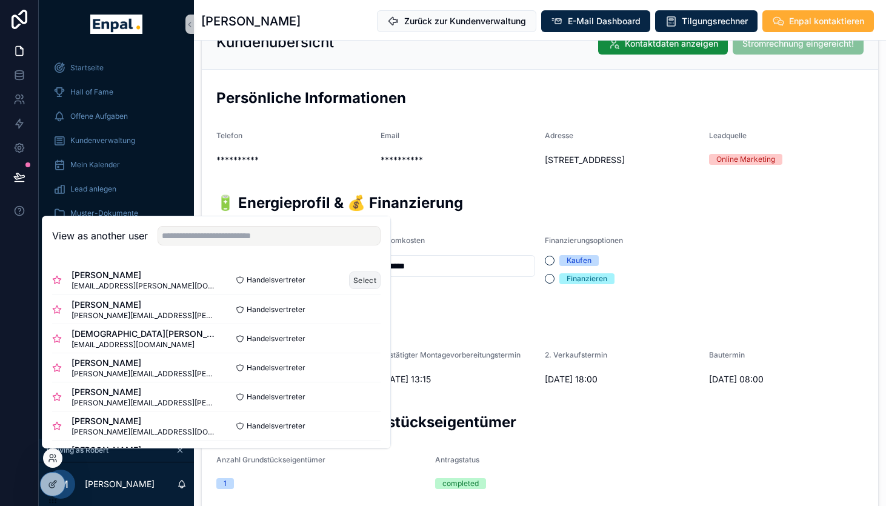
click at [369, 279] on button "Select" at bounding box center [365, 280] width 32 height 18
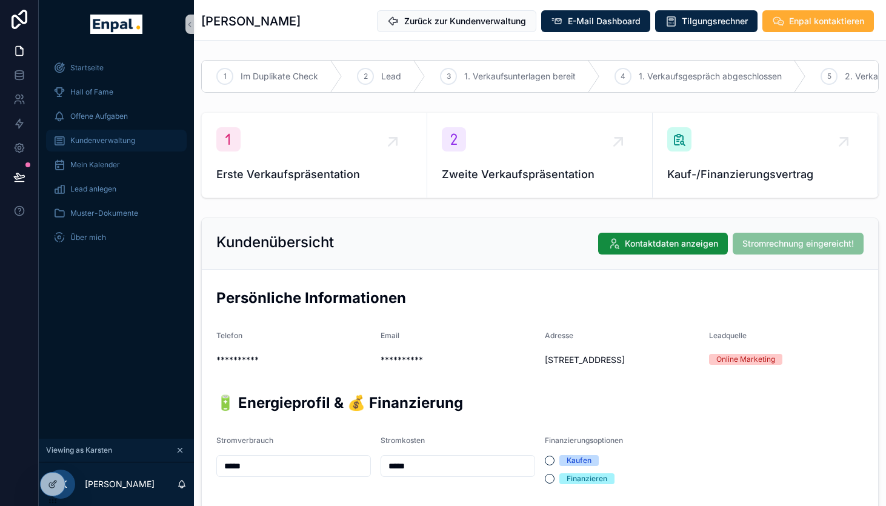
click at [103, 142] on span "Kundenverwaltung" at bounding box center [102, 141] width 65 height 10
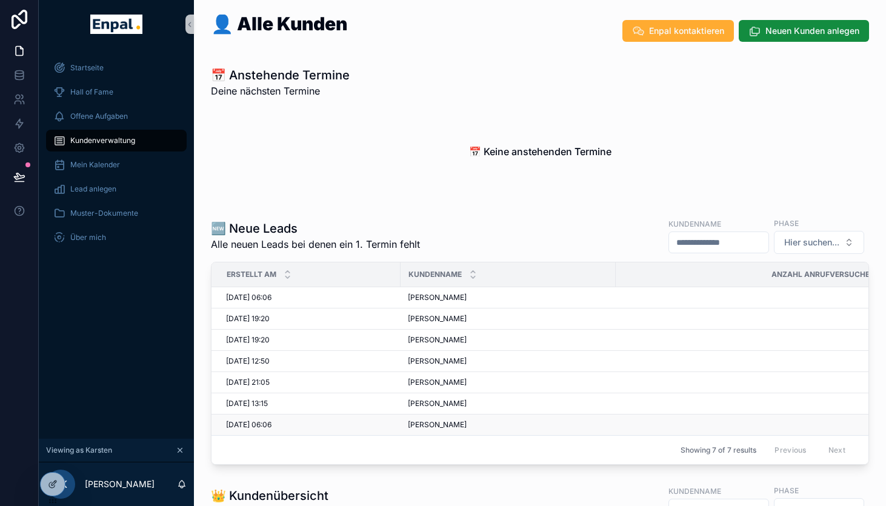
click at [467, 423] on div "Merten Kuna Merten Kuna" at bounding box center [508, 425] width 201 height 10
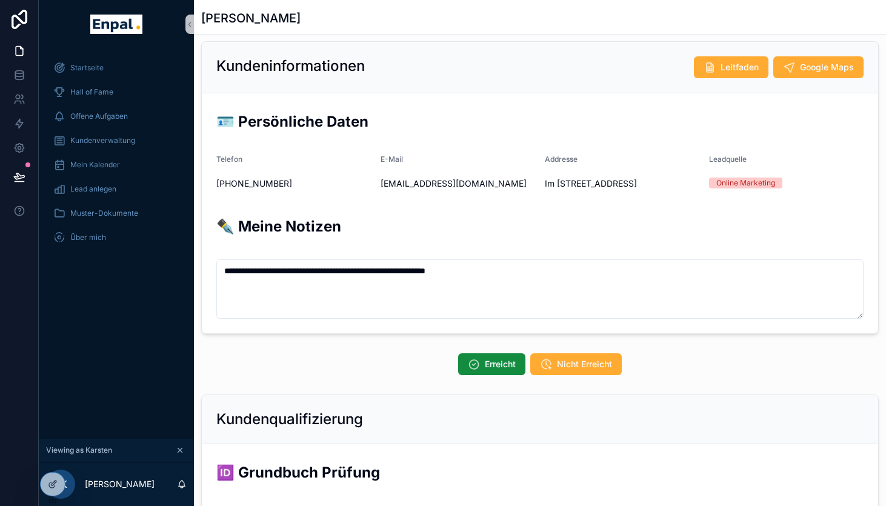
scroll to position [71, 0]
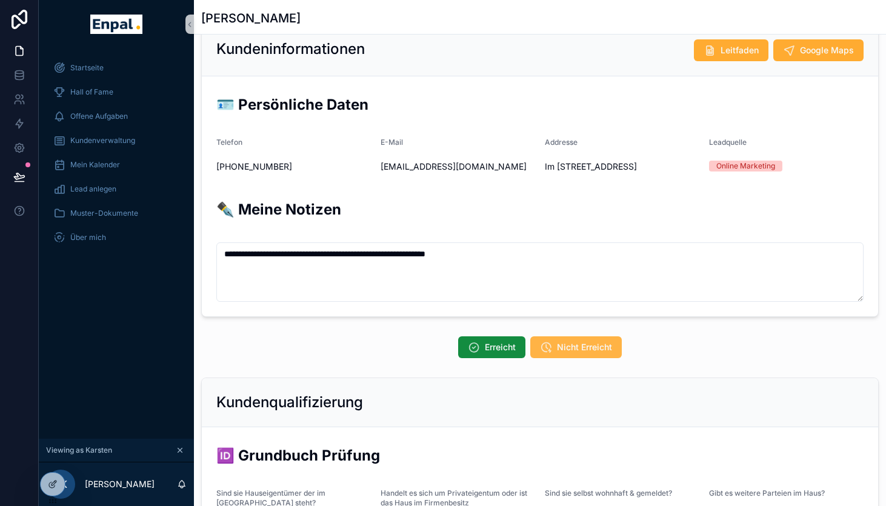
click at [565, 353] on span "Nicht Erreicht" at bounding box center [584, 347] width 55 height 12
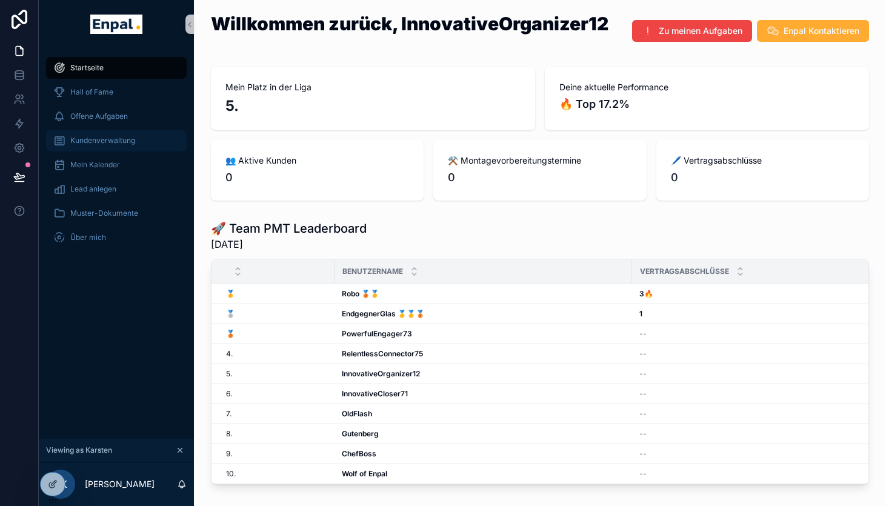
click at [106, 143] on span "Kundenverwaltung" at bounding box center [102, 141] width 65 height 10
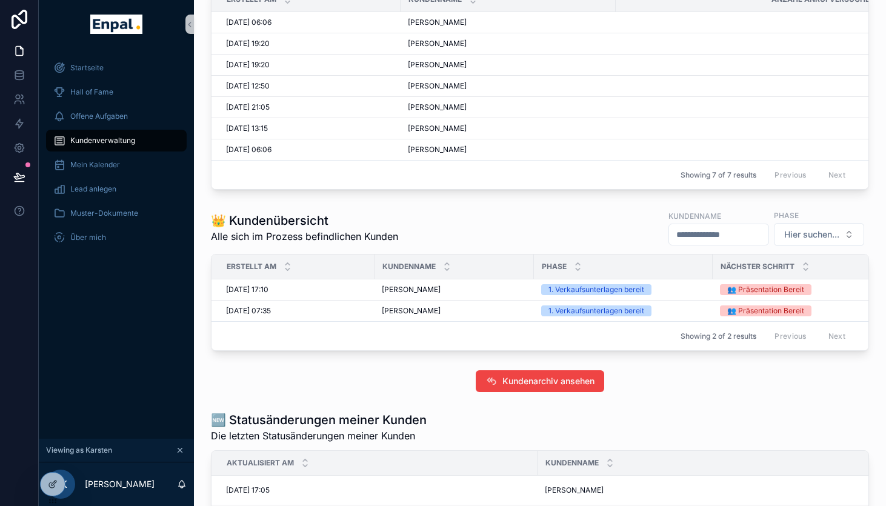
scroll to position [274, 0]
click at [435, 147] on span "[PERSON_NAME]" at bounding box center [437, 150] width 59 height 10
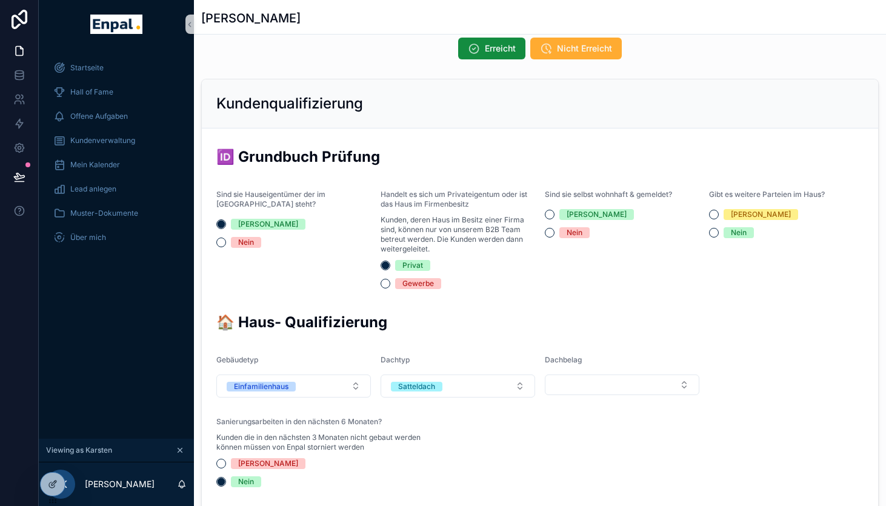
scroll to position [384, 0]
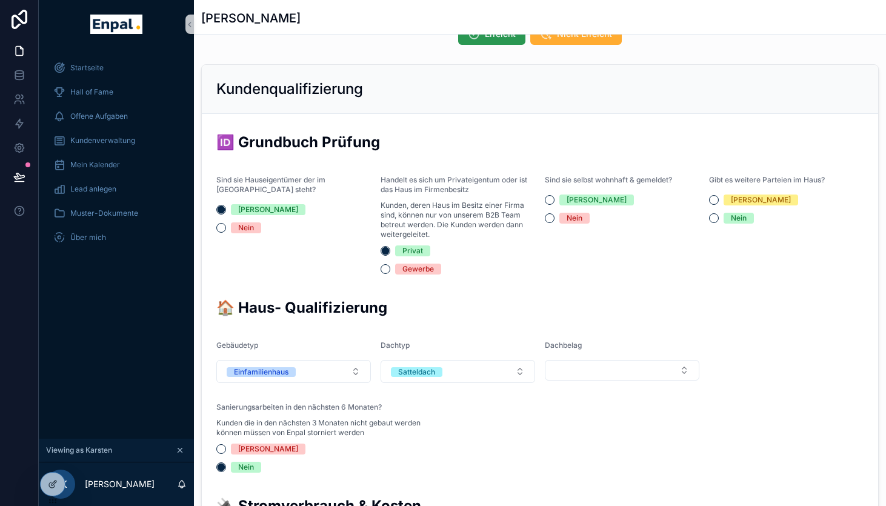
click at [491, 40] on span "Erreicht" at bounding box center [500, 34] width 31 height 12
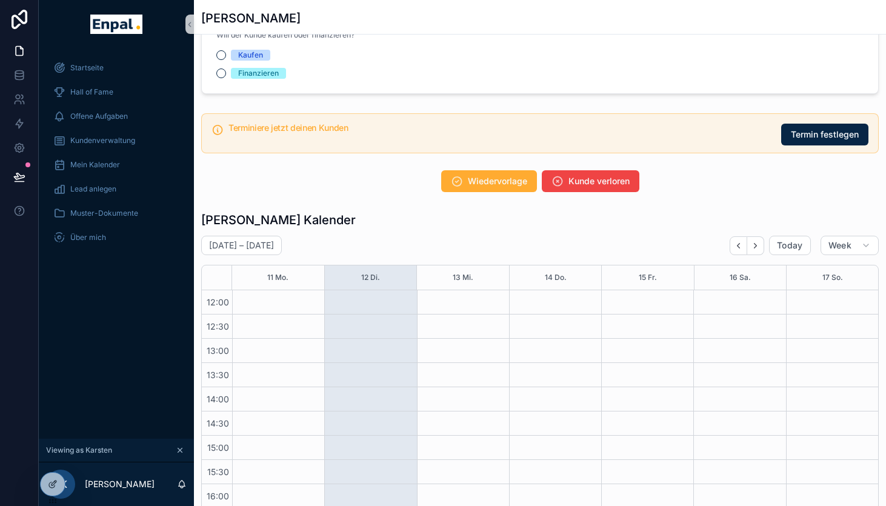
scroll to position [1191, 0]
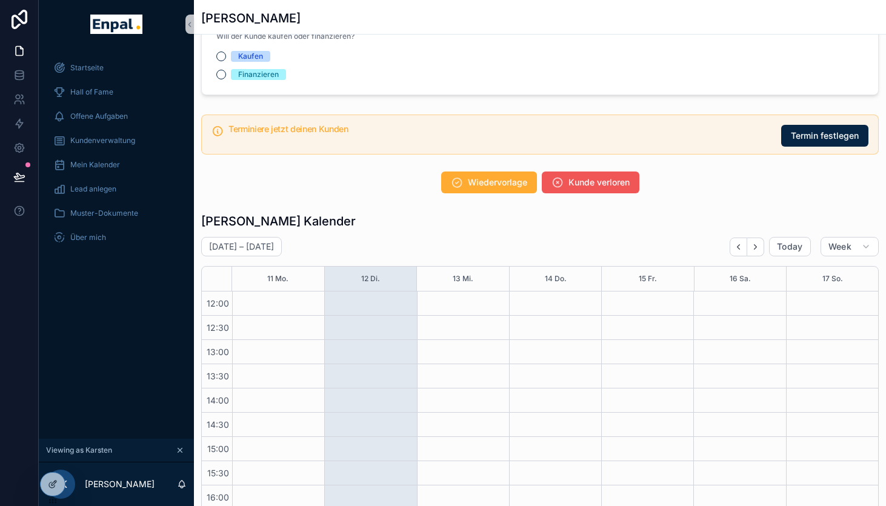
click at [588, 188] on span "Kunde verloren" at bounding box center [598, 182] width 61 height 12
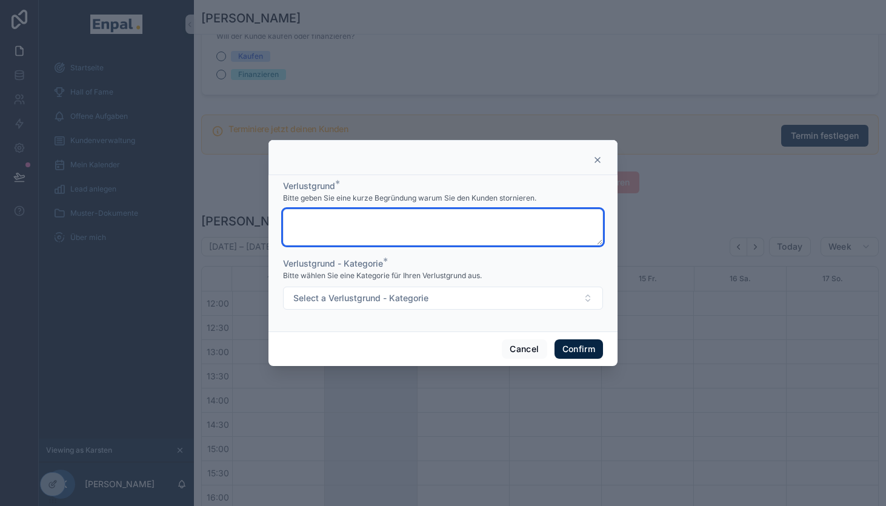
click at [445, 226] on textarea at bounding box center [443, 227] width 320 height 36
type textarea "**********"
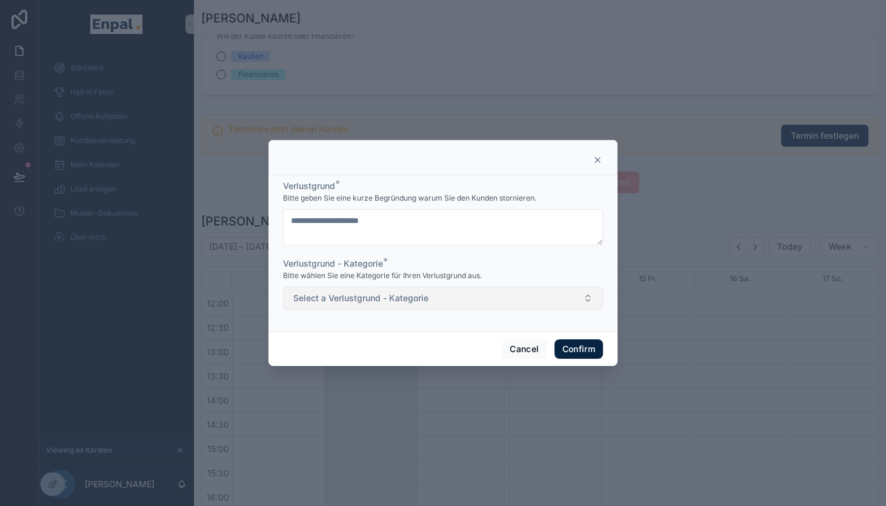
click at [472, 309] on button "Select a Verlustgrund - Kategorie" at bounding box center [443, 298] width 320 height 23
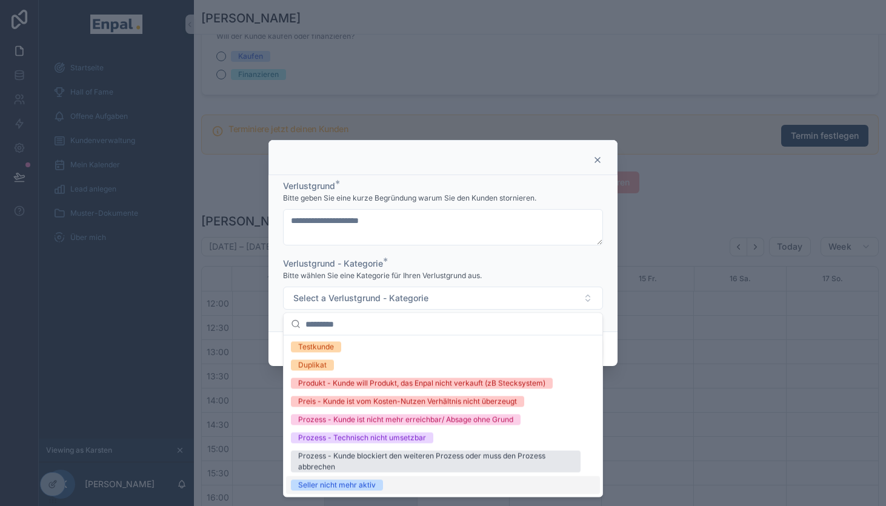
scroll to position [15, 0]
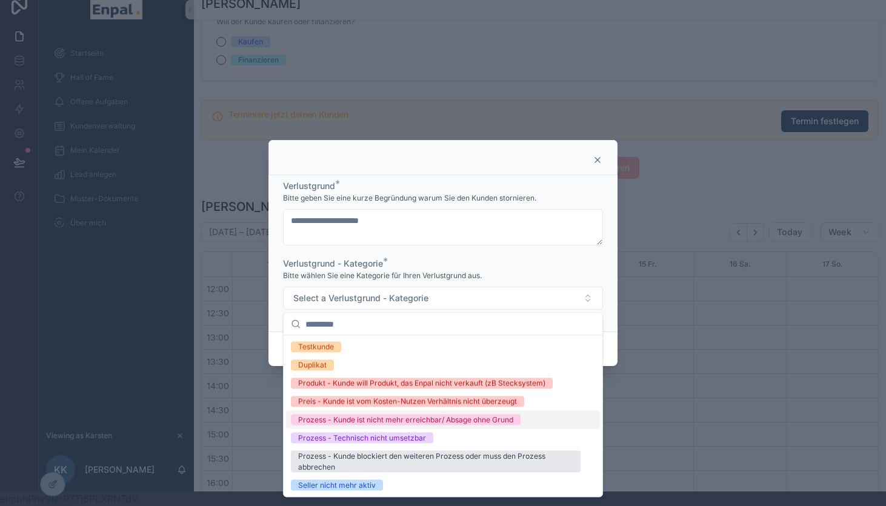
click at [451, 421] on div "Prozess - Kunde ist nicht mehr erreichbar/ Absage ohne Grund" at bounding box center [405, 419] width 215 height 11
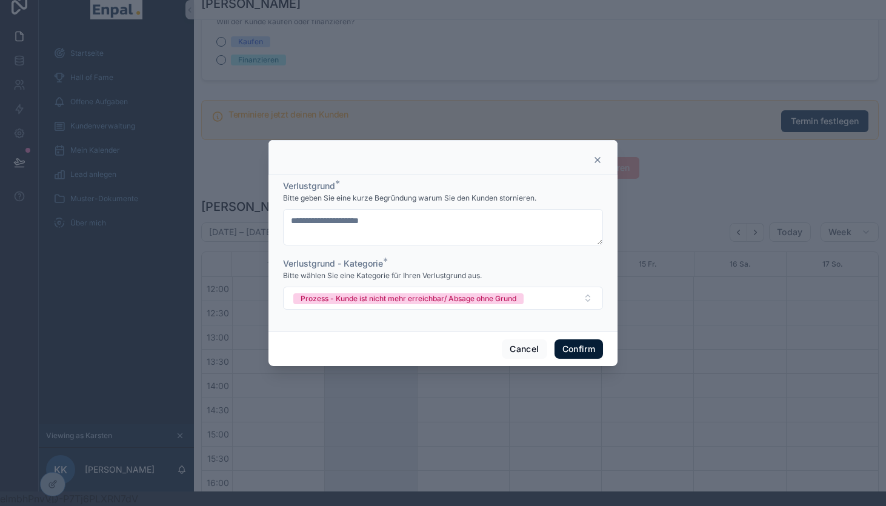
click at [571, 350] on button "Confirm" at bounding box center [578, 348] width 48 height 19
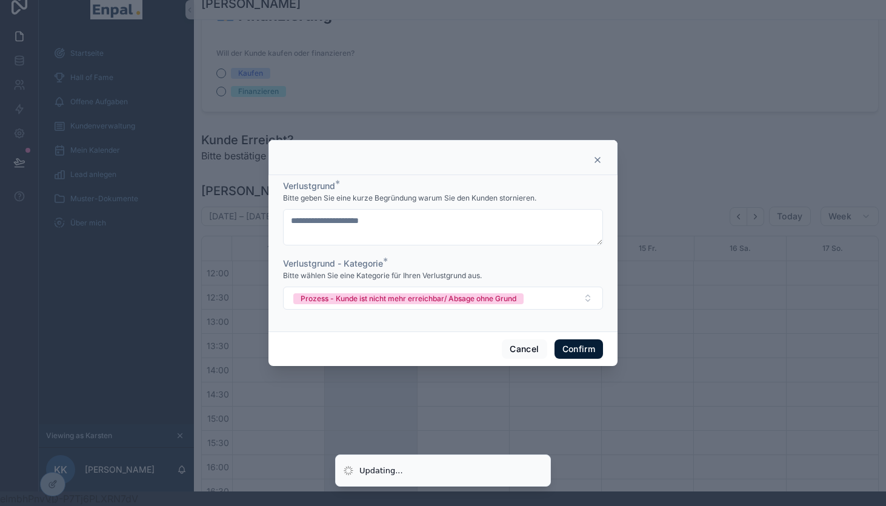
scroll to position [1222, 0]
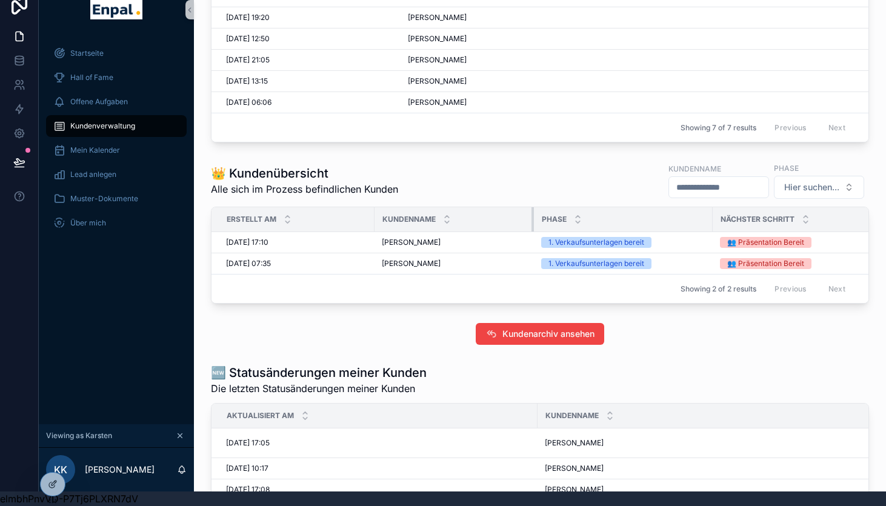
scroll to position [227, 0]
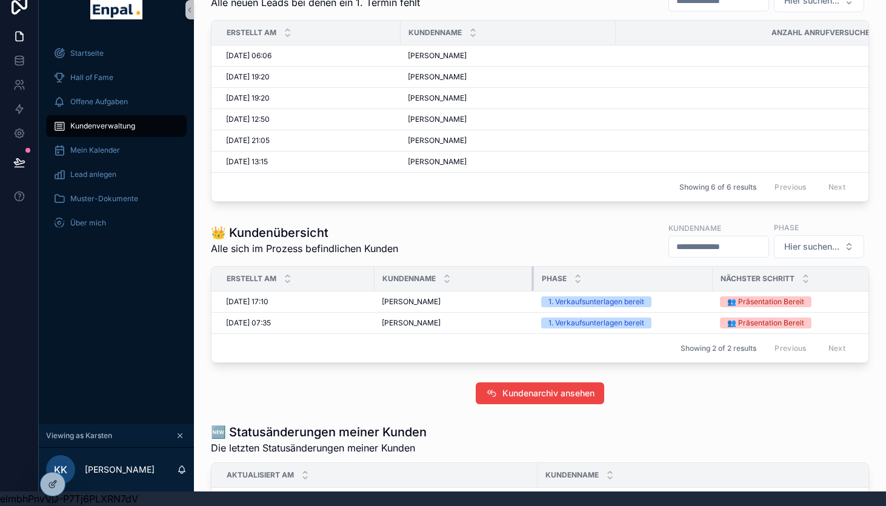
click at [453, 140] on div "Marco Elle Marco Elle" at bounding box center [508, 141] width 201 height 10
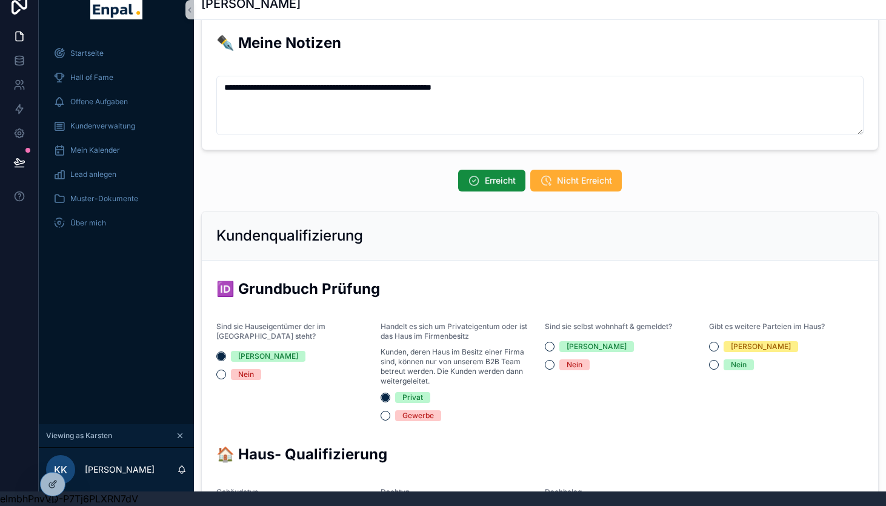
scroll to position [158, 0]
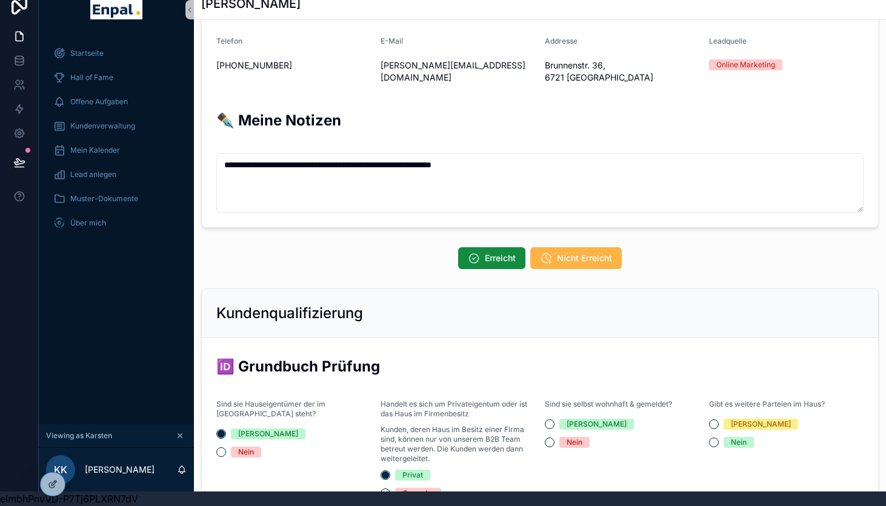
click at [572, 252] on span "Nicht Erreicht" at bounding box center [584, 258] width 55 height 12
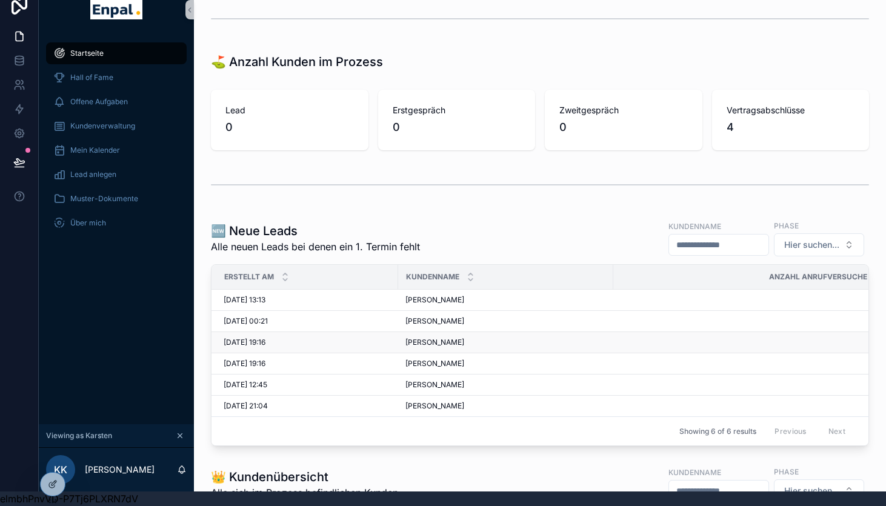
scroll to position [0, 4]
click at [128, 134] on div "Kundenverwaltung" at bounding box center [116, 125] width 126 height 19
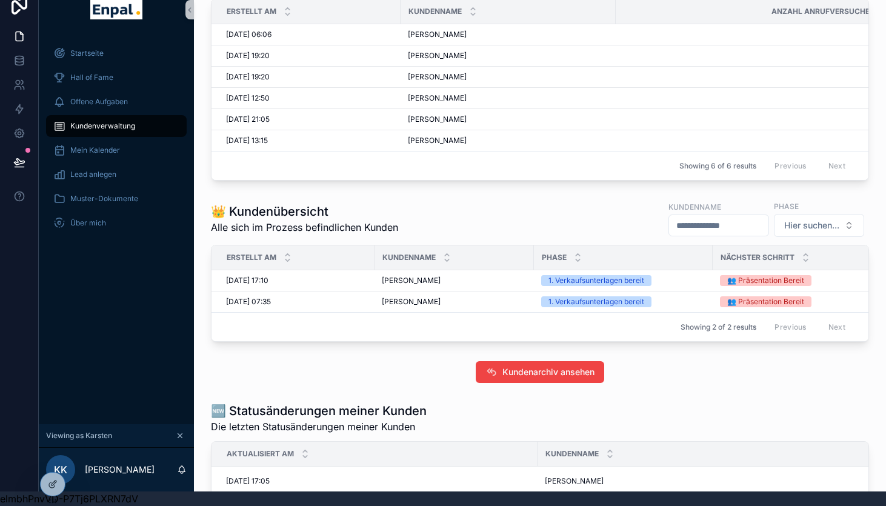
scroll to position [247, 0]
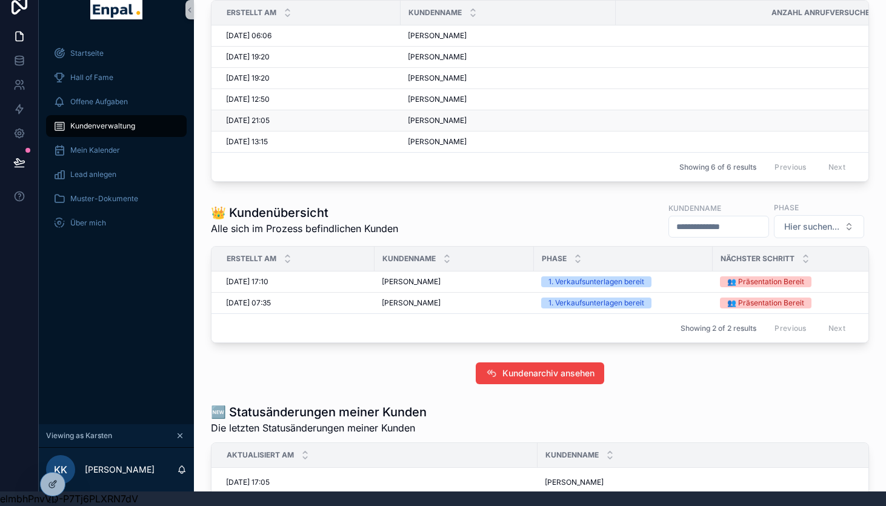
click at [456, 115] on td "Marco Elle Marco Elle" at bounding box center [507, 120] width 215 height 21
click at [445, 121] on div "Marco Elle Marco Elle" at bounding box center [508, 121] width 201 height 10
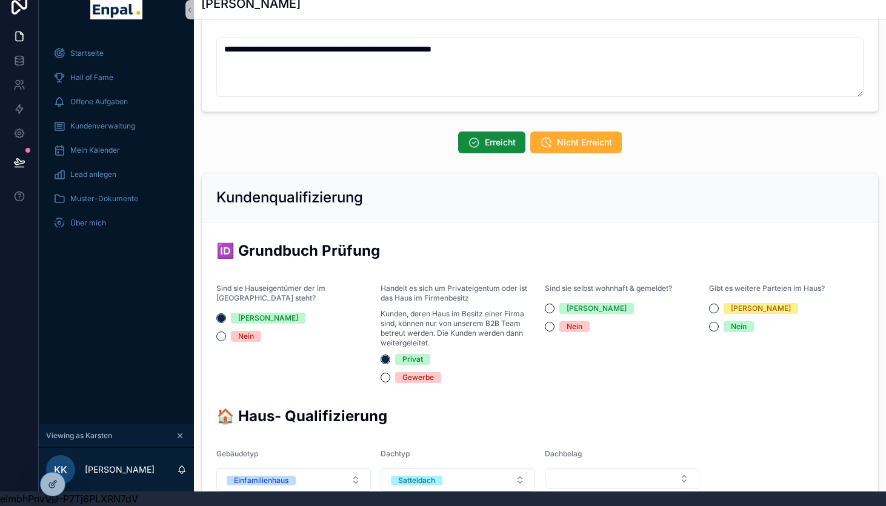
scroll to position [276, 0]
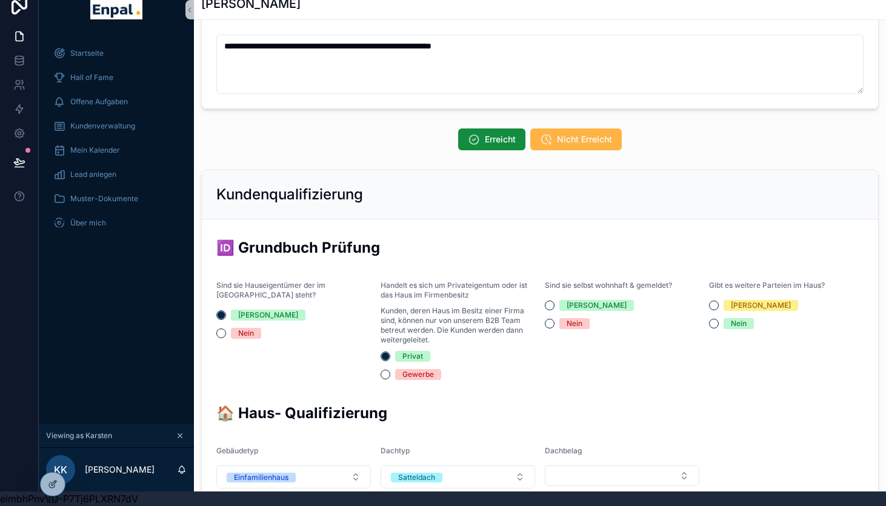
click at [570, 133] on span "Nicht Erreicht" at bounding box center [584, 139] width 55 height 12
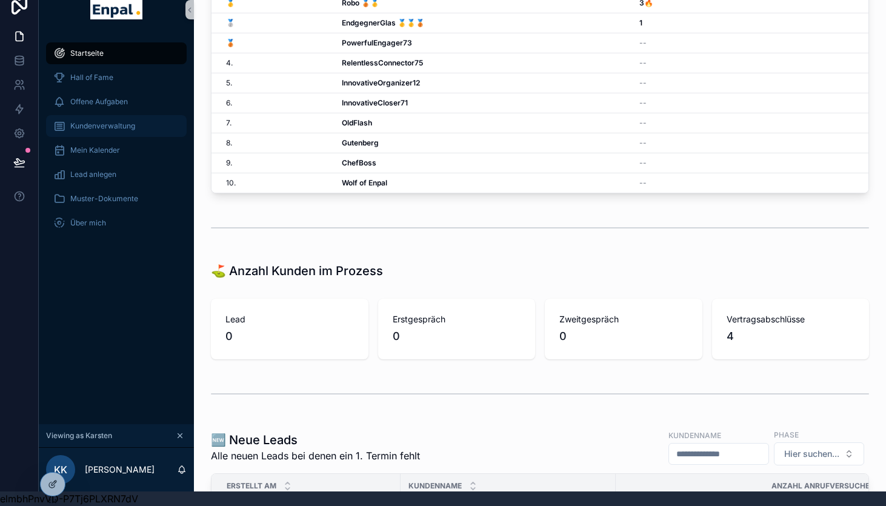
click at [117, 125] on span "Kundenverwaltung" at bounding box center [102, 126] width 65 height 10
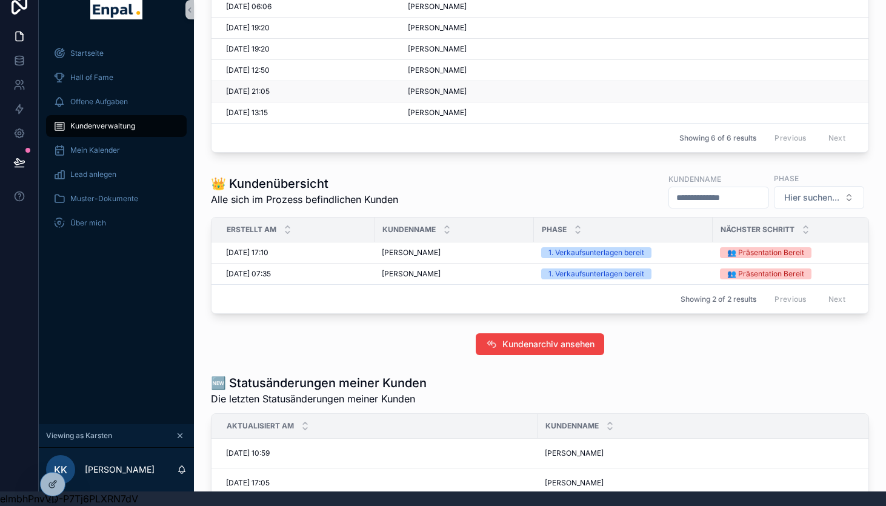
click at [426, 85] on td "Marco Elle Marco Elle" at bounding box center [507, 91] width 215 height 21
click at [439, 91] on span "Marco Elle" at bounding box center [437, 92] width 59 height 10
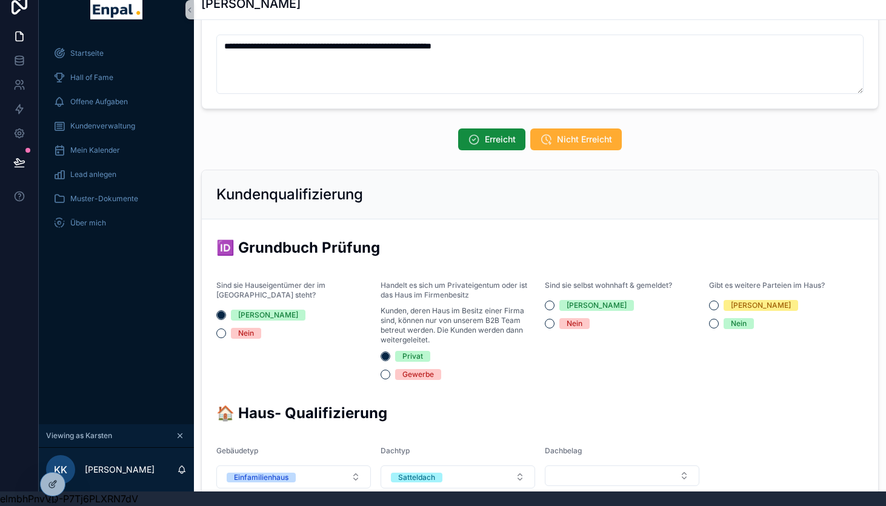
scroll to position [291, 0]
click at [492, 133] on span "Erreicht" at bounding box center [500, 139] width 31 height 12
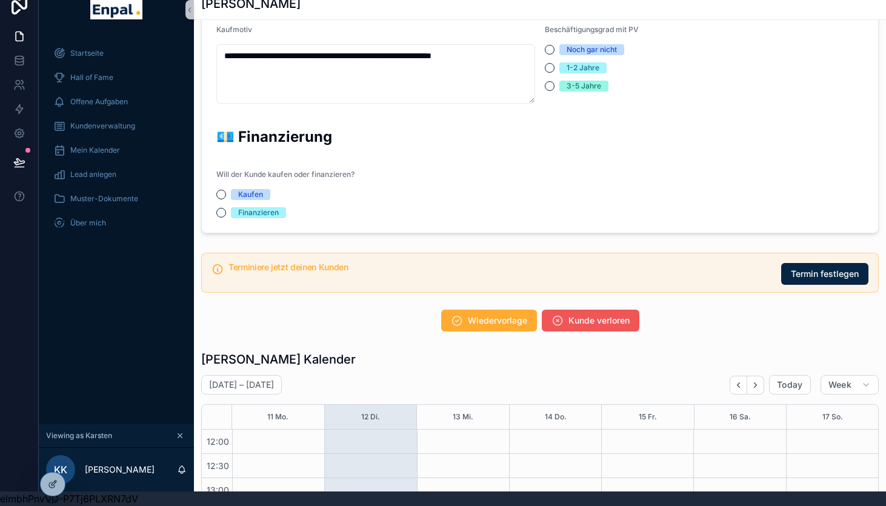
scroll to position [1059, 0]
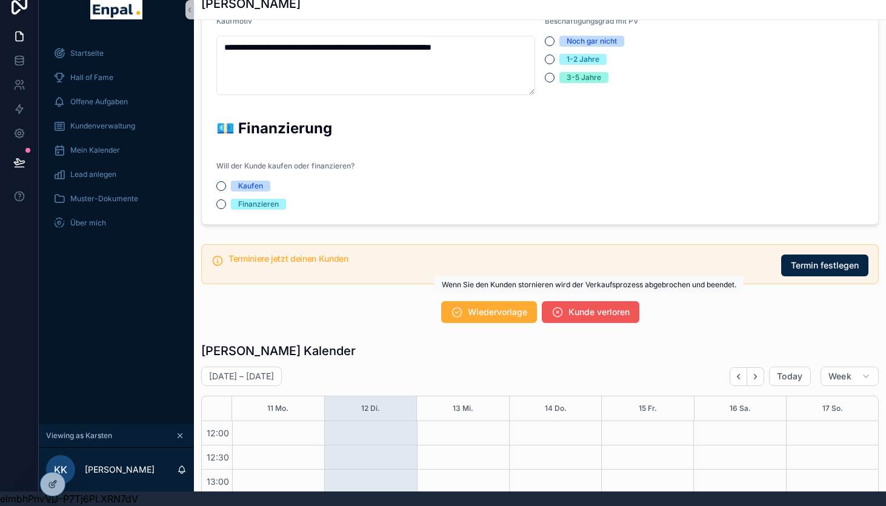
click at [586, 306] on span "Kunde verloren" at bounding box center [598, 312] width 61 height 12
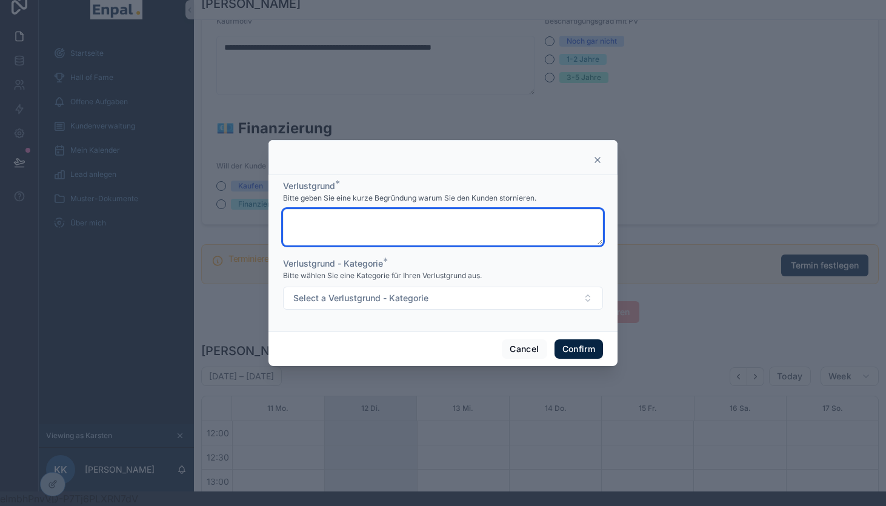
click at [425, 220] on textarea at bounding box center [443, 227] width 320 height 36
paste textarea "*"
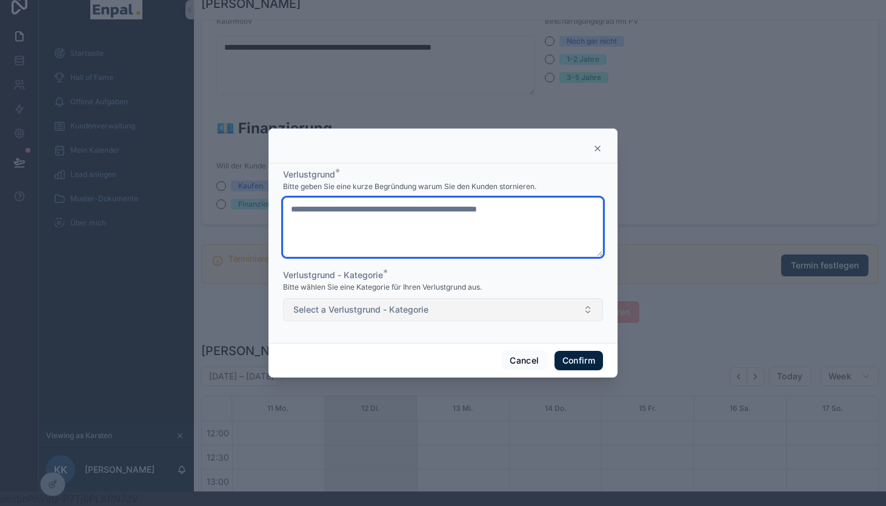
type textarea "**********"
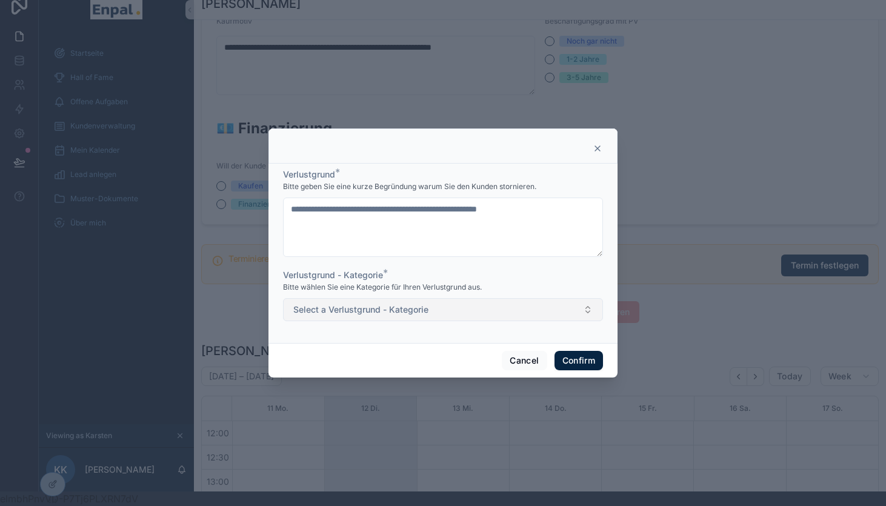
click at [447, 308] on button "Select a Verlustgrund - Kategorie" at bounding box center [443, 309] width 320 height 23
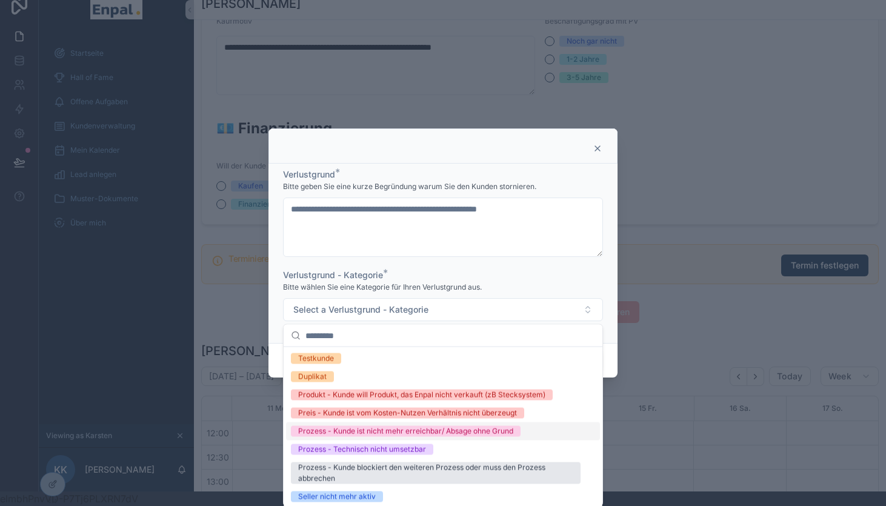
click at [477, 434] on div "Prozess - Kunde ist nicht mehr erreichbar/ Absage ohne Grund" at bounding box center [405, 431] width 215 height 11
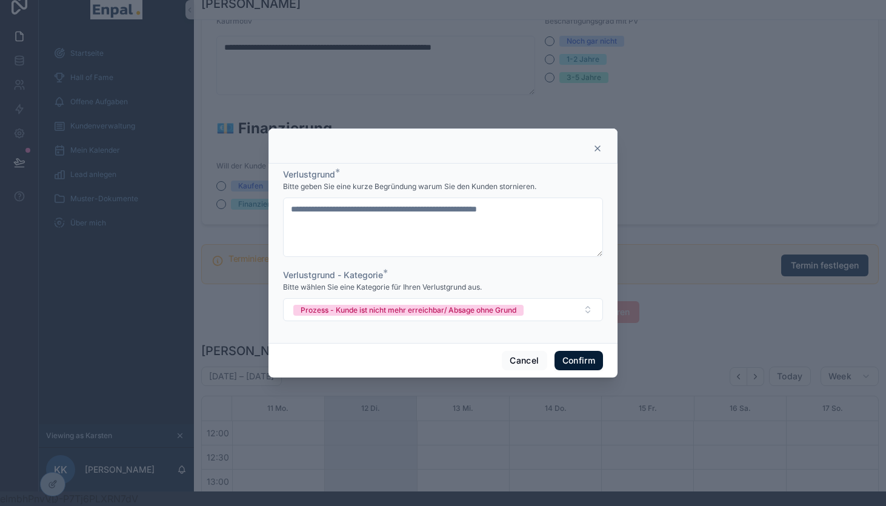
click at [585, 362] on button "Confirm" at bounding box center [578, 360] width 48 height 19
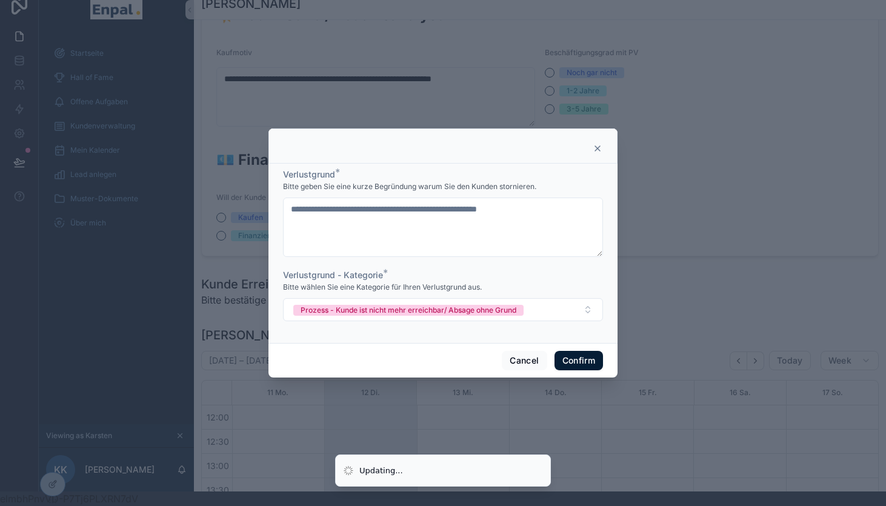
scroll to position [1090, 0]
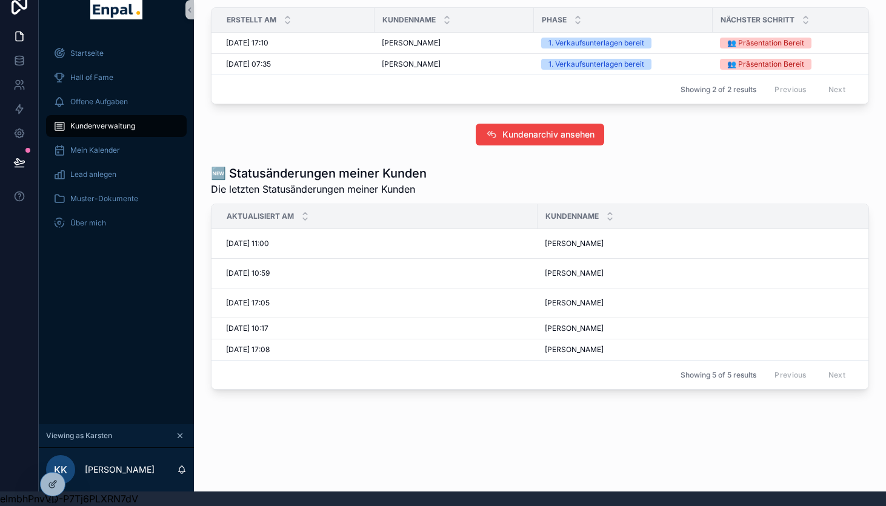
scroll to position [507, 0]
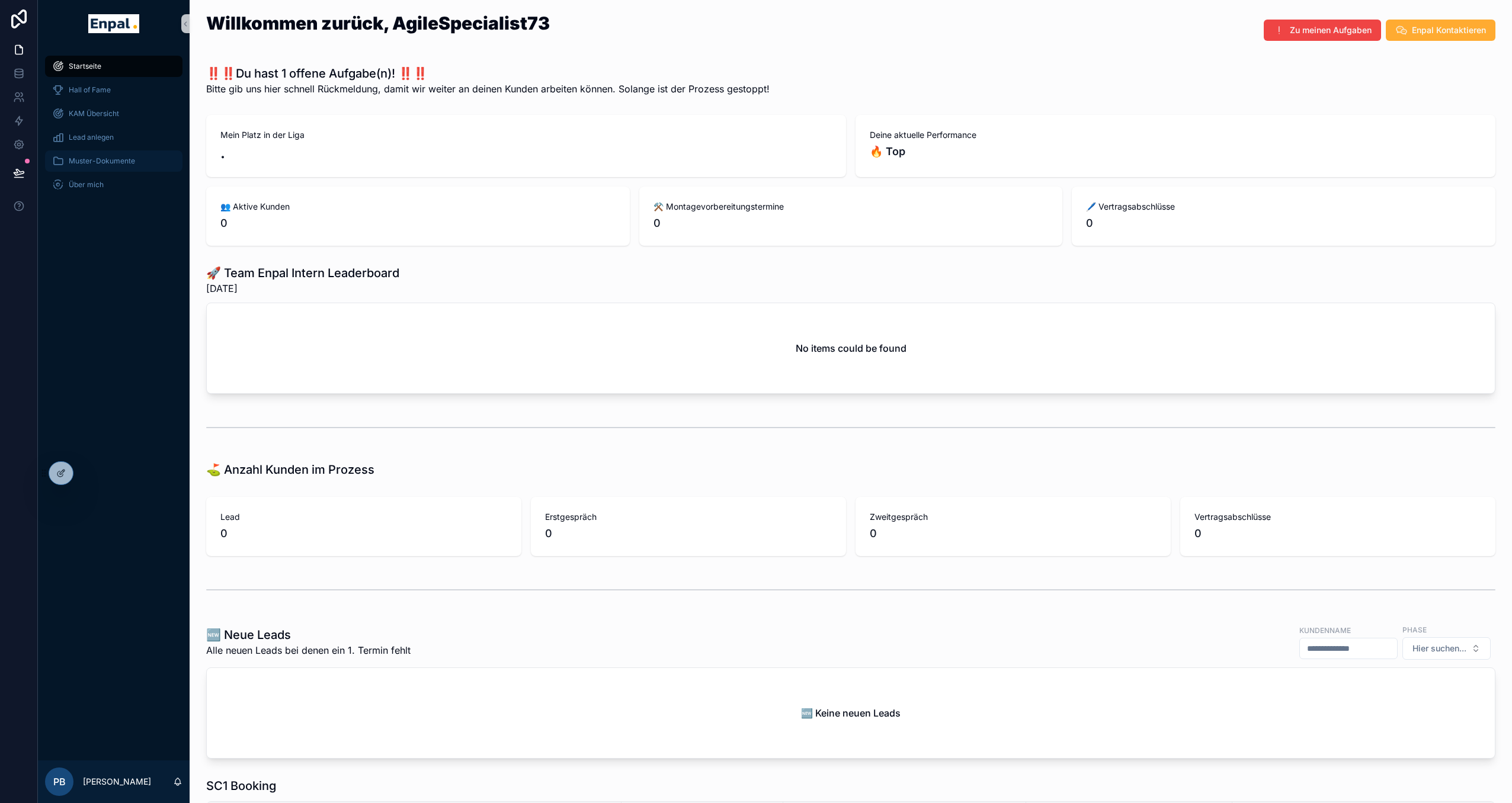
click at [93, 163] on span "Muster-Dokumente" at bounding box center [102, 161] width 67 height 10
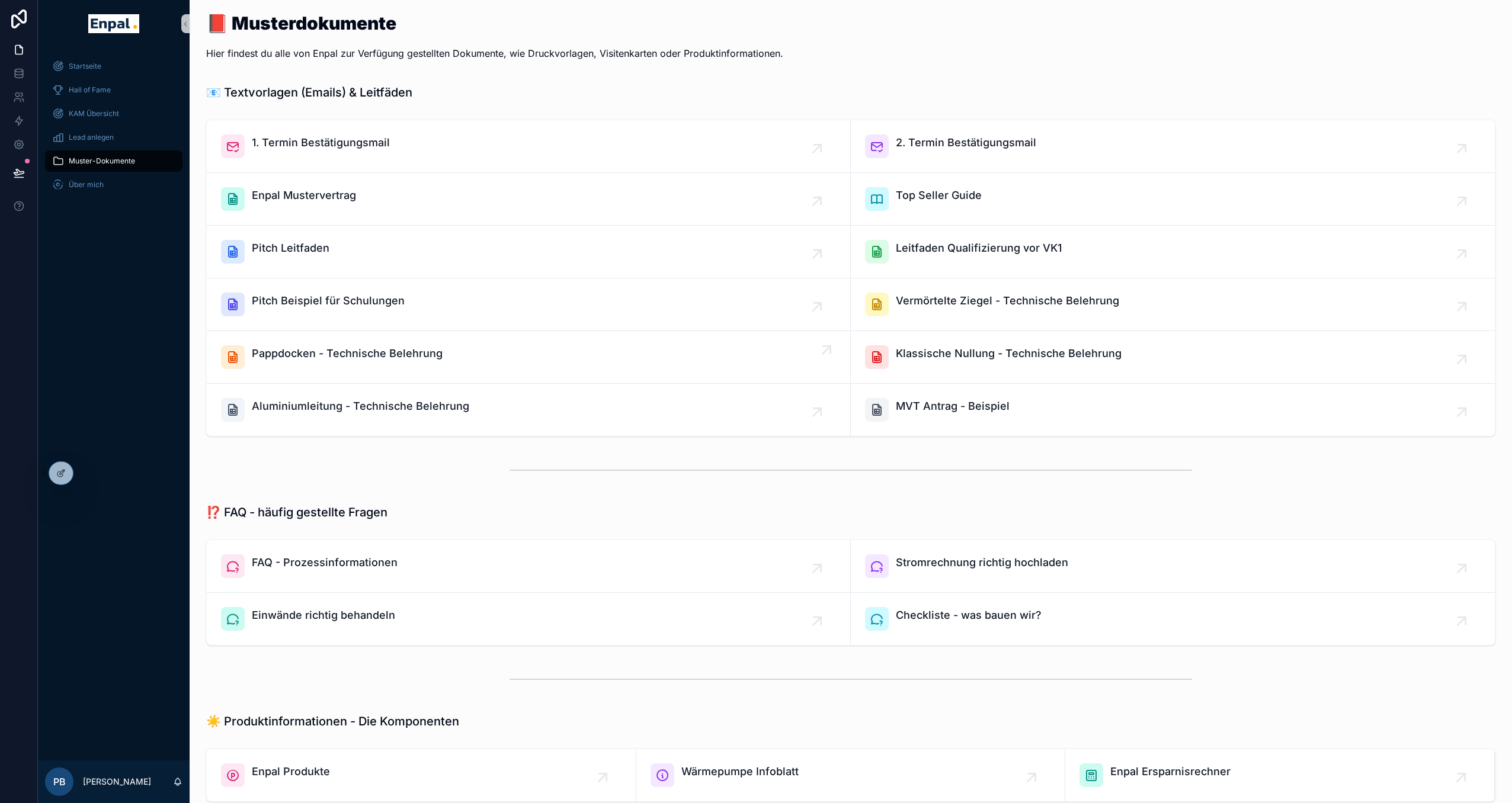
click at [396, 357] on span "Pappdocken - Technische Belehrung" at bounding box center [346, 353] width 191 height 17
